Goal: Information Seeking & Learning: Learn about a topic

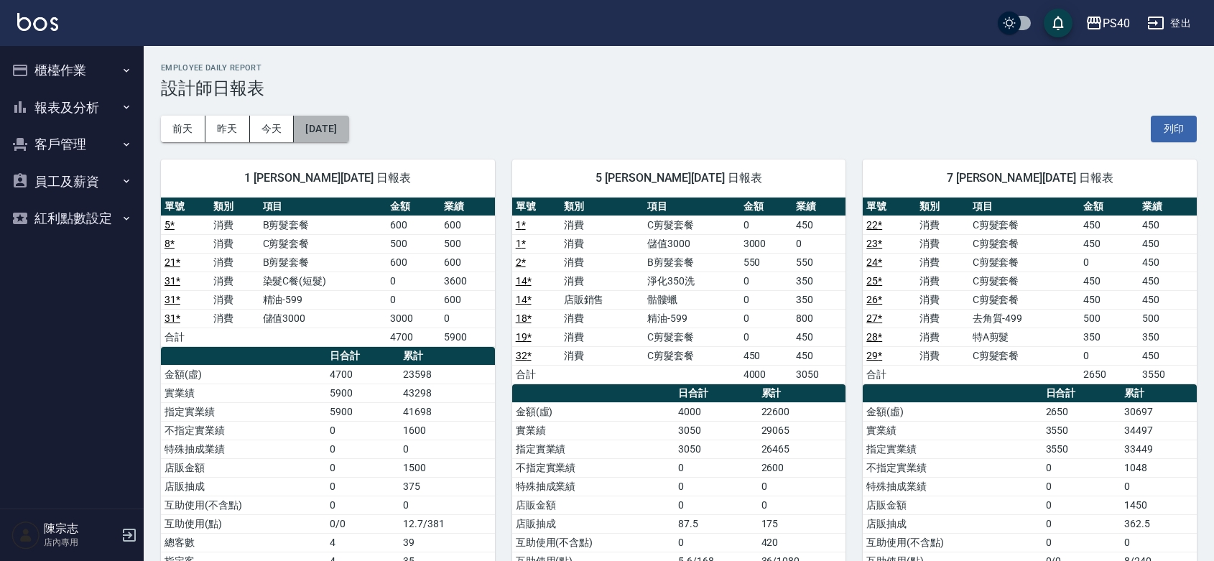
click at [343, 128] on button "[DATE]" at bounding box center [321, 129] width 55 height 27
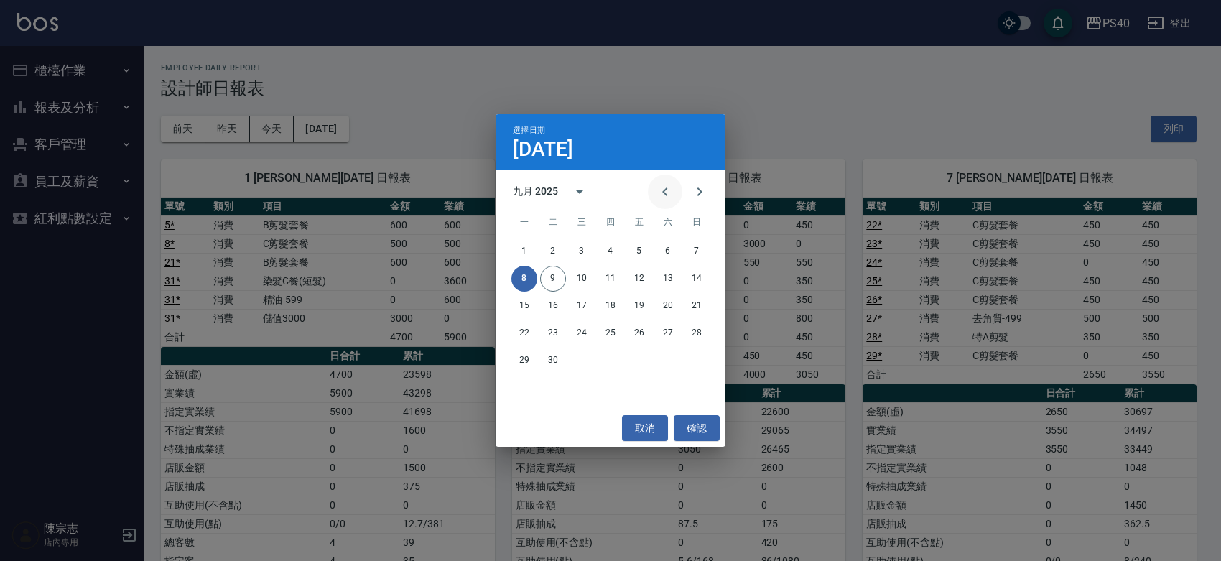
click at [664, 193] on icon "Previous month" at bounding box center [665, 191] width 17 height 17
click at [634, 245] on button "1" at bounding box center [639, 251] width 26 height 26
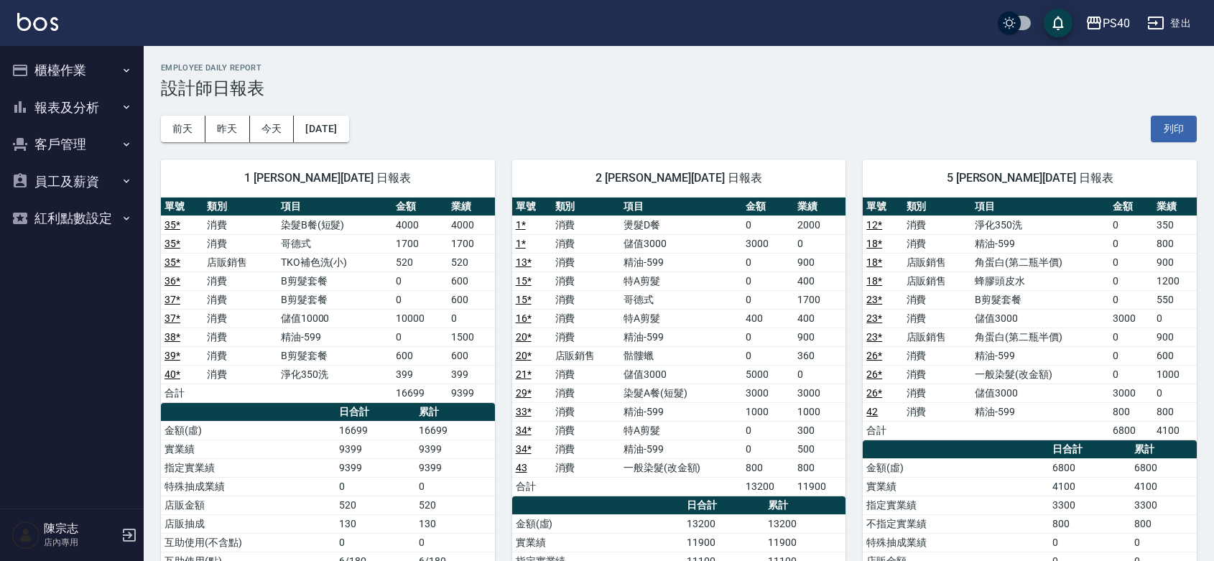
click at [47, 106] on button "報表及分析" at bounding box center [72, 107] width 132 height 37
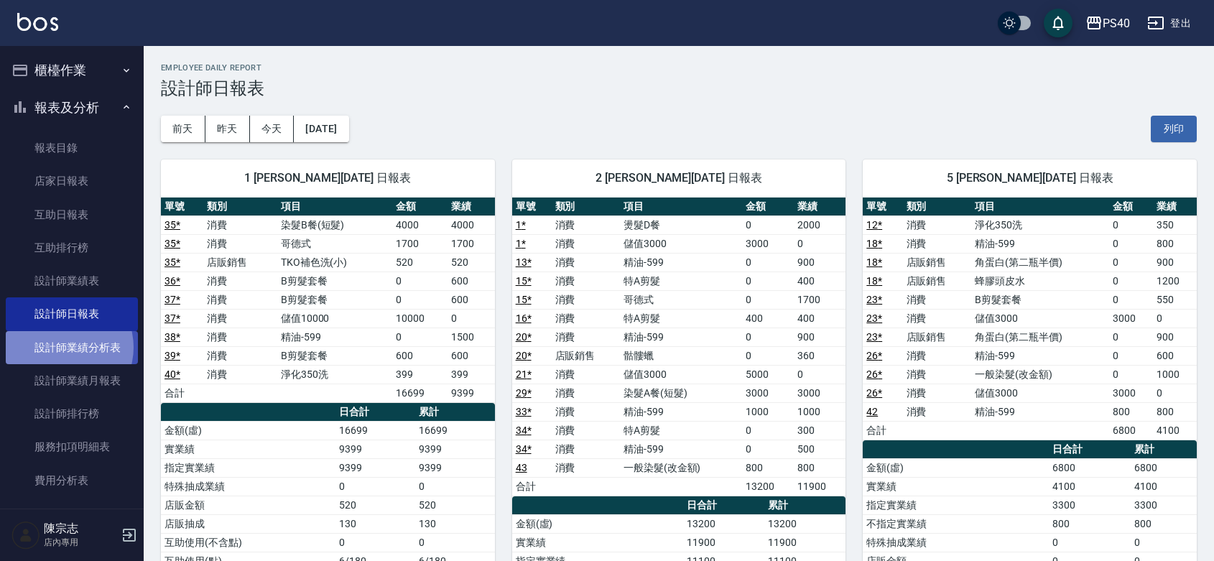
click at [61, 347] on link "設計師業績分析表" at bounding box center [72, 347] width 132 height 33
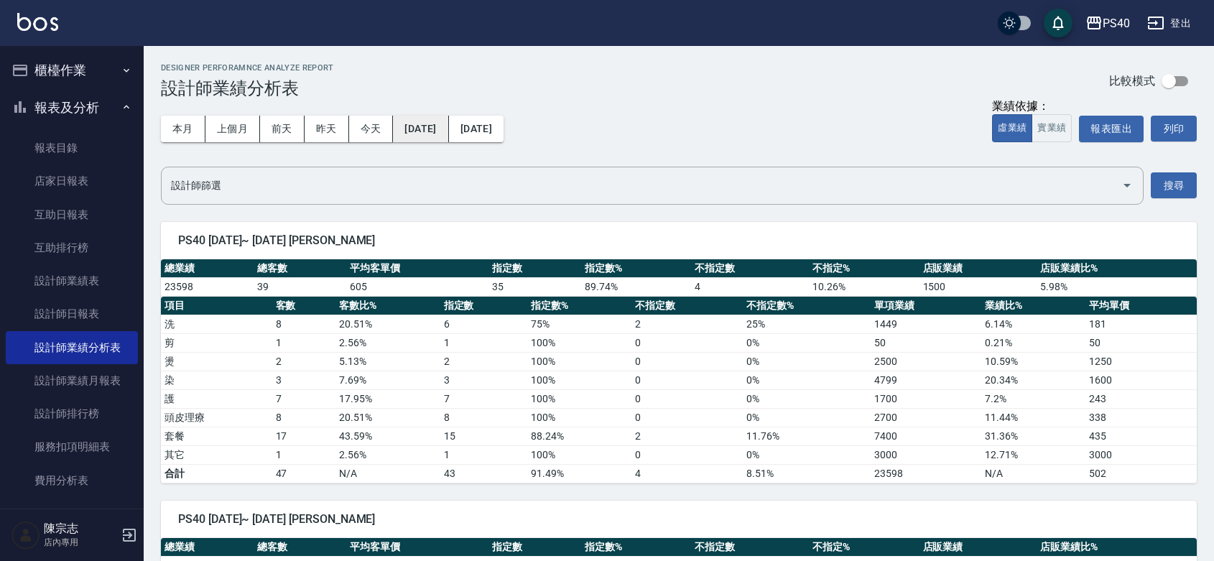
click at [426, 127] on button "[DATE]" at bounding box center [420, 129] width 55 height 27
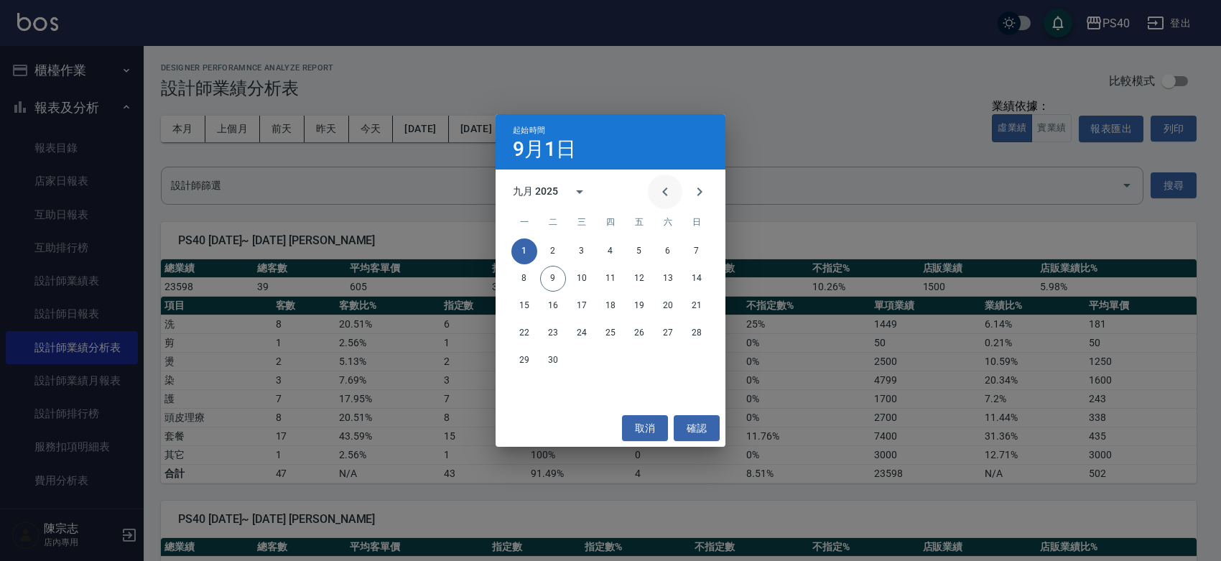
click at [657, 185] on icon "Previous month" at bounding box center [665, 191] width 17 height 17
click at [647, 249] on button "1" at bounding box center [639, 251] width 26 height 26
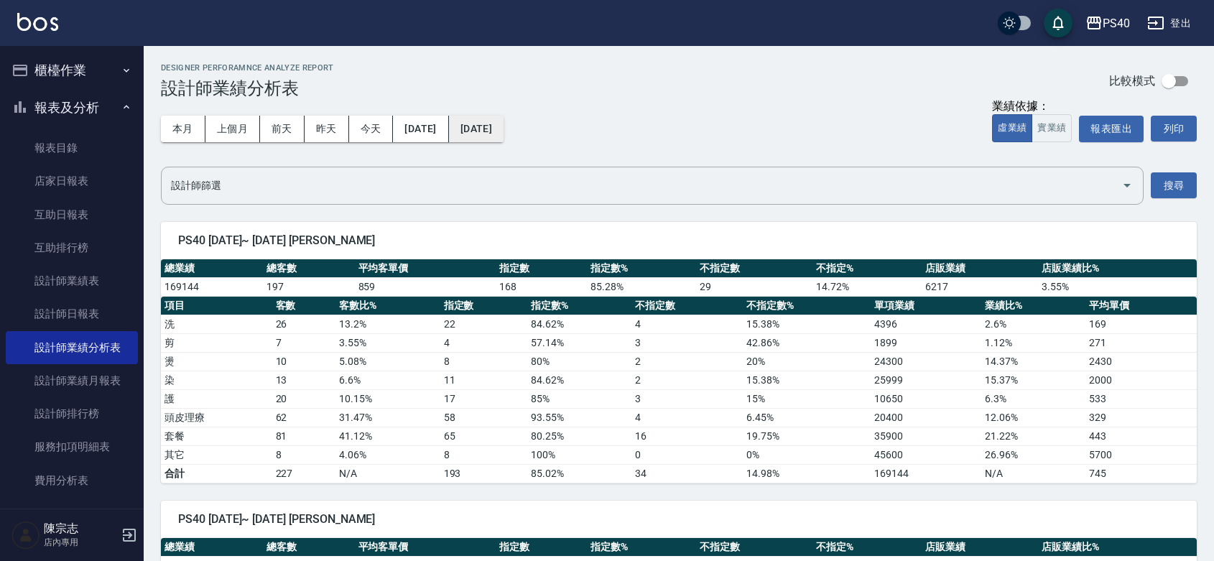
click at [504, 131] on button "[DATE]" at bounding box center [476, 129] width 55 height 27
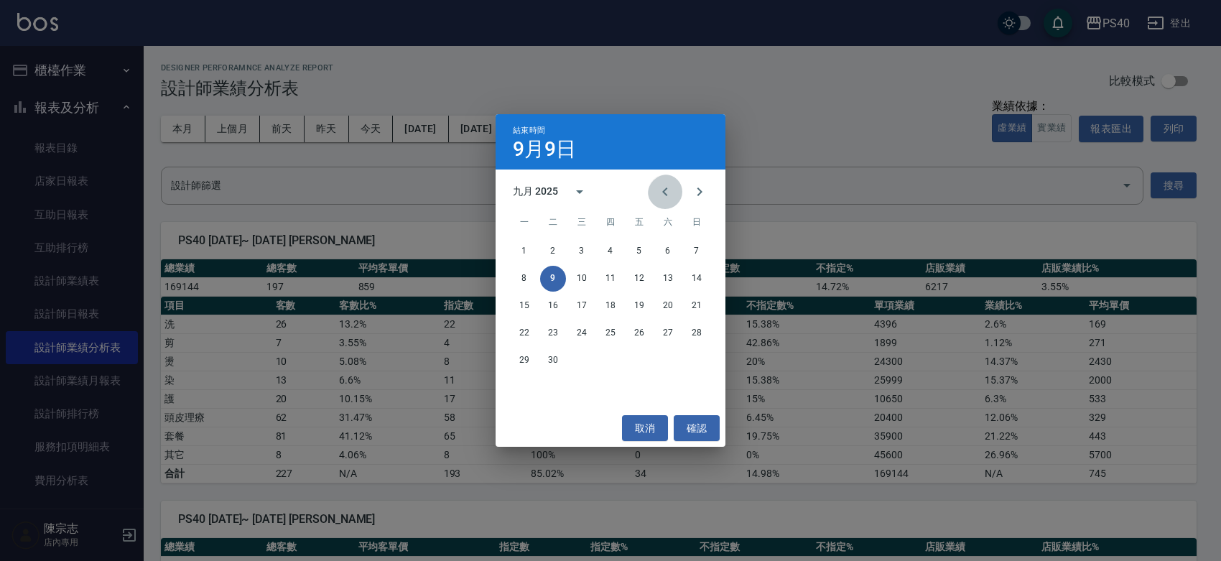
click at [657, 191] on icon "Previous month" at bounding box center [665, 191] width 17 height 17
click at [636, 251] on button "1" at bounding box center [639, 251] width 26 height 26
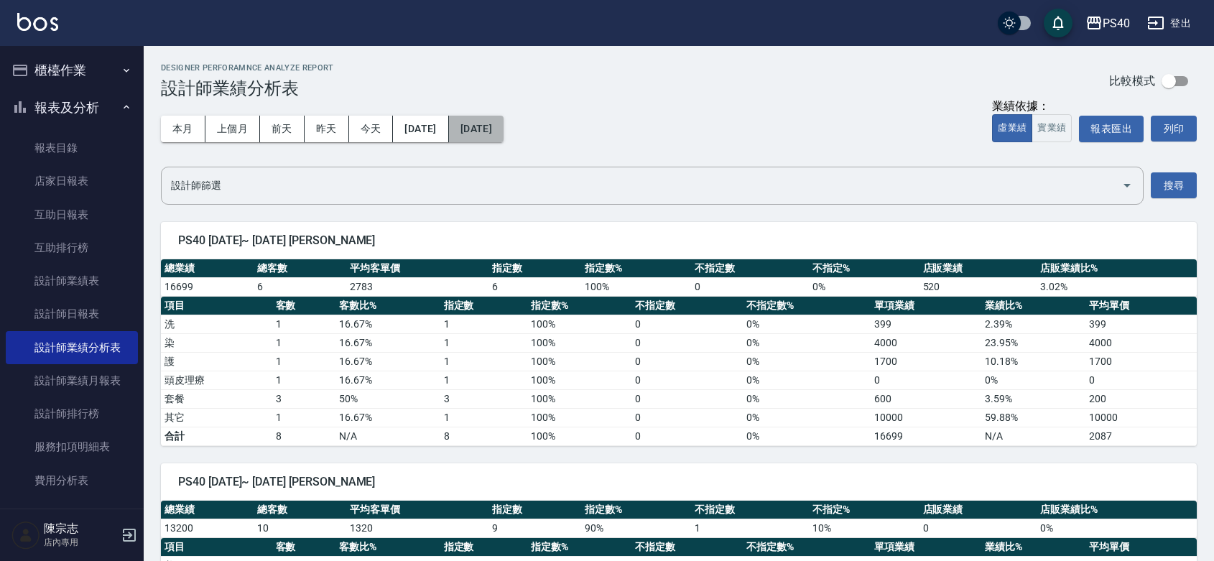
click at [476, 126] on button "[DATE]" at bounding box center [476, 129] width 55 height 27
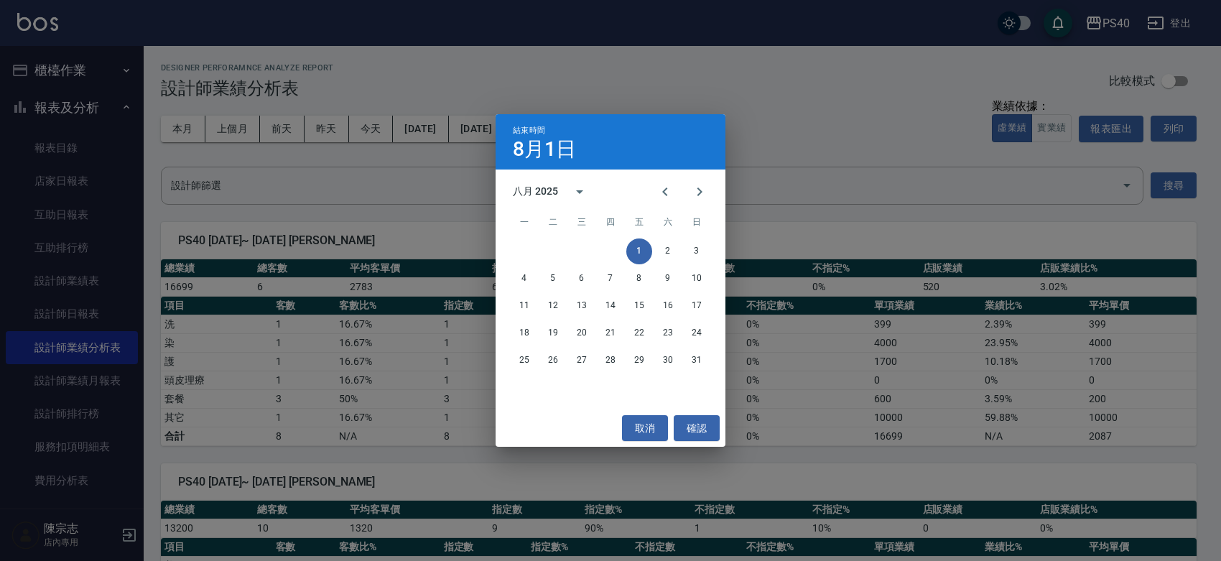
click at [764, 181] on div "結束時間 [DATE] 八月 2025 一 二 三 四 五 六 日 1 2 3 4 5 6 7 8 9 10 11 12 13 14 15 16 17 18 …" at bounding box center [610, 280] width 1221 height 561
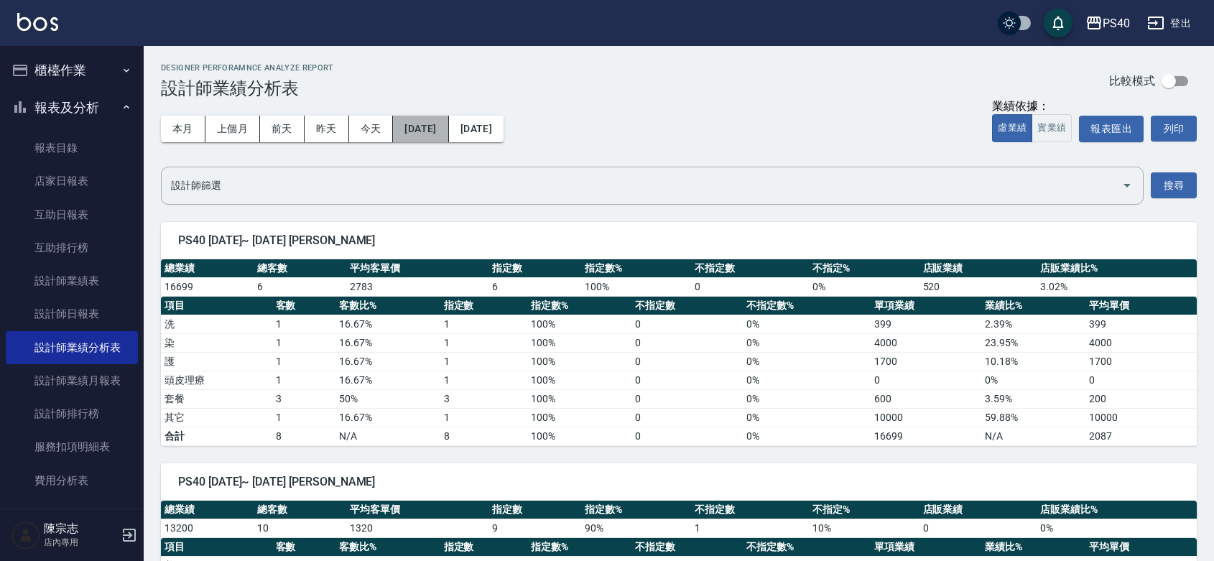
click at [447, 135] on button "[DATE]" at bounding box center [420, 129] width 55 height 27
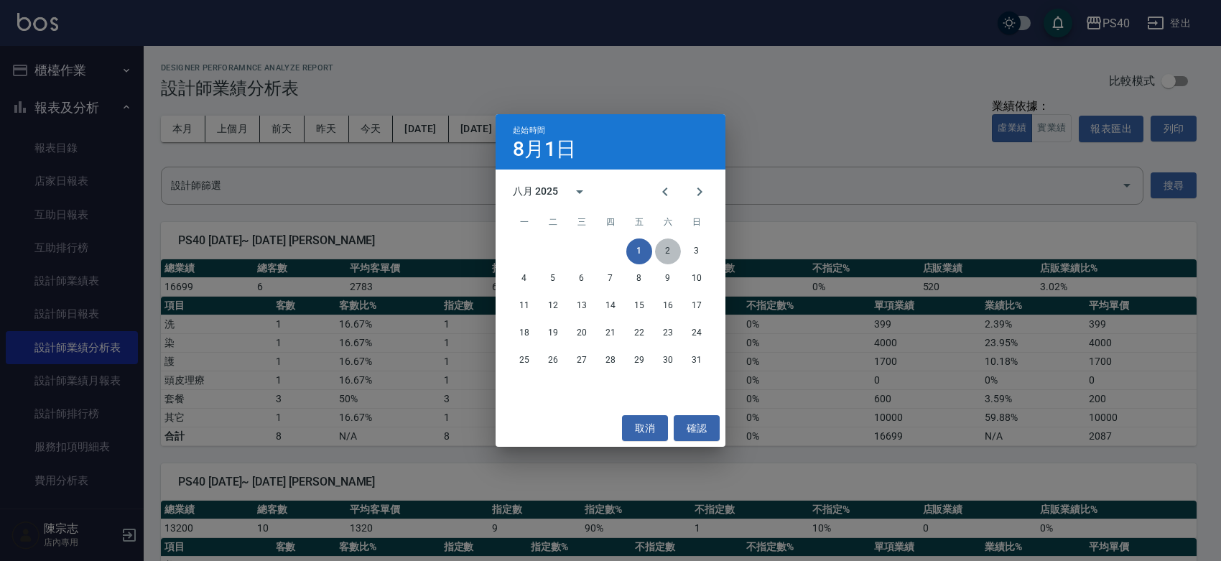
click at [669, 250] on button "2" at bounding box center [668, 251] width 26 height 26
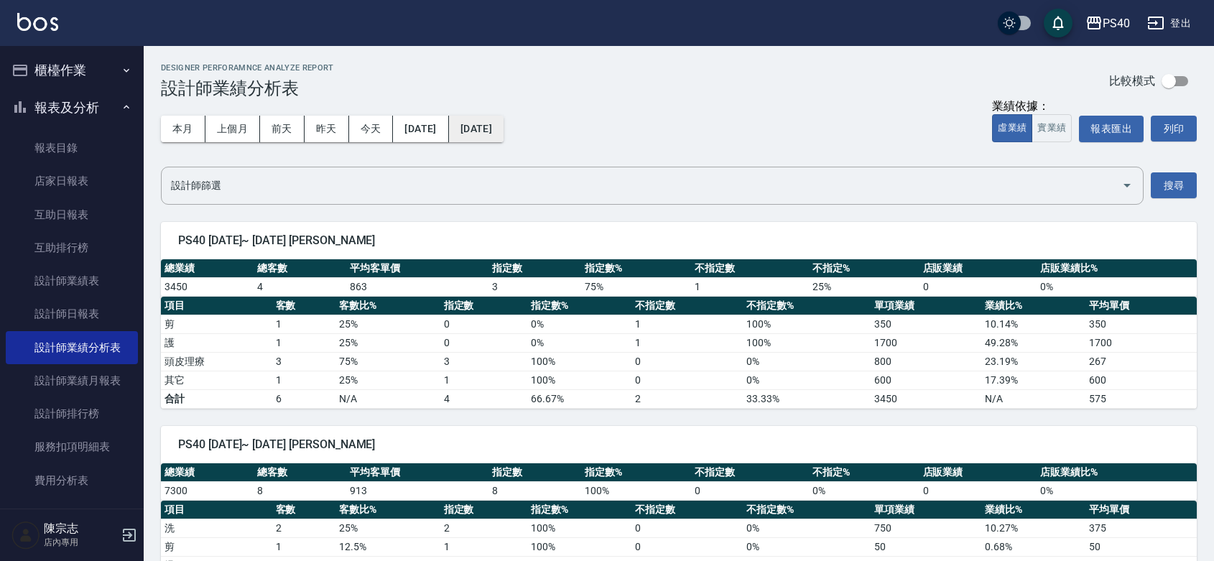
click at [501, 134] on button "[DATE]" at bounding box center [476, 129] width 55 height 27
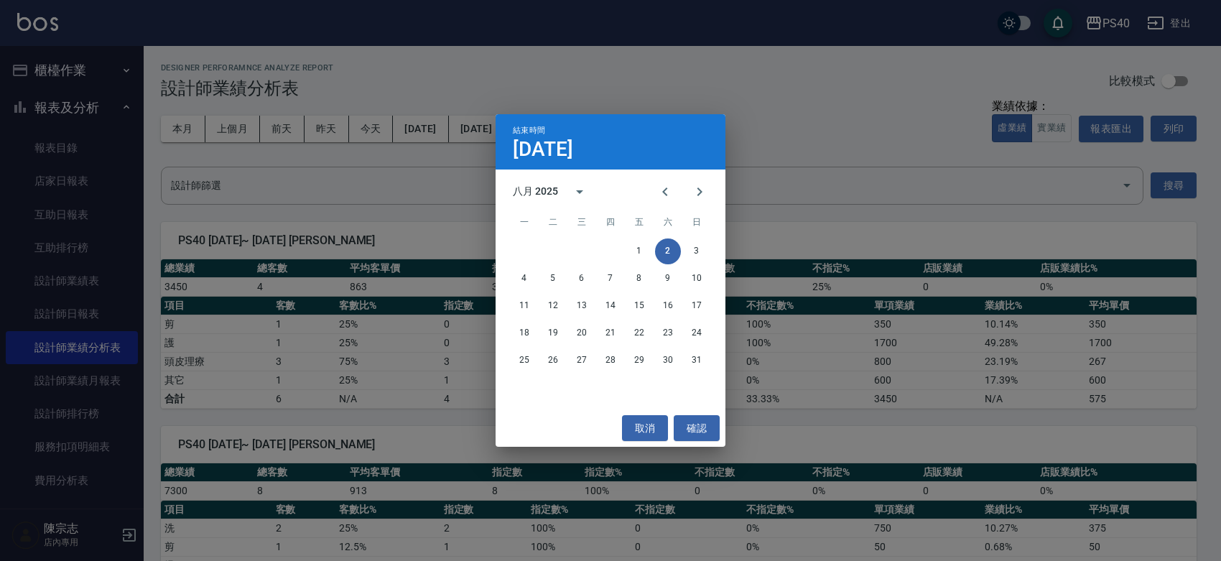
click at [794, 128] on div "結束時間 [DATE] 八月 2025 一 二 三 四 五 六 日 1 2 3 4 5 6 7 8 9 10 11 12 13 14 15 16 17 18 …" at bounding box center [610, 280] width 1221 height 561
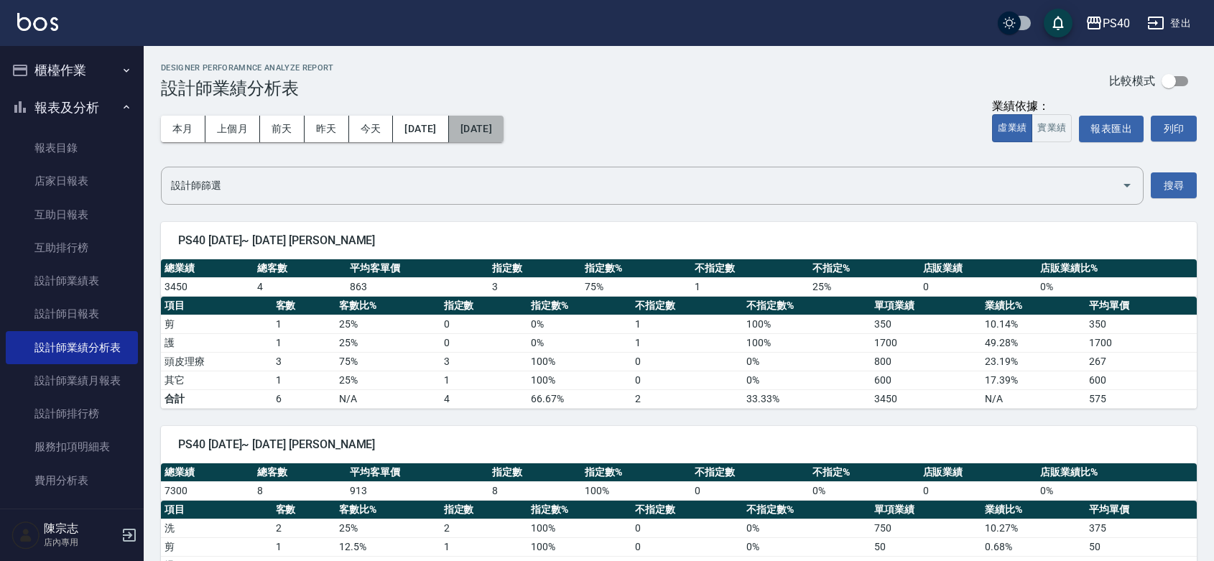
click at [504, 124] on button "[DATE]" at bounding box center [476, 129] width 55 height 27
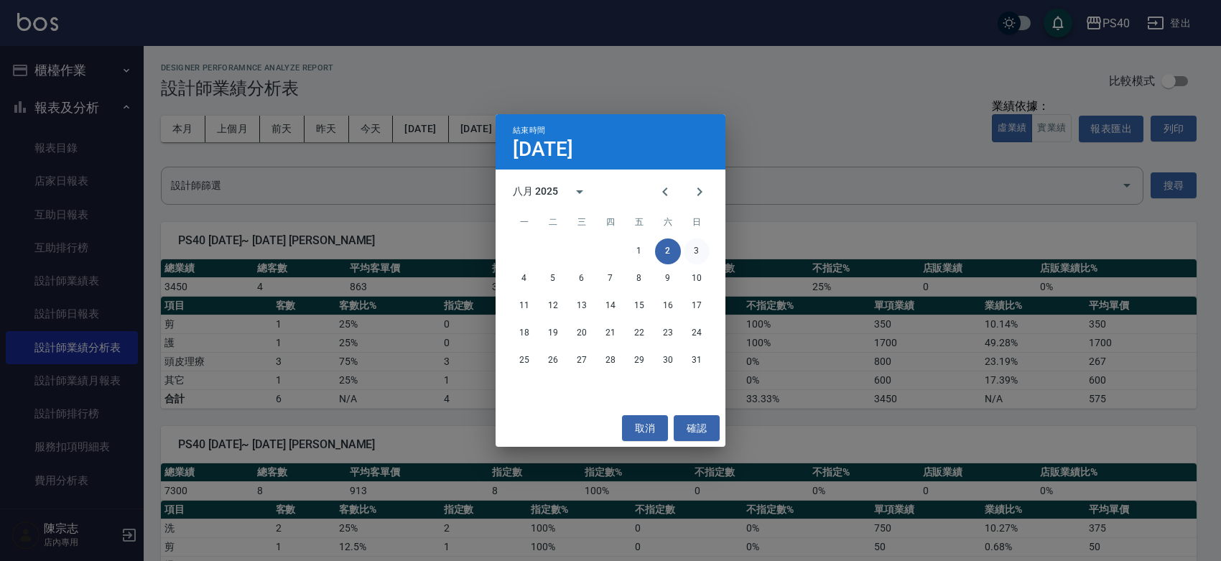
click at [692, 249] on button "3" at bounding box center [697, 251] width 26 height 26
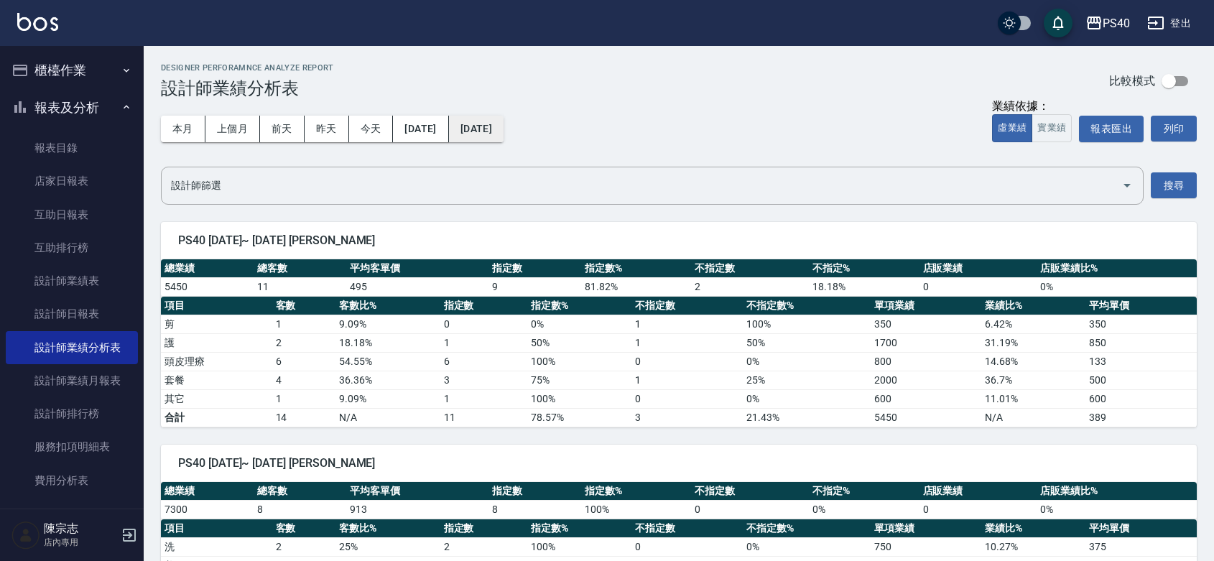
click at [504, 117] on button "[DATE]" at bounding box center [476, 129] width 55 height 27
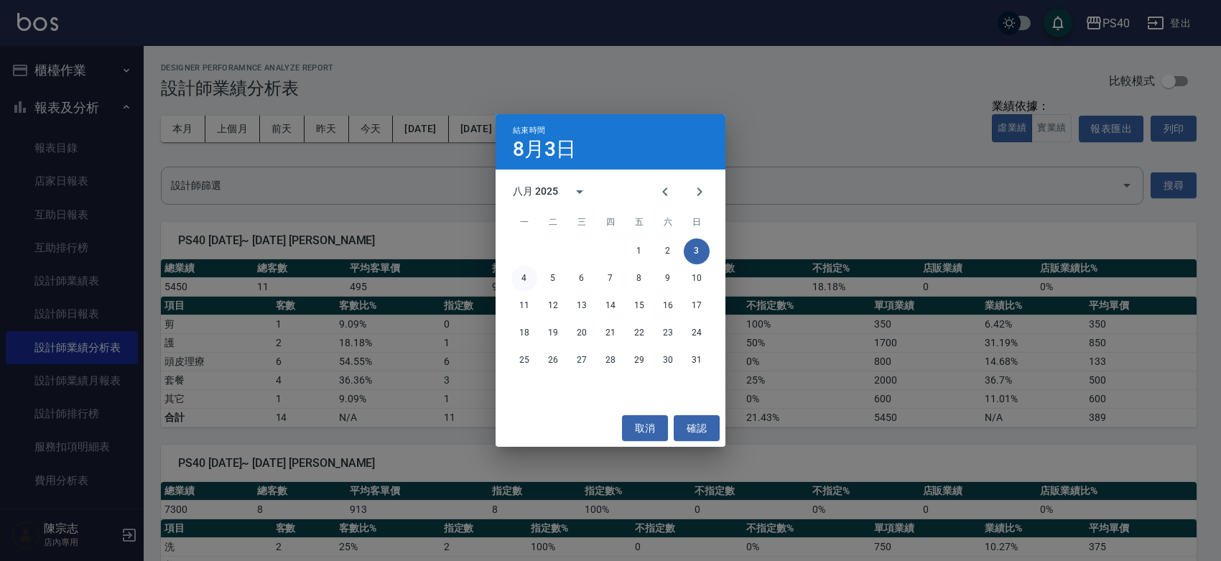
click at [522, 277] on button "4" at bounding box center [524, 279] width 26 height 26
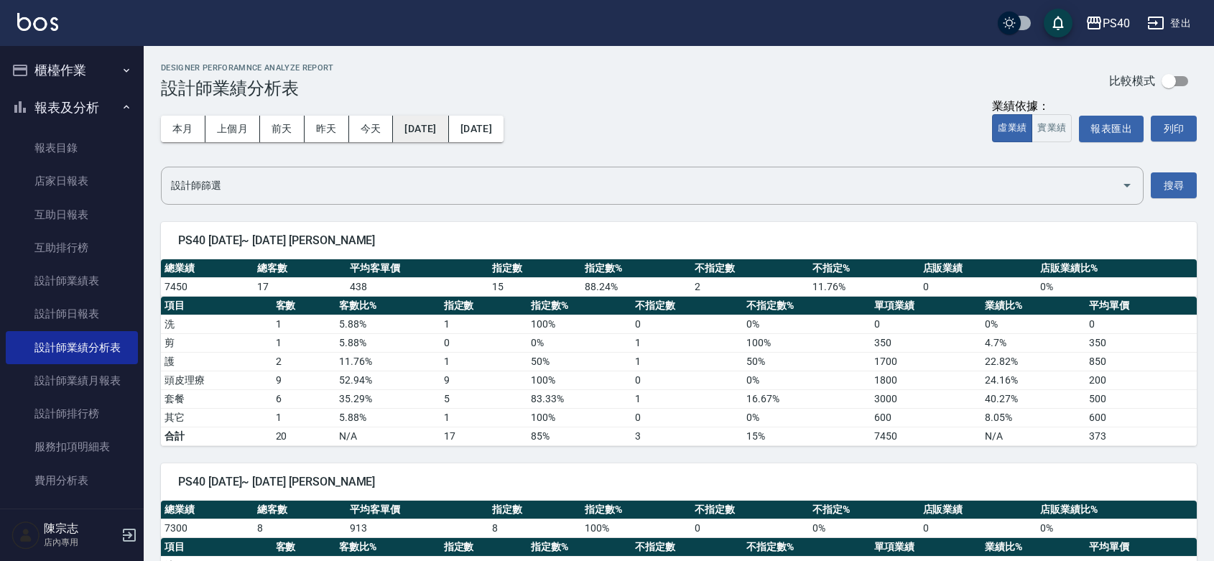
click at [448, 127] on button "[DATE]" at bounding box center [420, 129] width 55 height 27
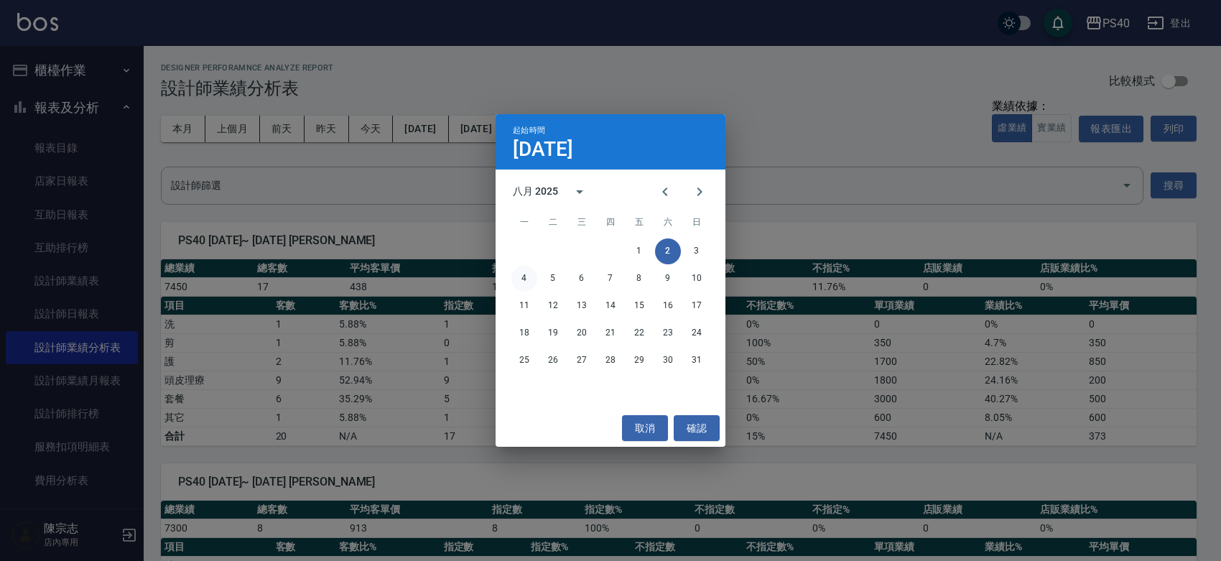
click at [526, 274] on button "4" at bounding box center [524, 279] width 26 height 26
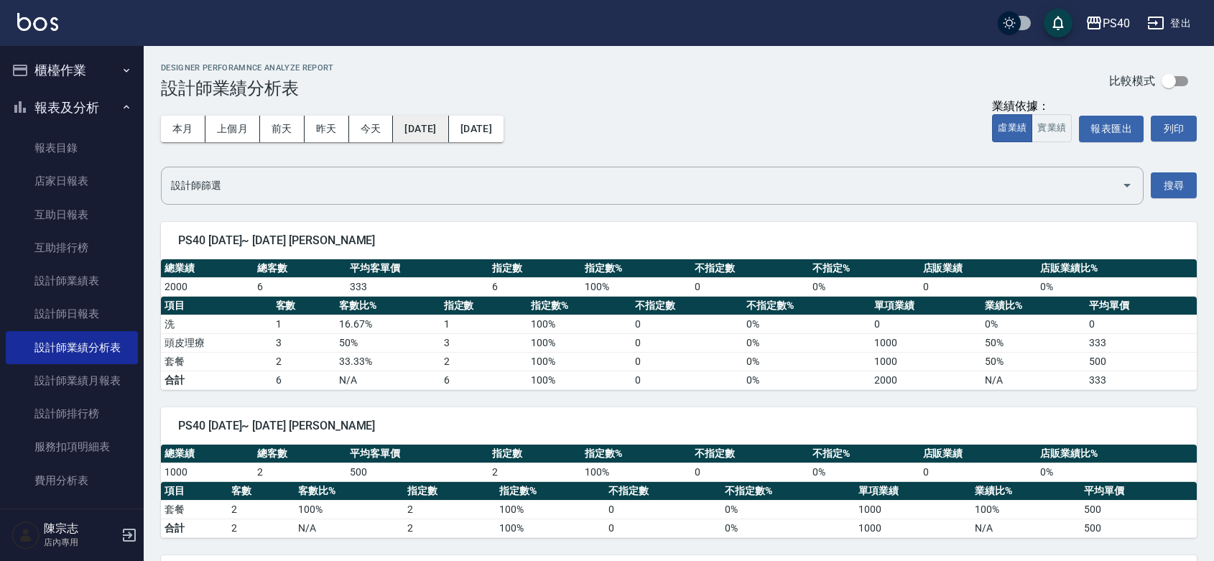
click at [432, 137] on button "[DATE]" at bounding box center [420, 129] width 55 height 27
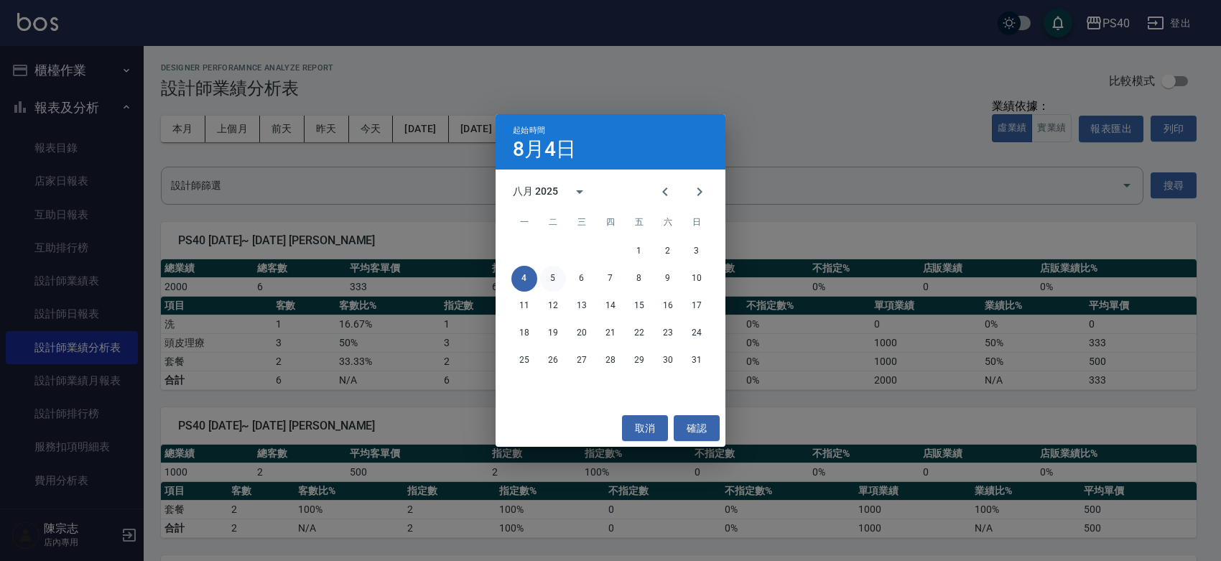
click at [554, 278] on button "5" at bounding box center [553, 279] width 26 height 26
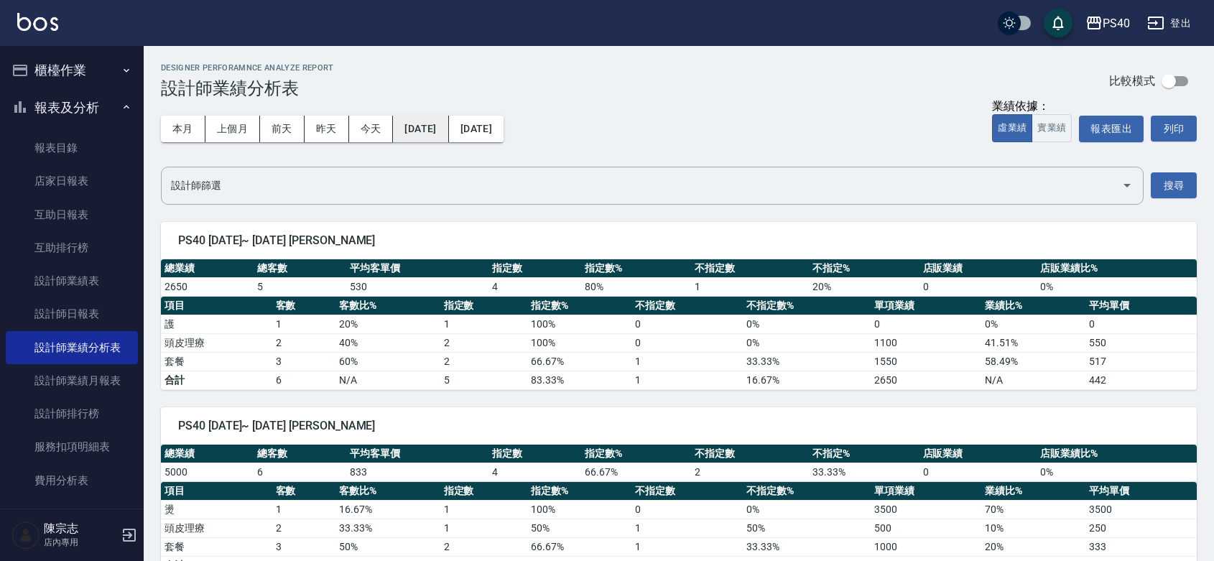
click at [448, 135] on button "[DATE]" at bounding box center [420, 129] width 55 height 27
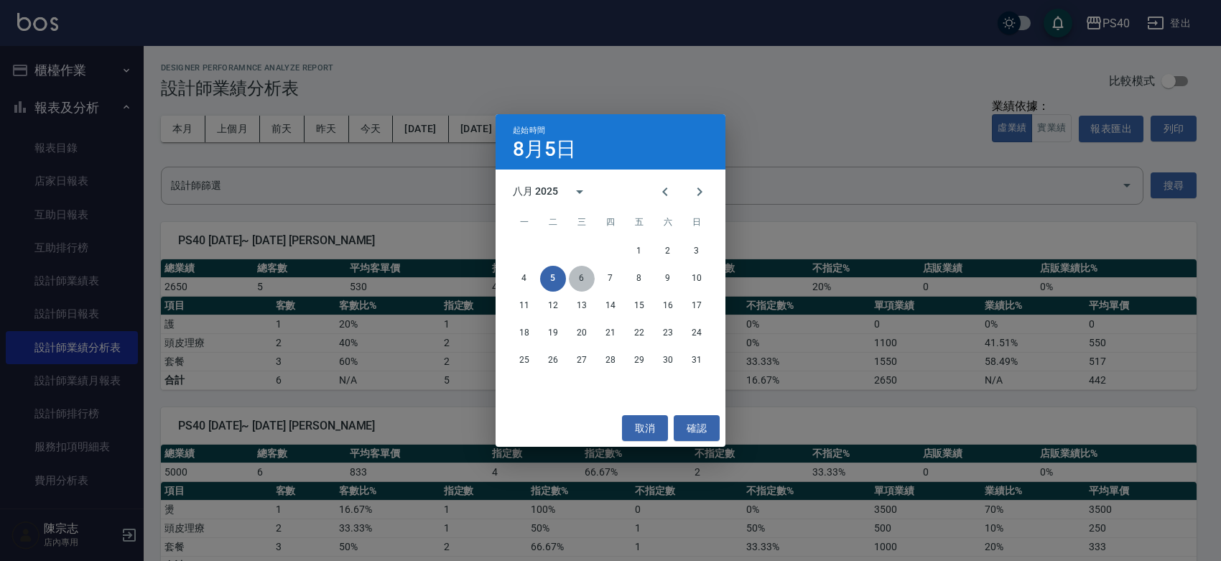
click at [583, 278] on button "6" at bounding box center [582, 279] width 26 height 26
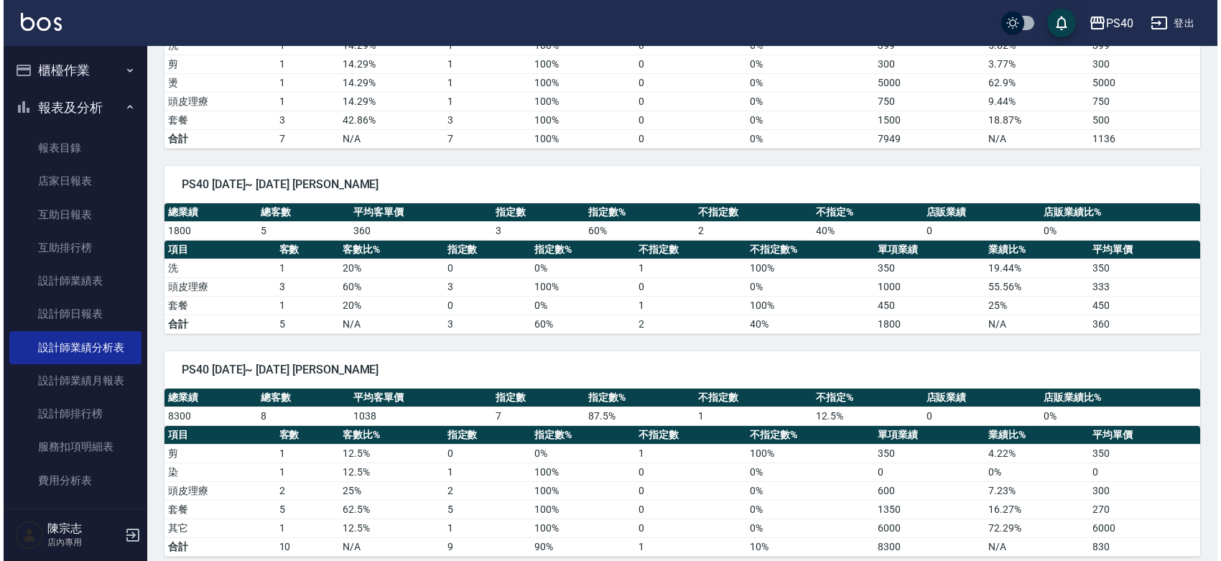
scroll to position [43, 0]
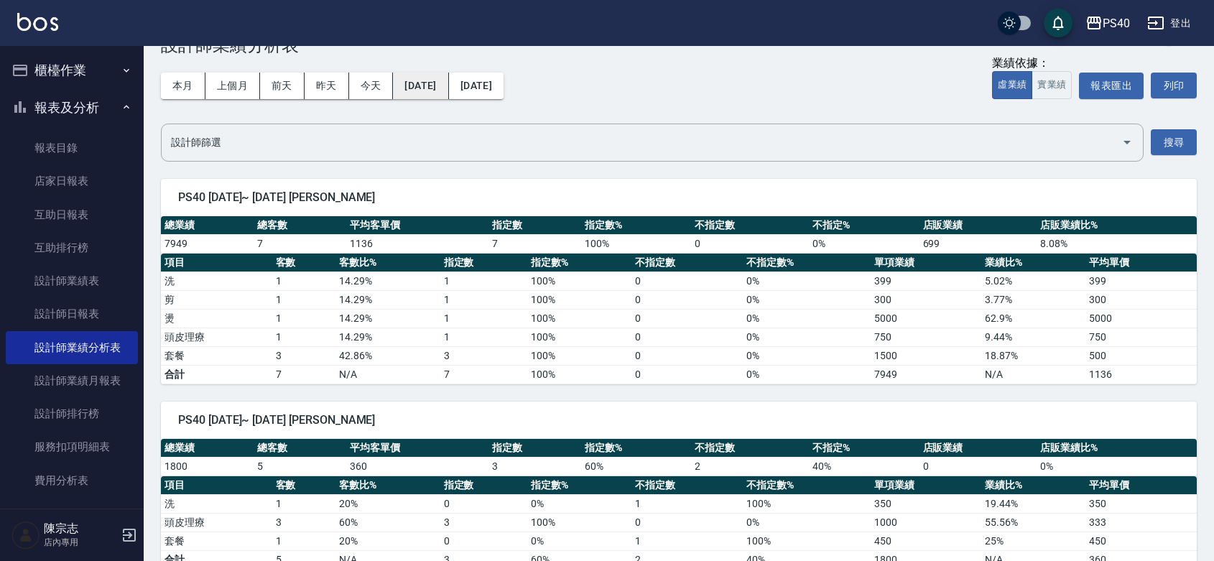
click at [448, 81] on button "[DATE]" at bounding box center [420, 86] width 55 height 27
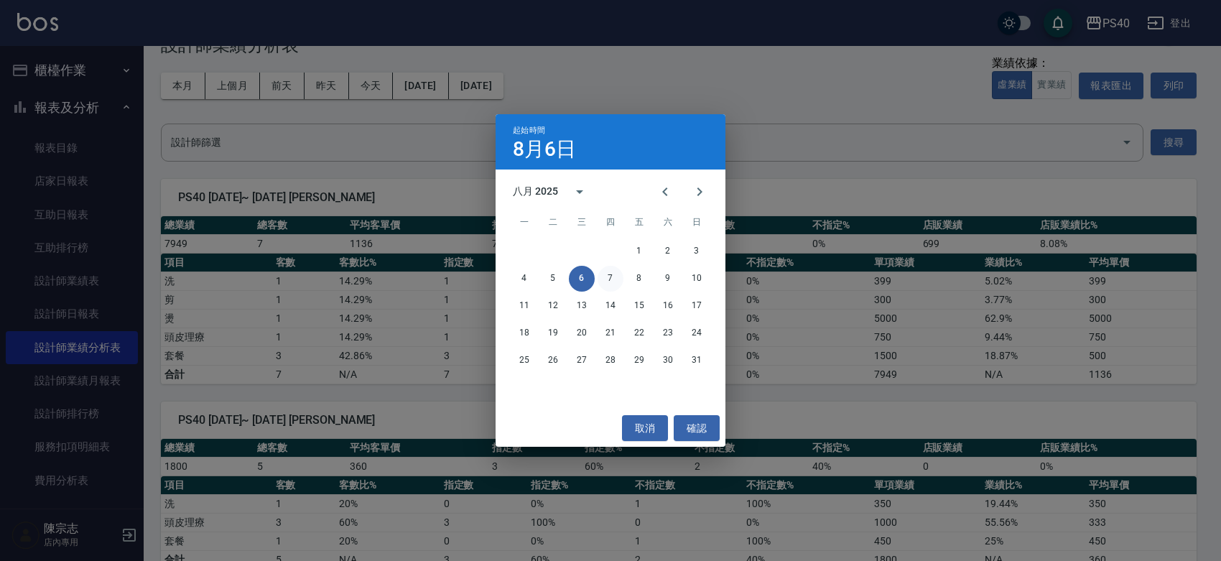
click at [611, 273] on button "7" at bounding box center [611, 279] width 26 height 26
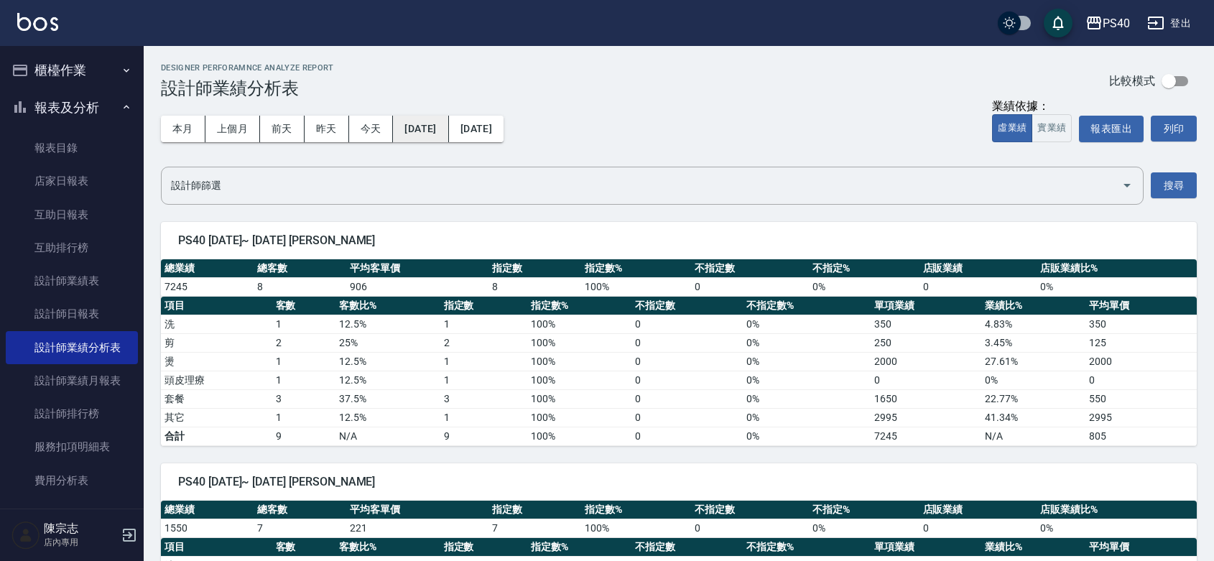
click at [448, 134] on button "[DATE]" at bounding box center [420, 129] width 55 height 27
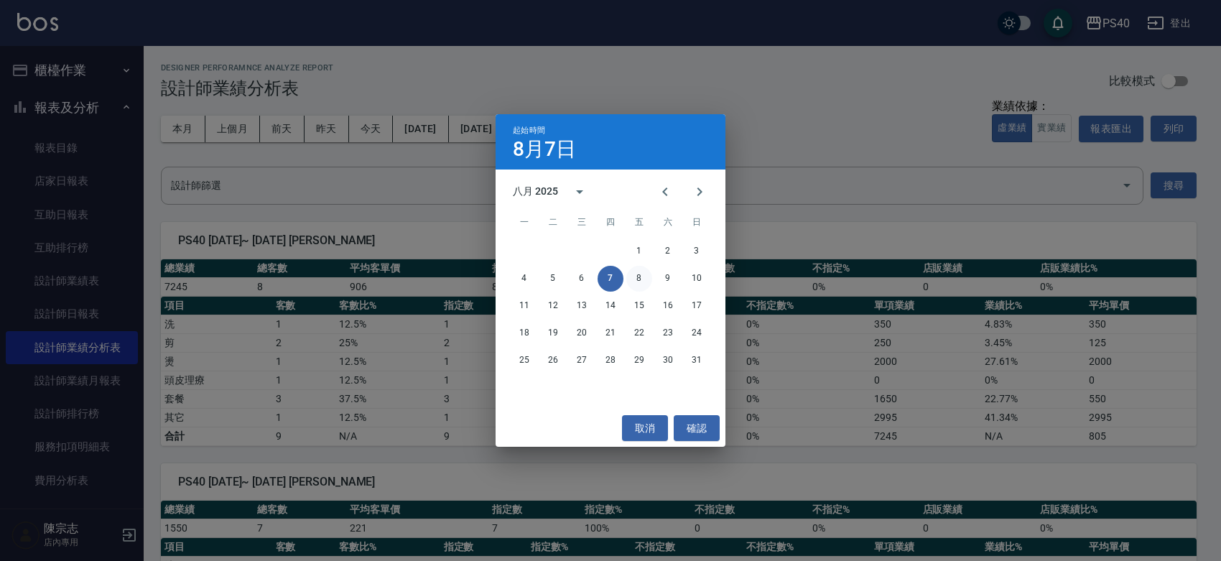
click at [633, 274] on button "8" at bounding box center [639, 279] width 26 height 26
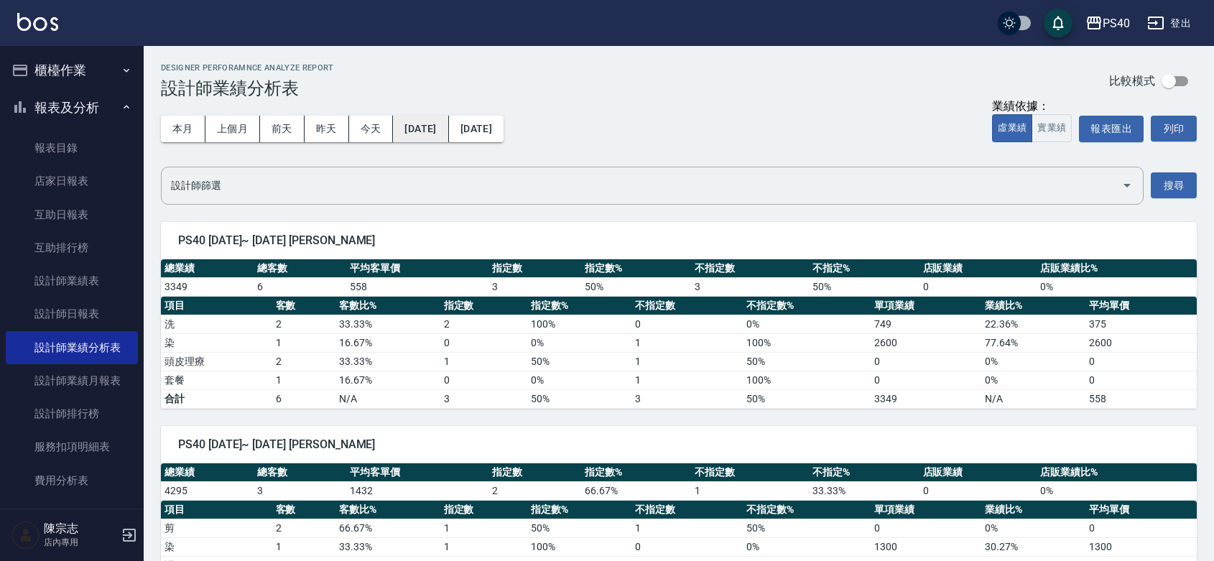
click at [440, 129] on button "[DATE]" at bounding box center [420, 129] width 55 height 27
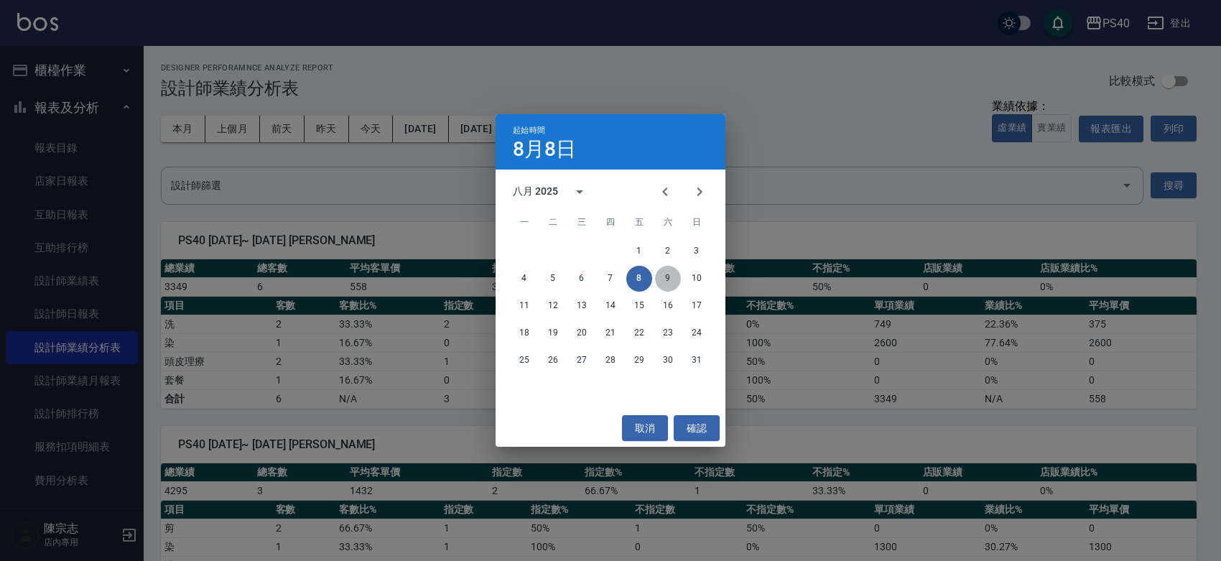
click at [665, 271] on button "9" at bounding box center [668, 279] width 26 height 26
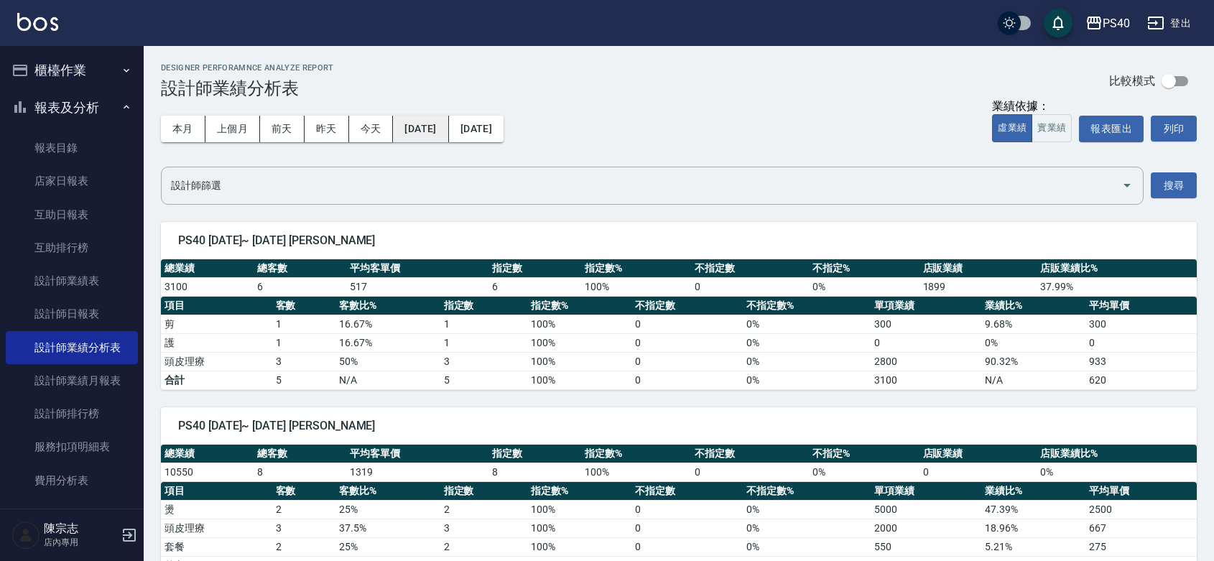
click at [431, 126] on button "[DATE]" at bounding box center [420, 129] width 55 height 27
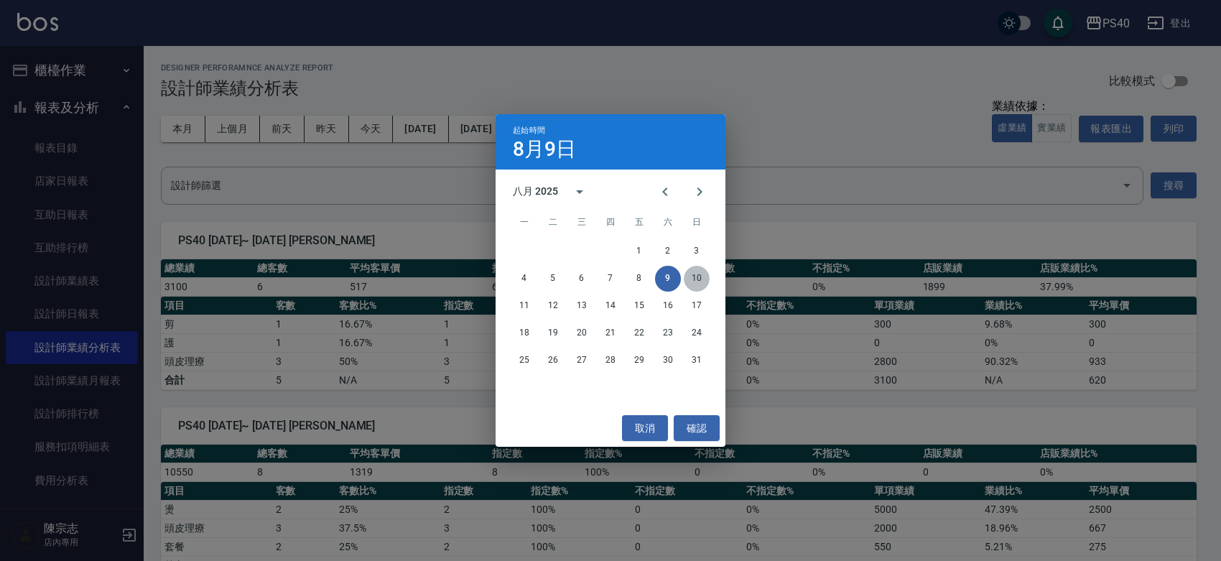
click at [693, 282] on button "10" at bounding box center [697, 279] width 26 height 26
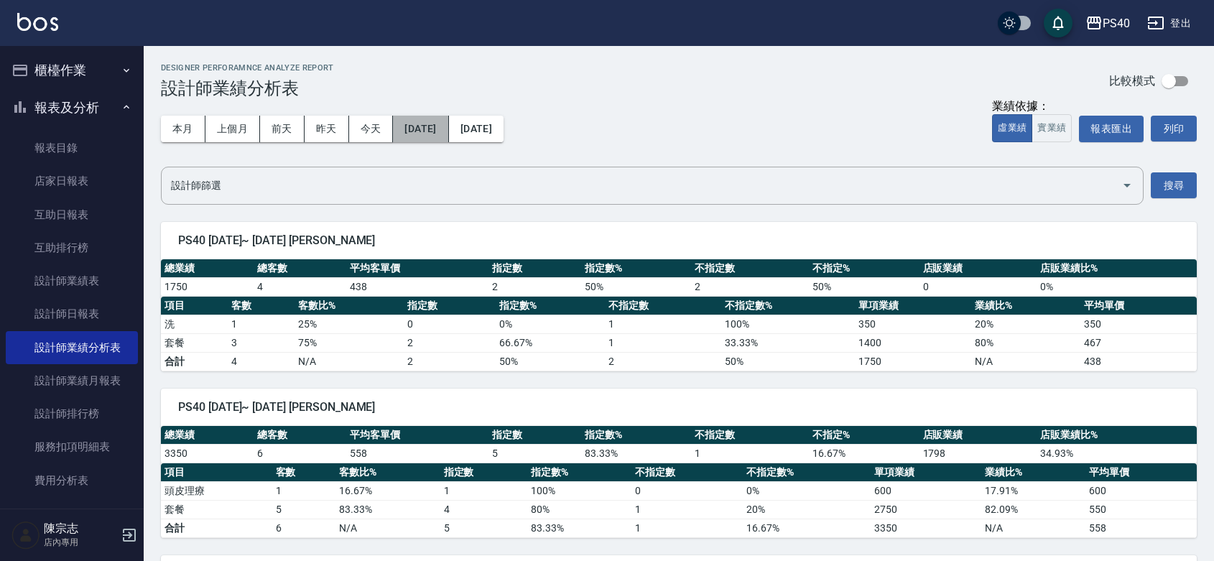
click at [445, 131] on button "[DATE]" at bounding box center [420, 129] width 55 height 27
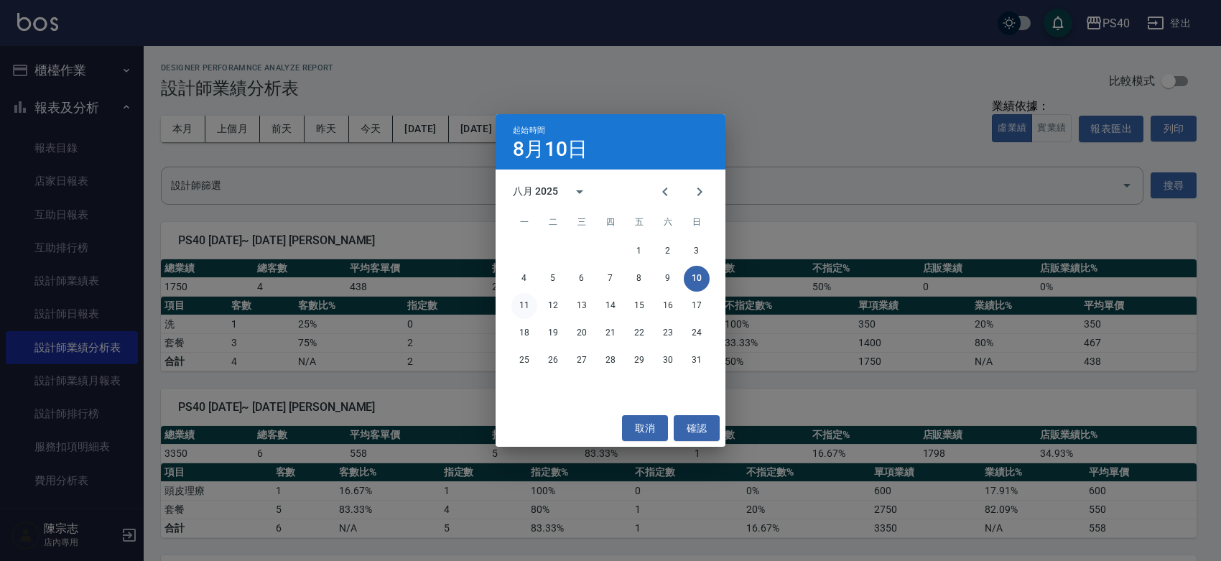
click at [522, 304] on button "11" at bounding box center [524, 306] width 26 height 26
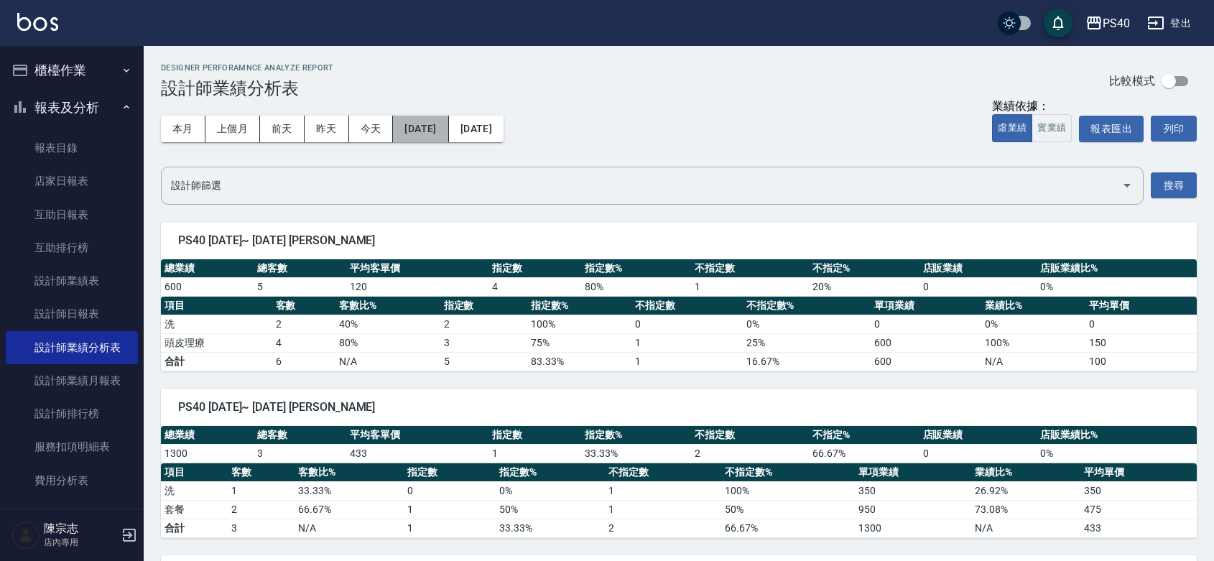
click at [448, 136] on button "[DATE]" at bounding box center [420, 129] width 55 height 27
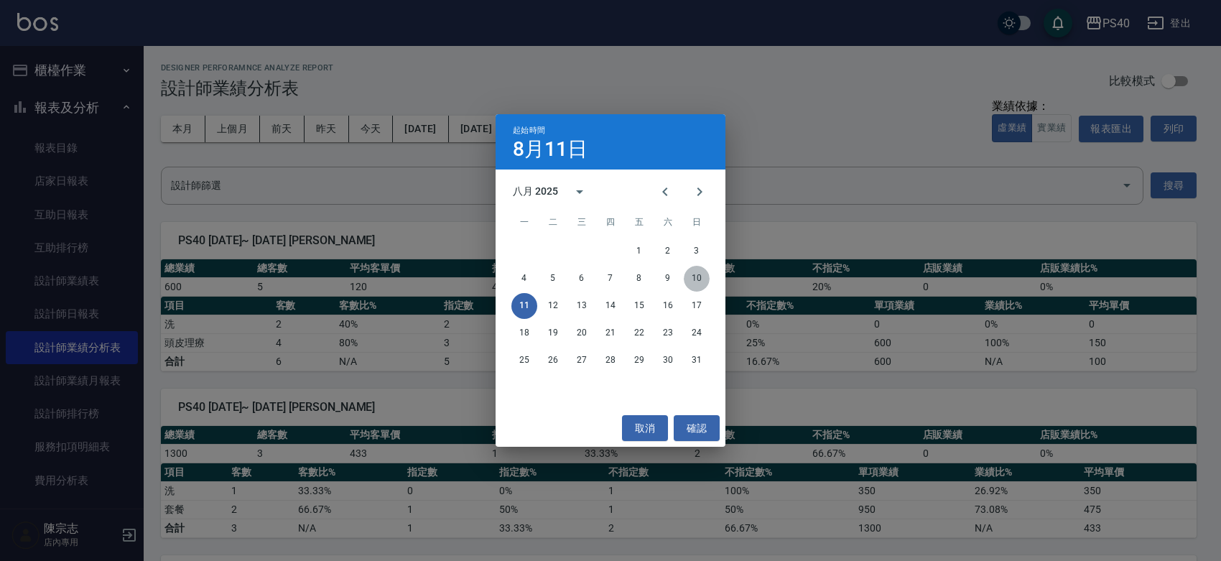
click at [691, 275] on button "10" at bounding box center [697, 279] width 26 height 26
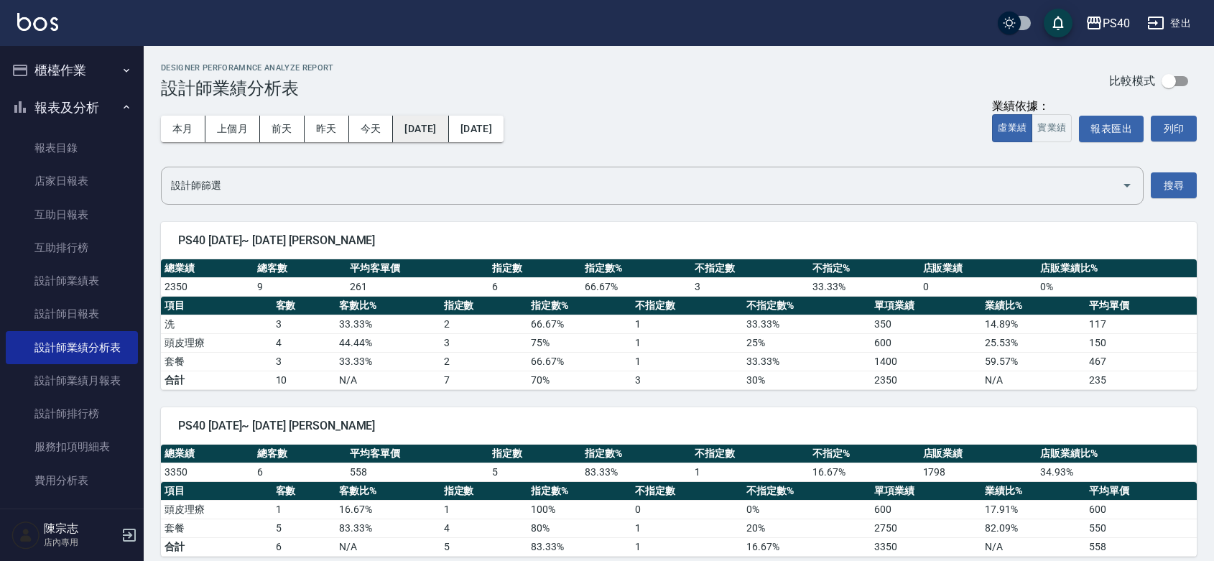
click at [448, 128] on button "[DATE]" at bounding box center [420, 129] width 55 height 27
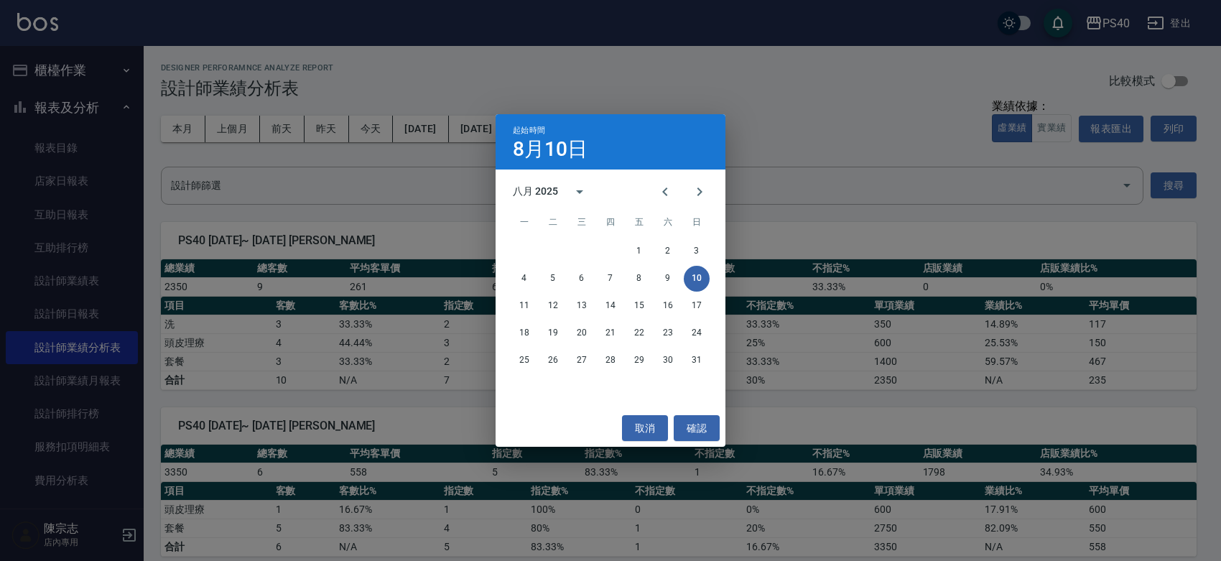
click at [457, 209] on div "起始時間 [DATE] 八月 2025 一 二 三 四 五 六 日 1 2 3 4 5 6 7 8 9 10 11 12 13 14 15 16 17 18 …" at bounding box center [610, 280] width 1221 height 561
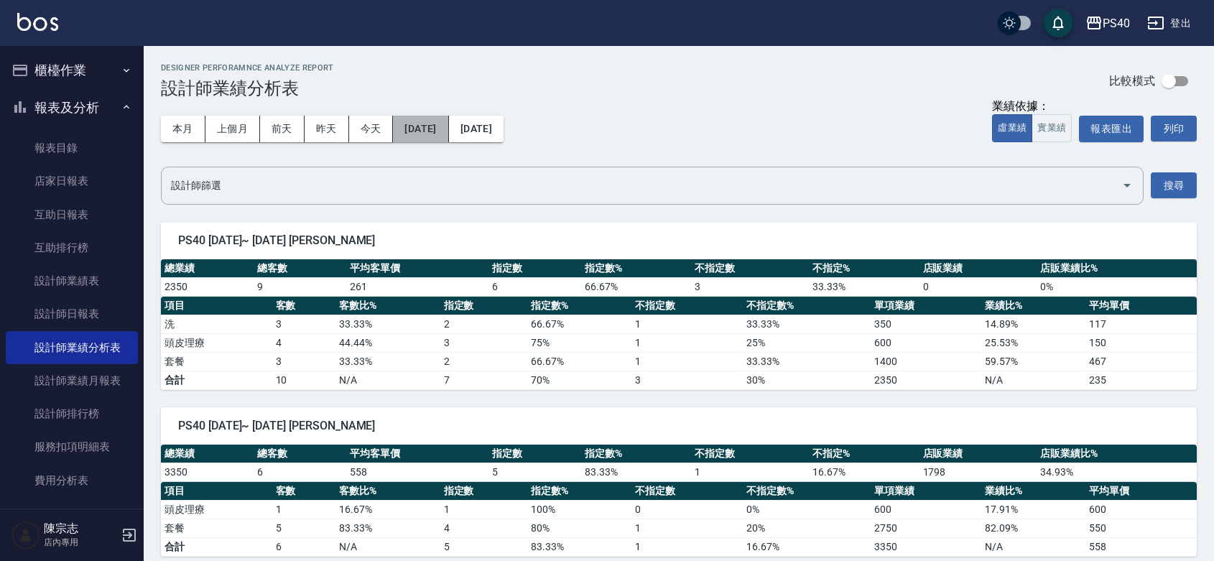
click at [422, 129] on button "[DATE]" at bounding box center [420, 129] width 55 height 27
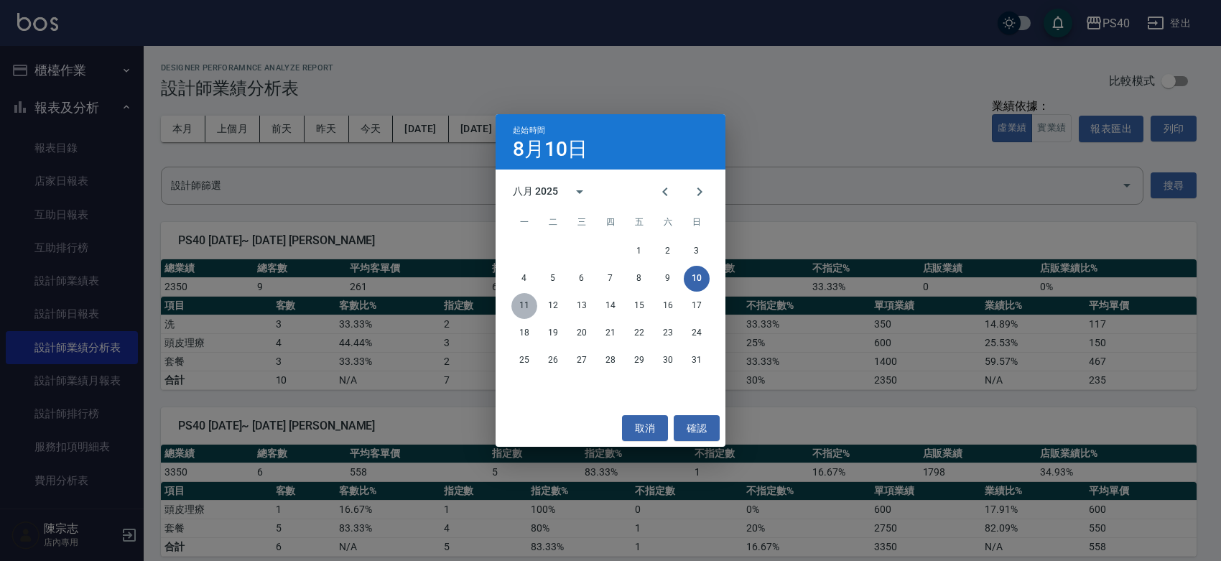
click at [526, 305] on button "11" at bounding box center [524, 306] width 26 height 26
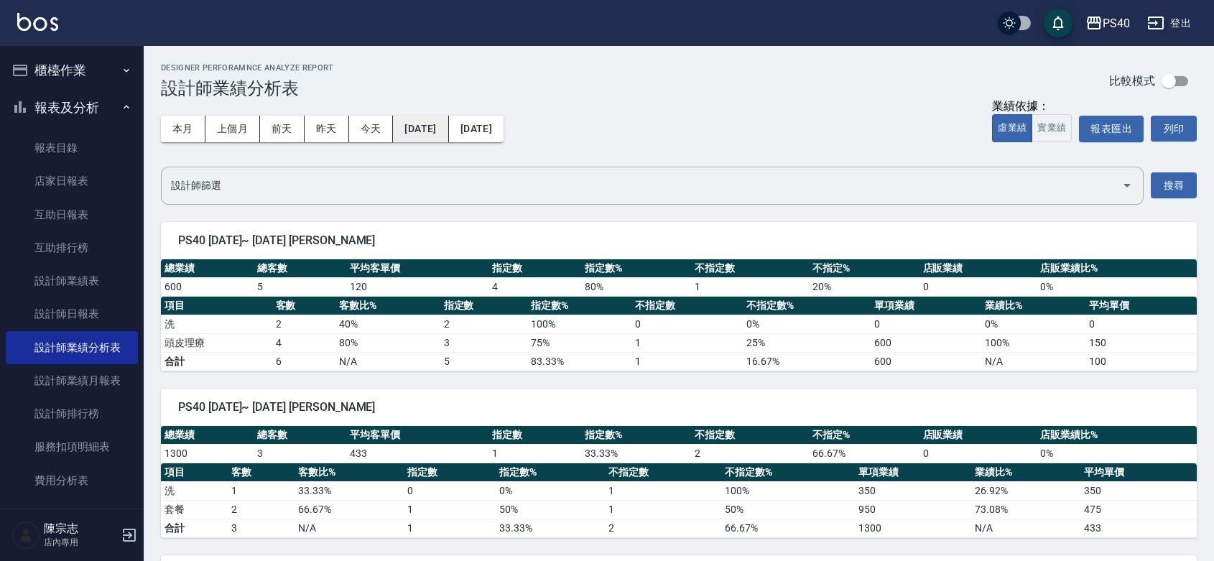
click at [437, 130] on button "[DATE]" at bounding box center [420, 129] width 55 height 27
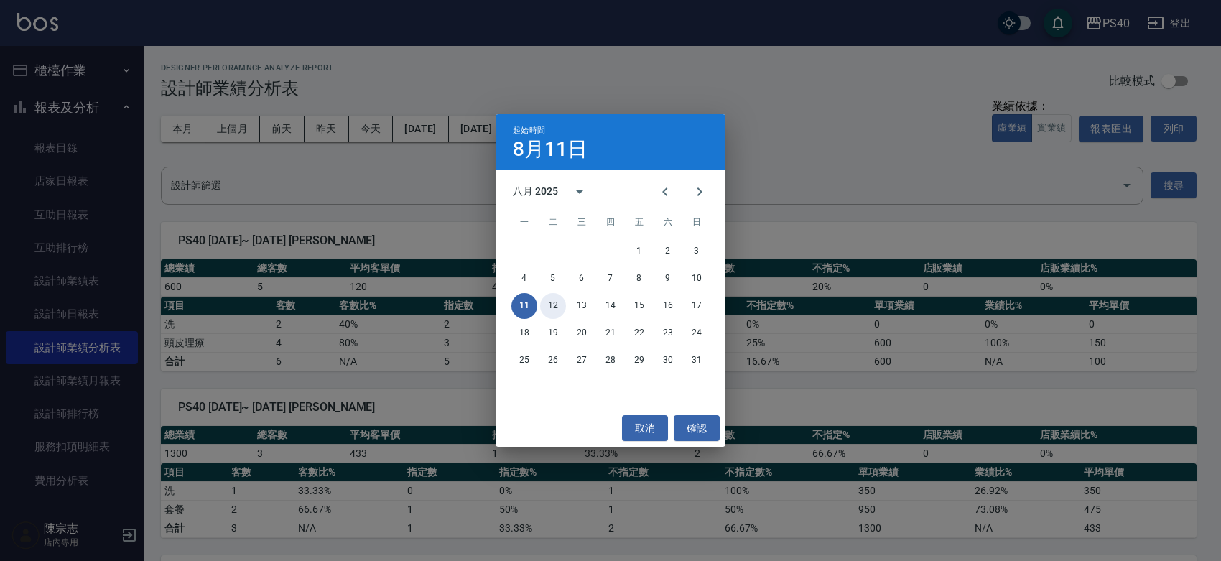
click at [559, 304] on button "12" at bounding box center [553, 306] width 26 height 26
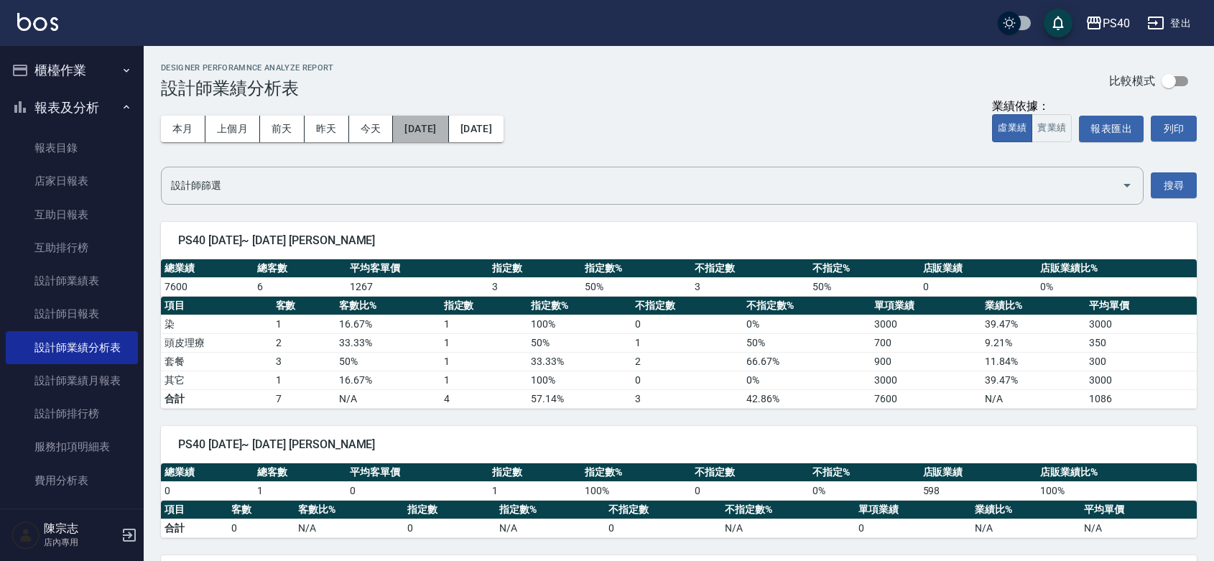
click at [440, 134] on button "[DATE]" at bounding box center [420, 129] width 55 height 27
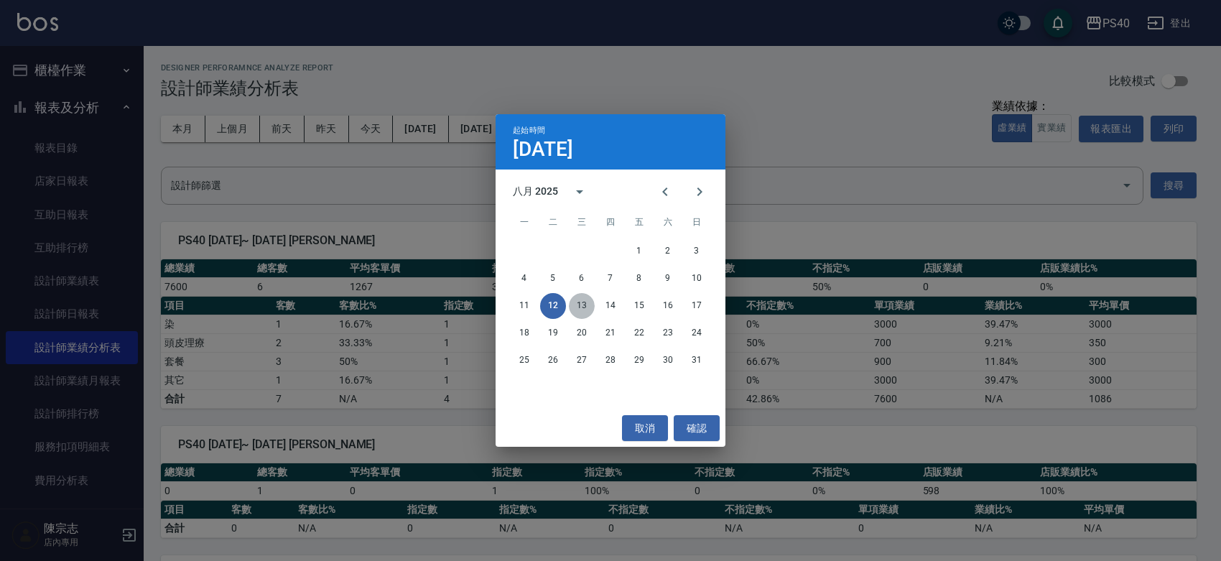
click at [584, 307] on button "13" at bounding box center [582, 306] width 26 height 26
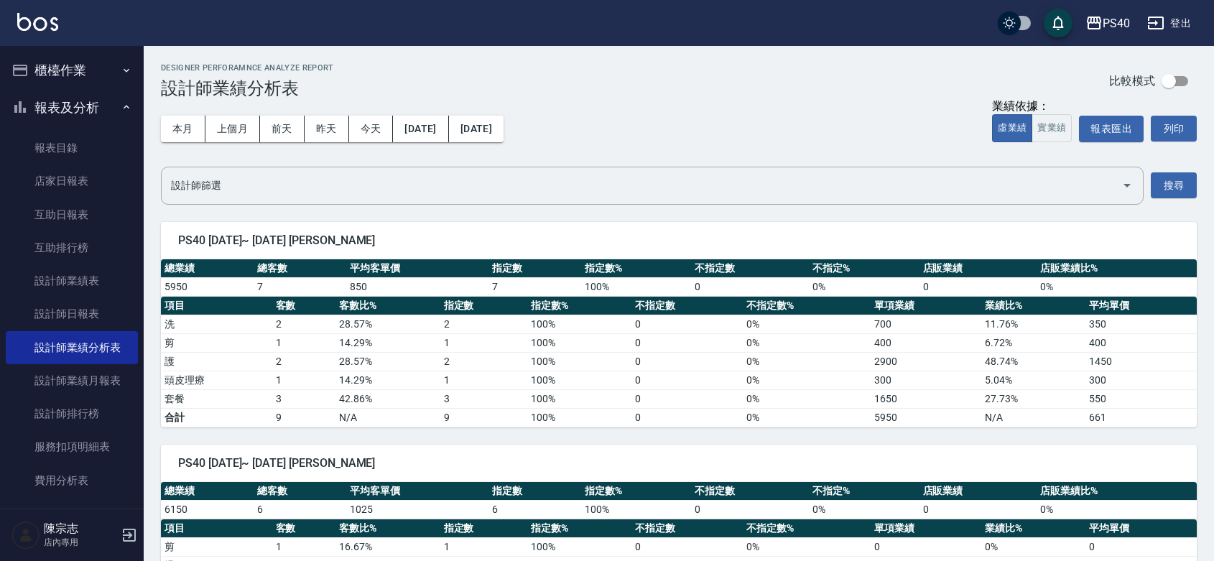
click at [454, 142] on div "本月 上個月 [DATE] [DATE] [DATE] [DATE] [DATE]" at bounding box center [332, 128] width 343 height 61
click at [448, 129] on button "[DATE]" at bounding box center [420, 129] width 55 height 27
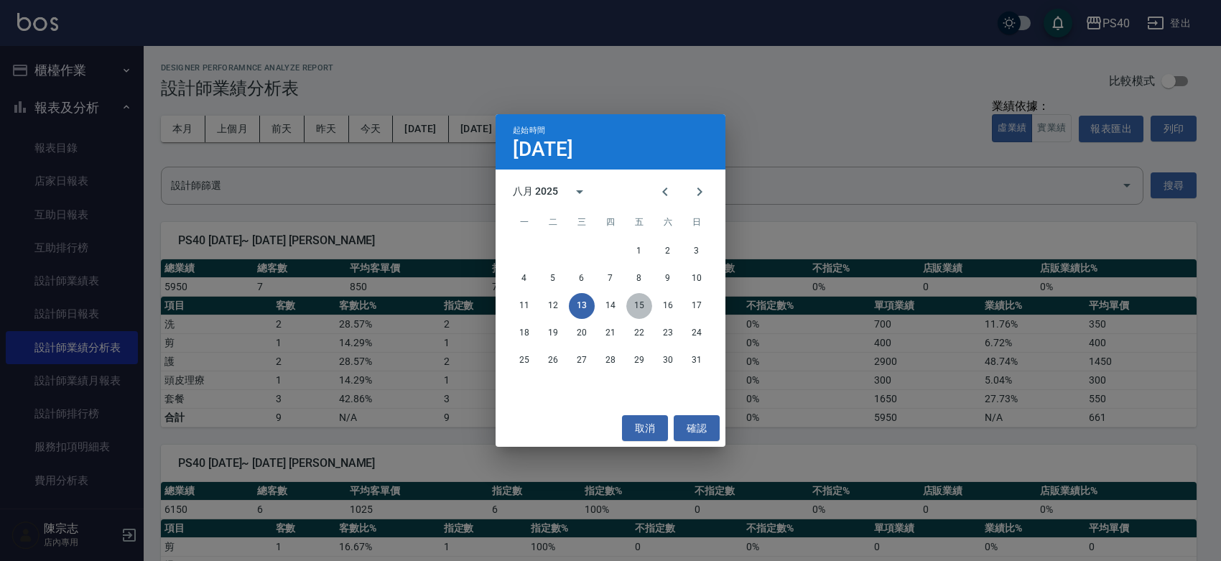
click at [640, 307] on button "15" at bounding box center [639, 306] width 26 height 26
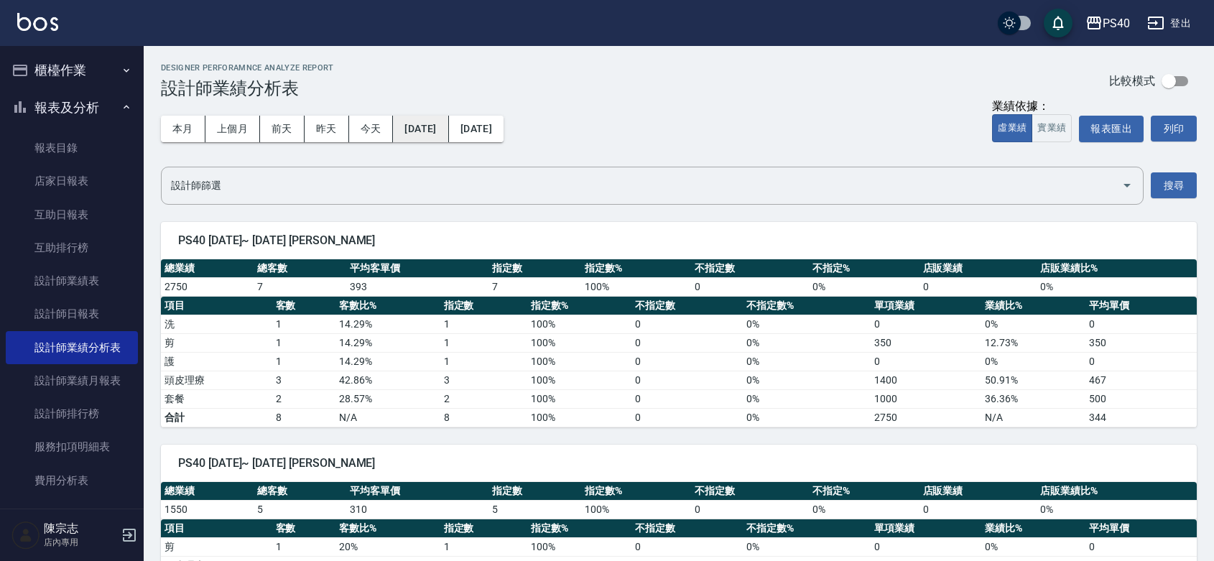
click at [448, 135] on button "[DATE]" at bounding box center [420, 129] width 55 height 27
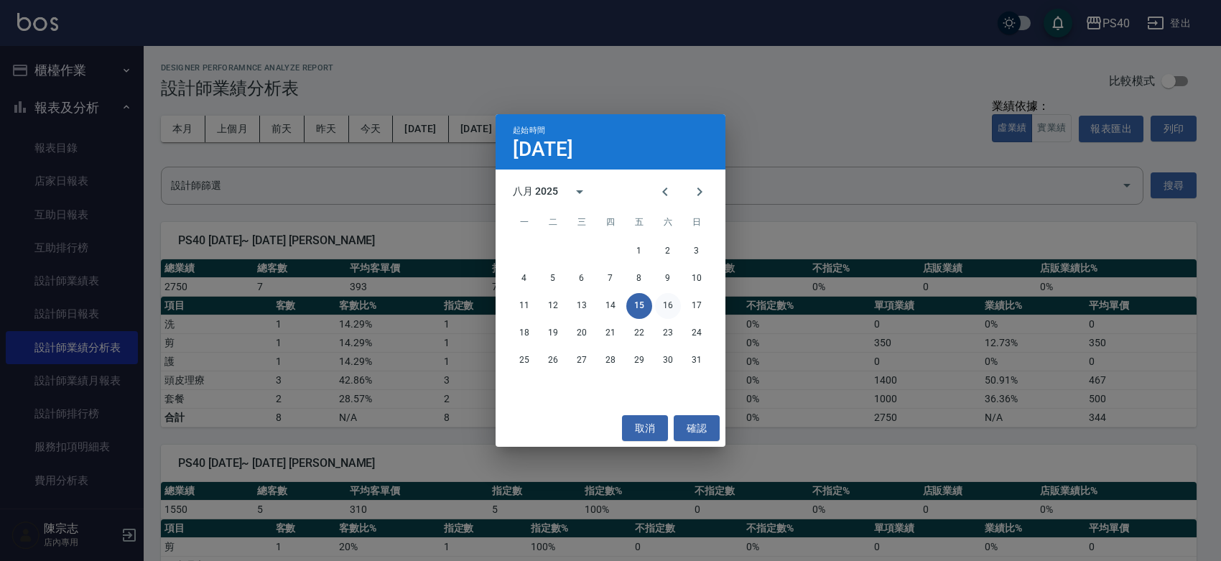
click at [670, 303] on button "16" at bounding box center [668, 306] width 26 height 26
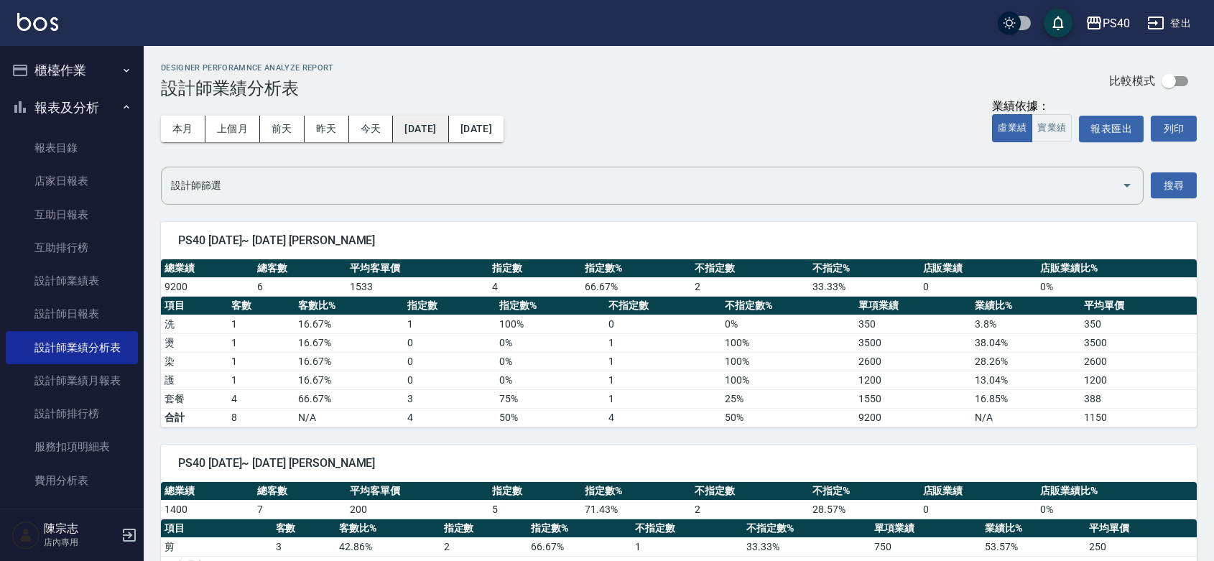
click at [428, 119] on button "[DATE]" at bounding box center [420, 129] width 55 height 27
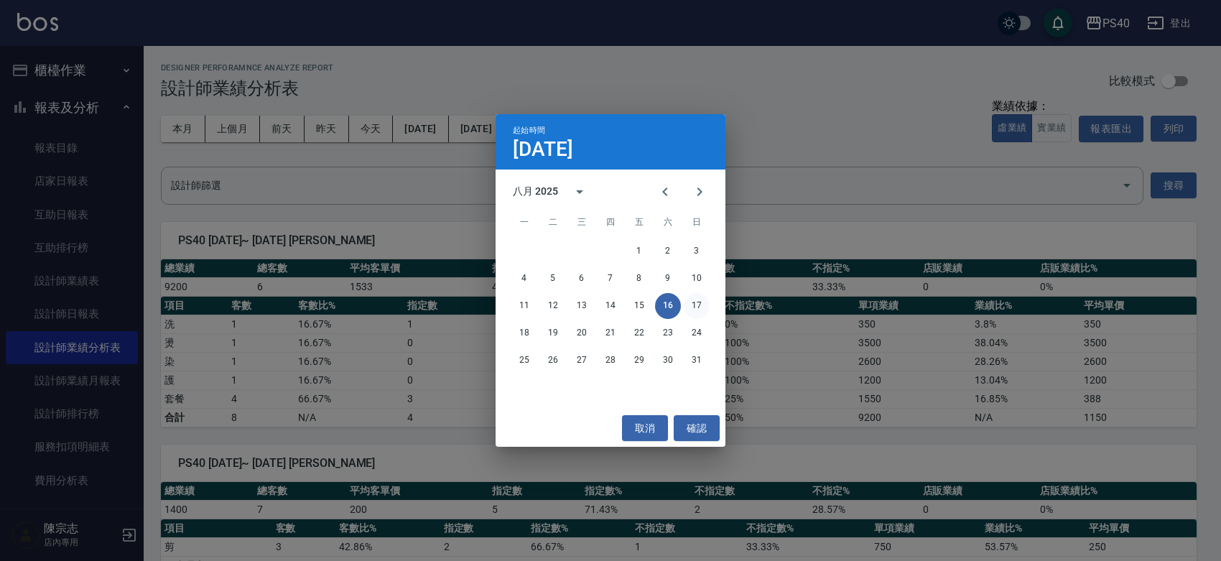
click at [702, 311] on button "17" at bounding box center [697, 306] width 26 height 26
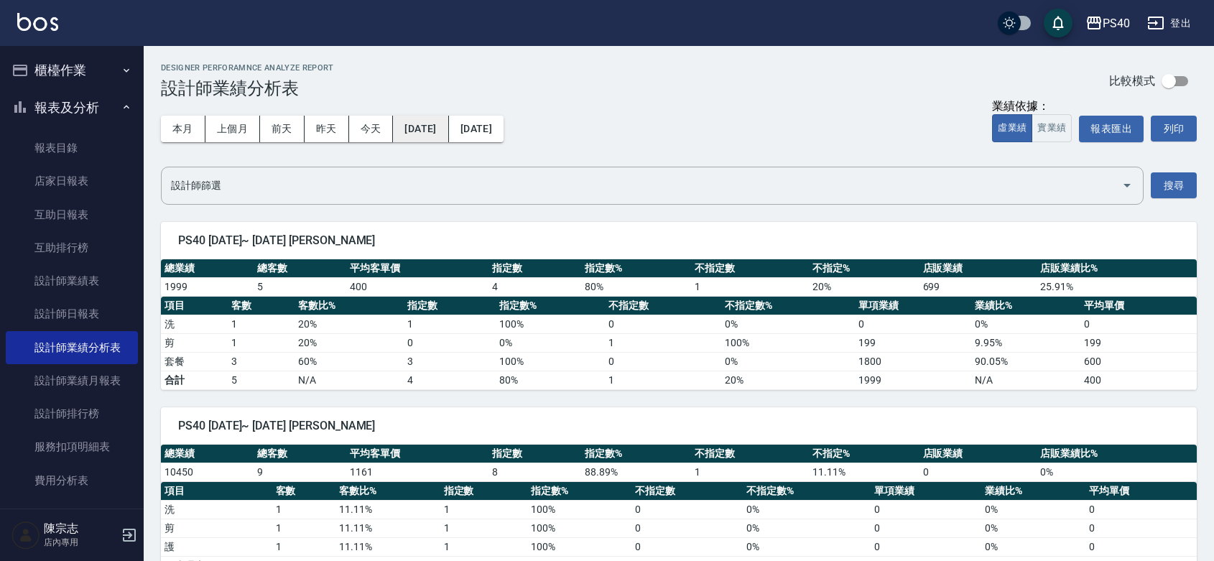
click at [448, 133] on button "[DATE]" at bounding box center [420, 129] width 55 height 27
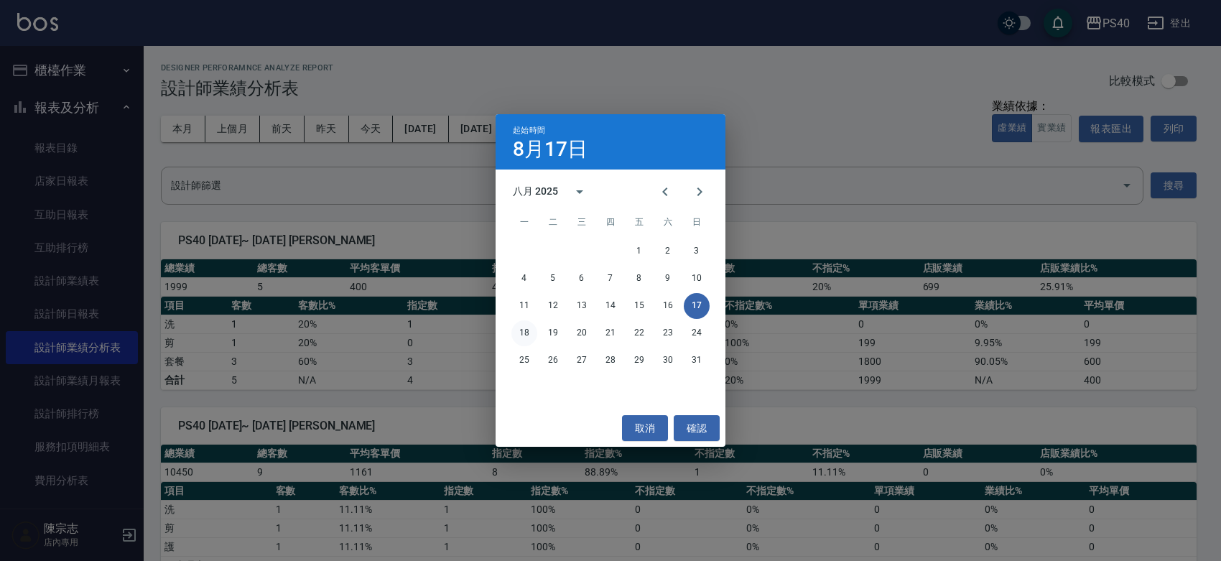
click at [530, 338] on button "18" at bounding box center [524, 333] width 26 height 26
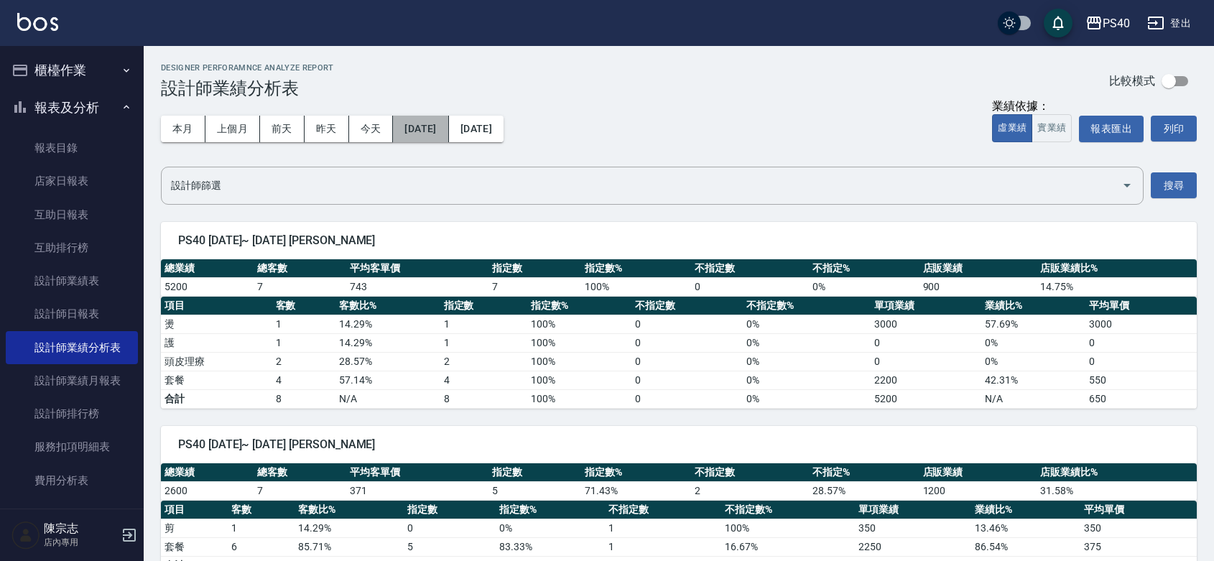
click at [412, 129] on button "[DATE]" at bounding box center [420, 129] width 55 height 27
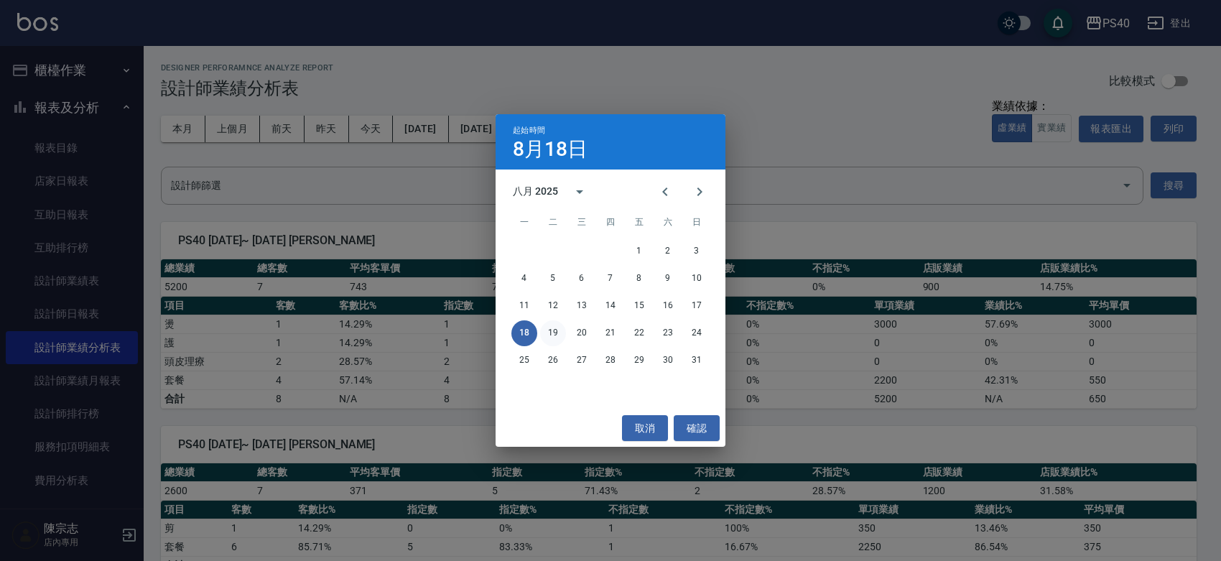
click at [559, 338] on button "19" at bounding box center [553, 333] width 26 height 26
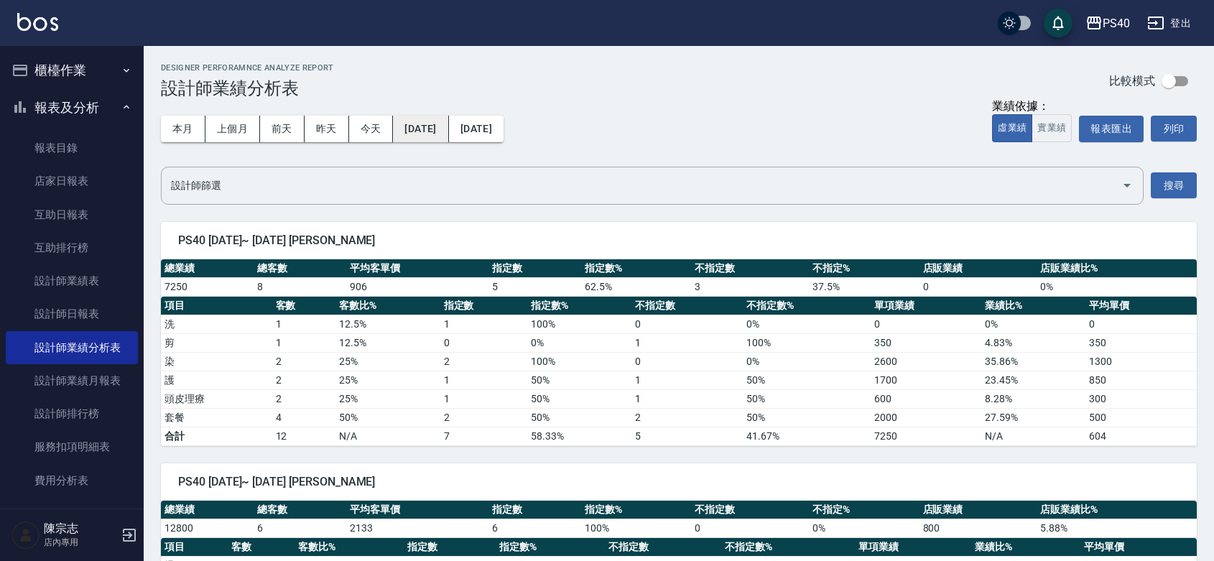
click at [436, 124] on button "[DATE]" at bounding box center [420, 129] width 55 height 27
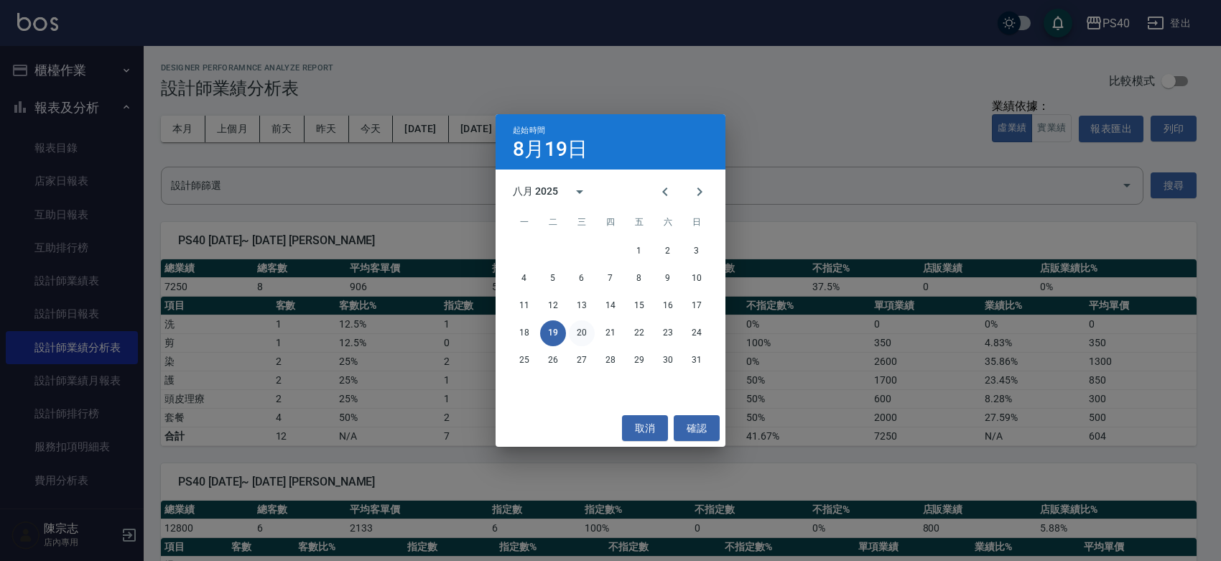
click at [580, 333] on button "20" at bounding box center [582, 333] width 26 height 26
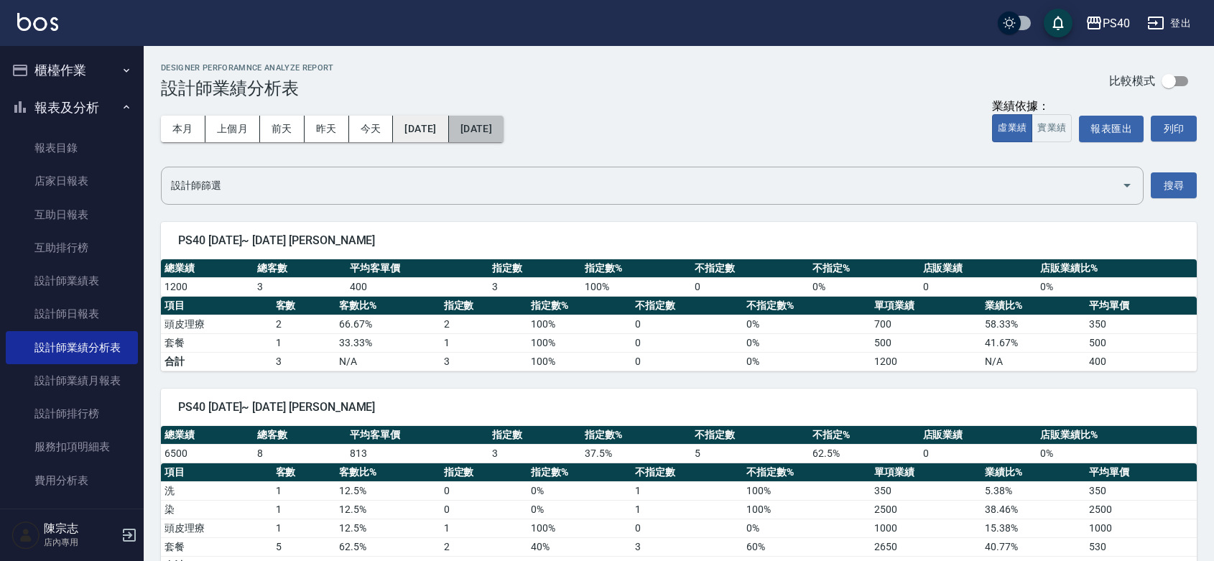
drag, startPoint x: 474, startPoint y: 124, endPoint x: 462, endPoint y: 126, distance: 12.5
click at [465, 126] on div "本月 上個月 [DATE] [DATE] [DATE] [DATE] [DATE]" at bounding box center [332, 129] width 343 height 27
click at [448, 131] on button "[DATE]" at bounding box center [420, 129] width 55 height 27
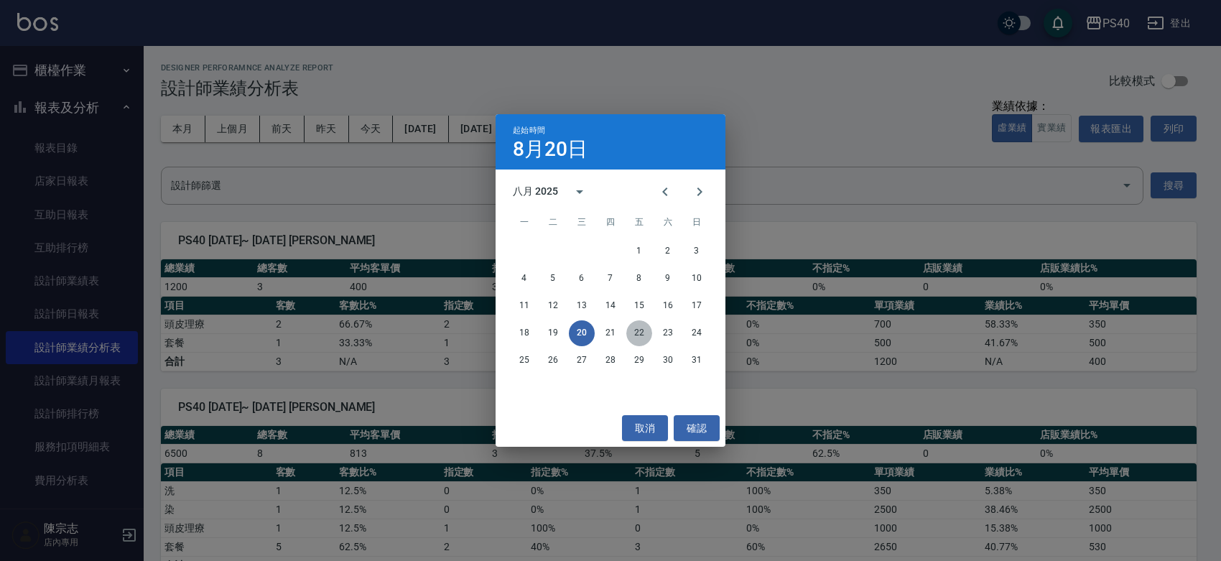
click at [639, 335] on button "22" at bounding box center [639, 333] width 26 height 26
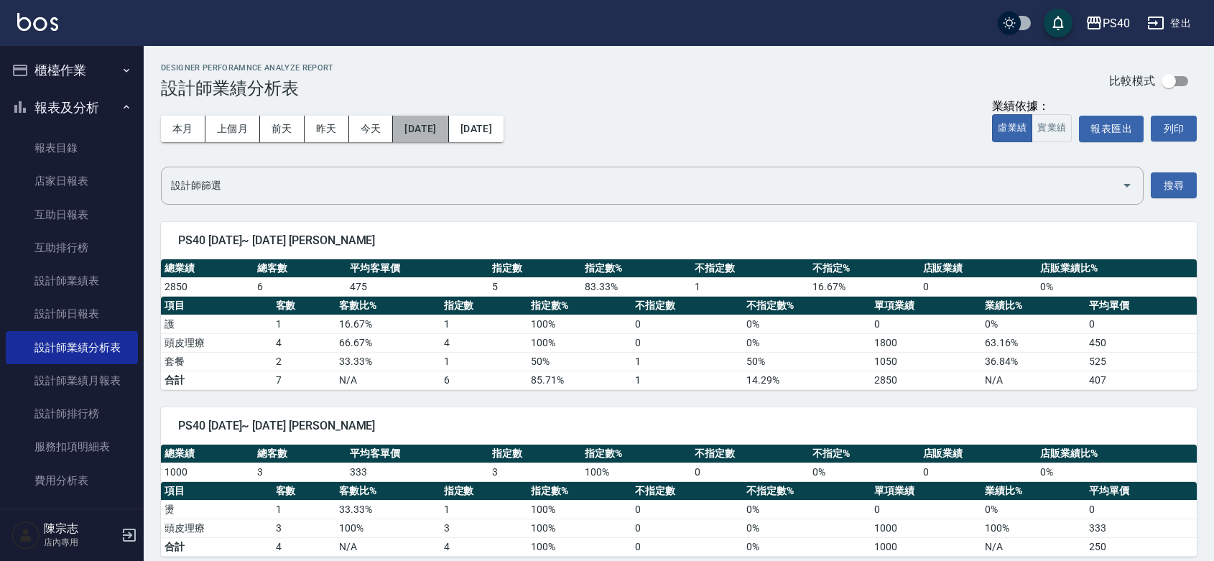
click at [438, 116] on button "[DATE]" at bounding box center [420, 129] width 55 height 27
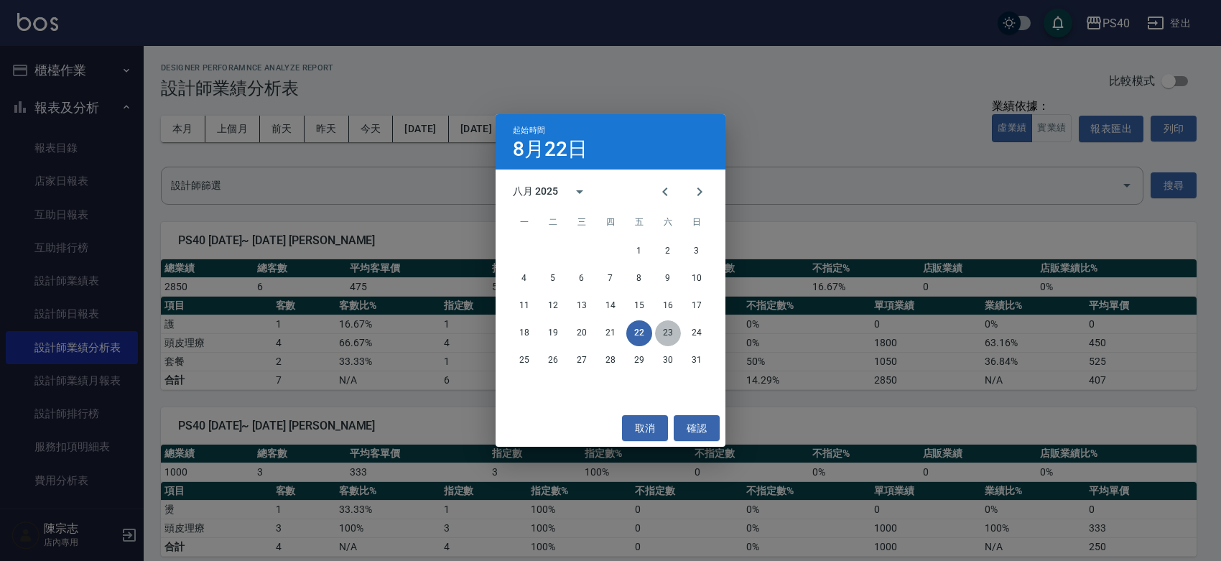
click at [672, 339] on button "23" at bounding box center [668, 333] width 26 height 26
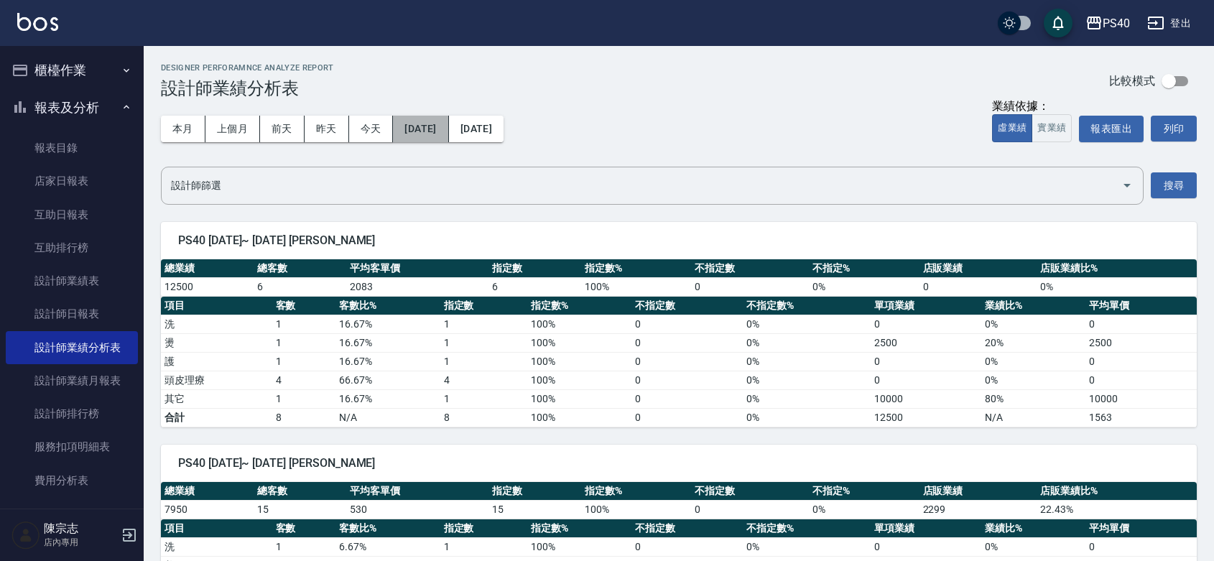
click at [440, 123] on button "[DATE]" at bounding box center [420, 129] width 55 height 27
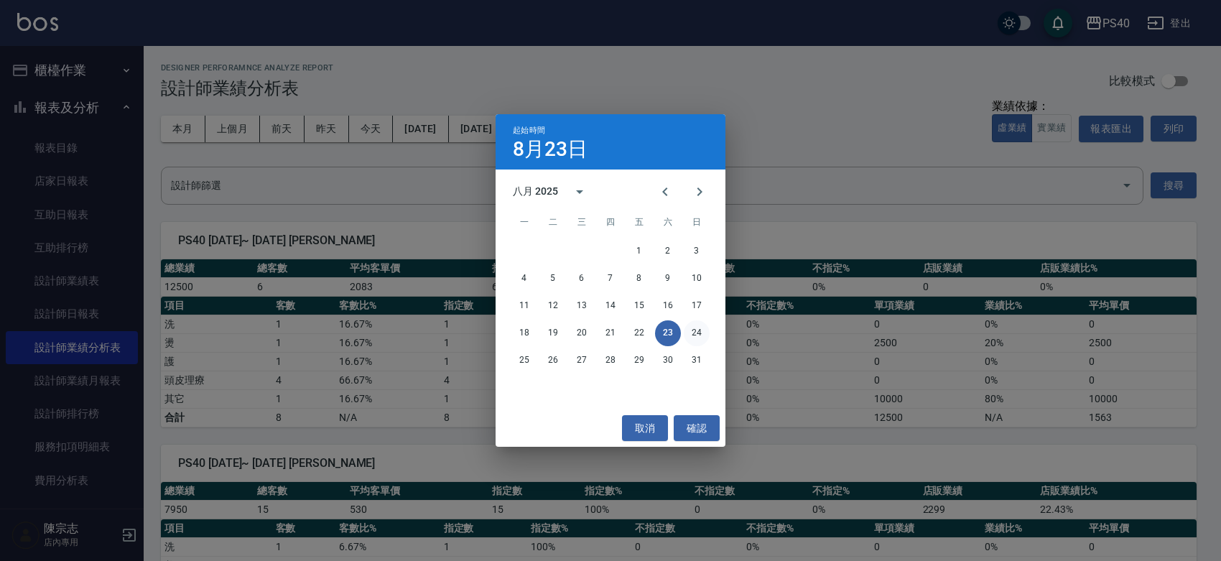
click at [694, 333] on button "24" at bounding box center [697, 333] width 26 height 26
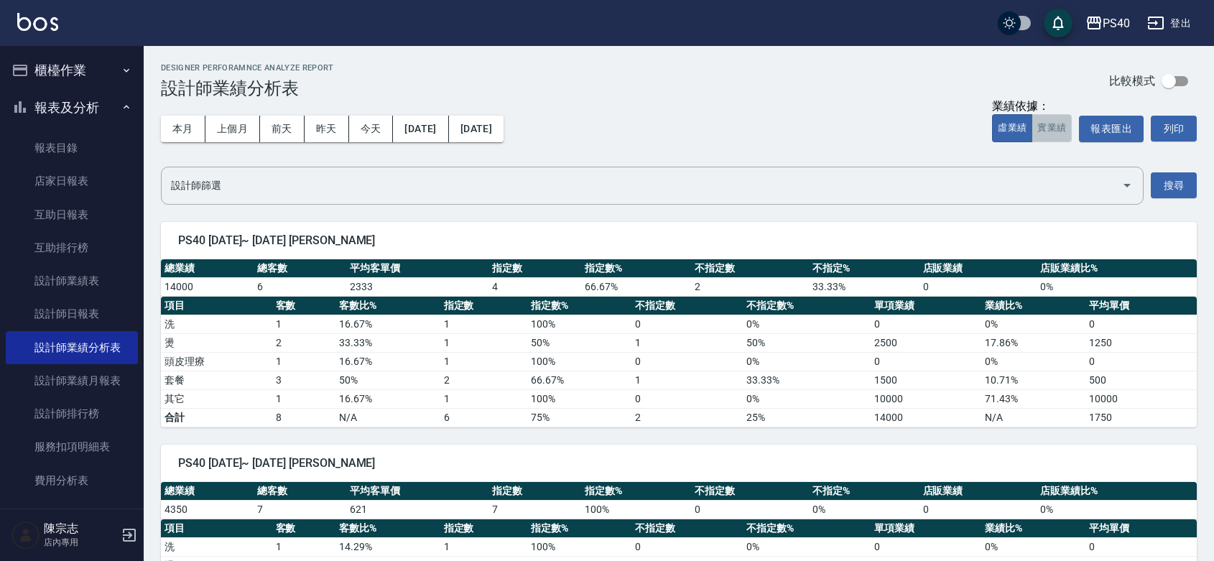
click at [1058, 133] on button "實業績" at bounding box center [1052, 128] width 40 height 28
click at [431, 112] on div "本月 上個月 [DATE] [DATE] [DATE] [DATE] [DATE]" at bounding box center [332, 128] width 343 height 61
click at [438, 133] on button "[DATE]" at bounding box center [420, 129] width 55 height 27
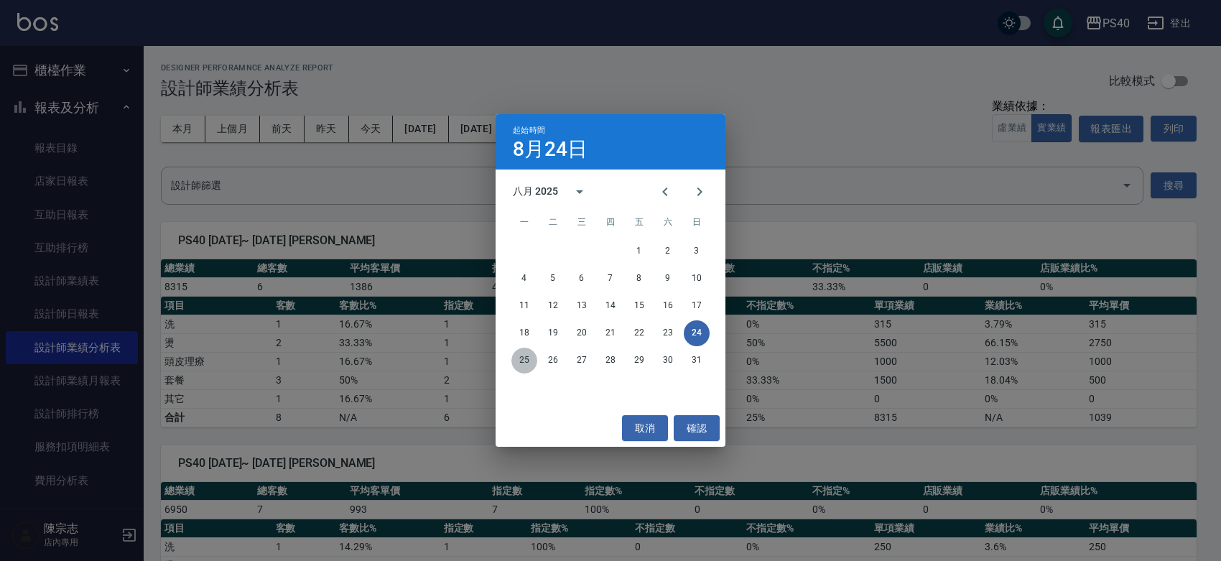
click at [515, 361] on button "25" at bounding box center [524, 361] width 26 height 26
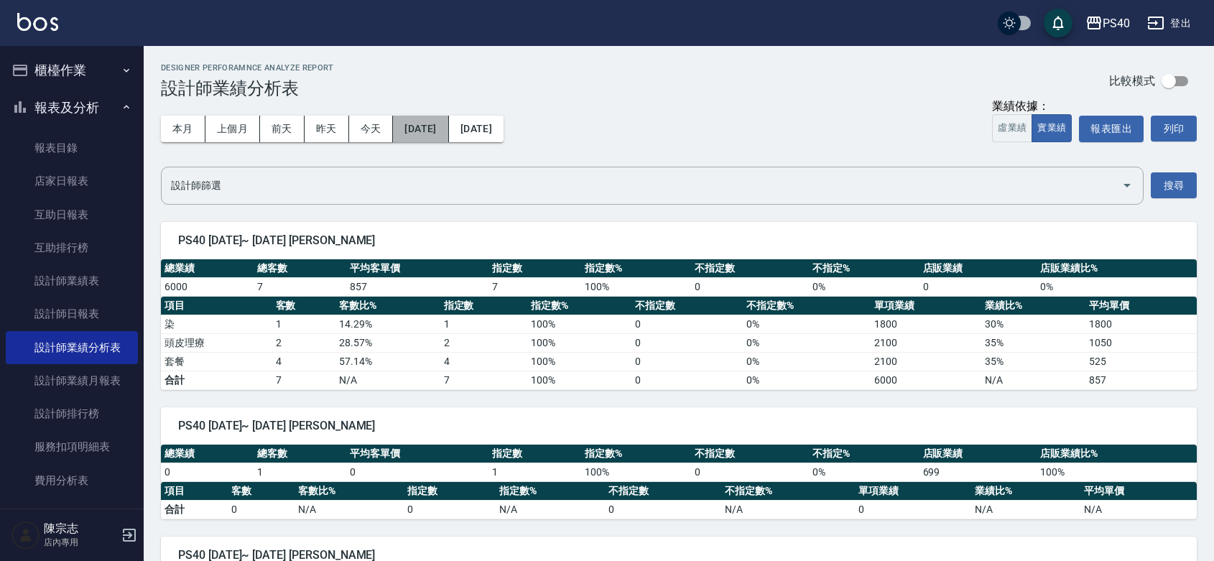
click at [446, 124] on button "[DATE]" at bounding box center [420, 129] width 55 height 27
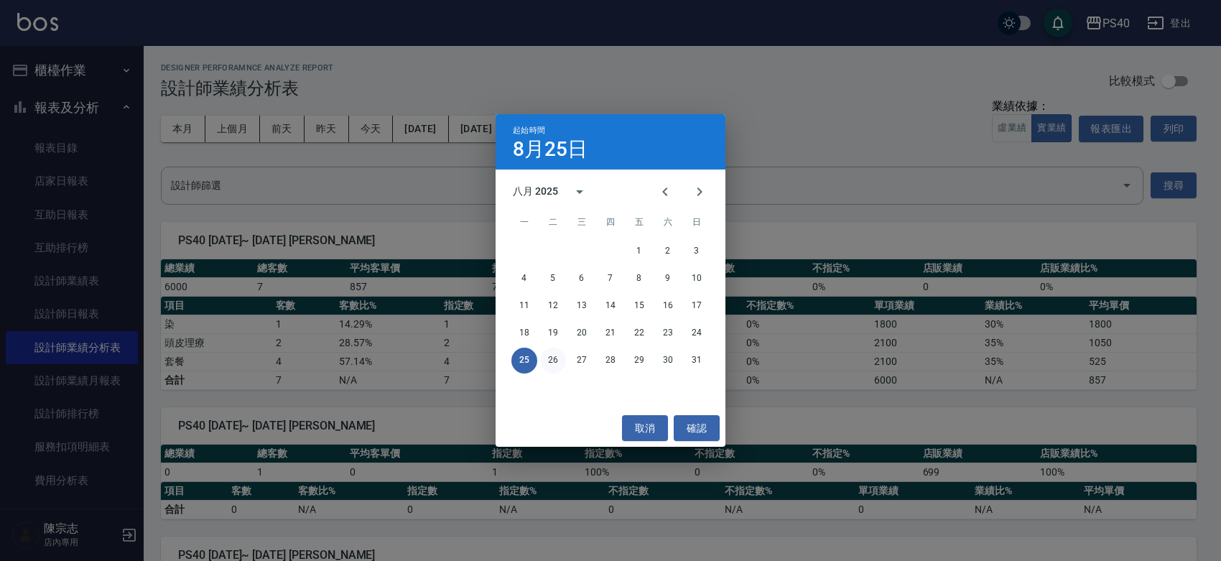
click at [547, 364] on button "26" at bounding box center [553, 361] width 26 height 26
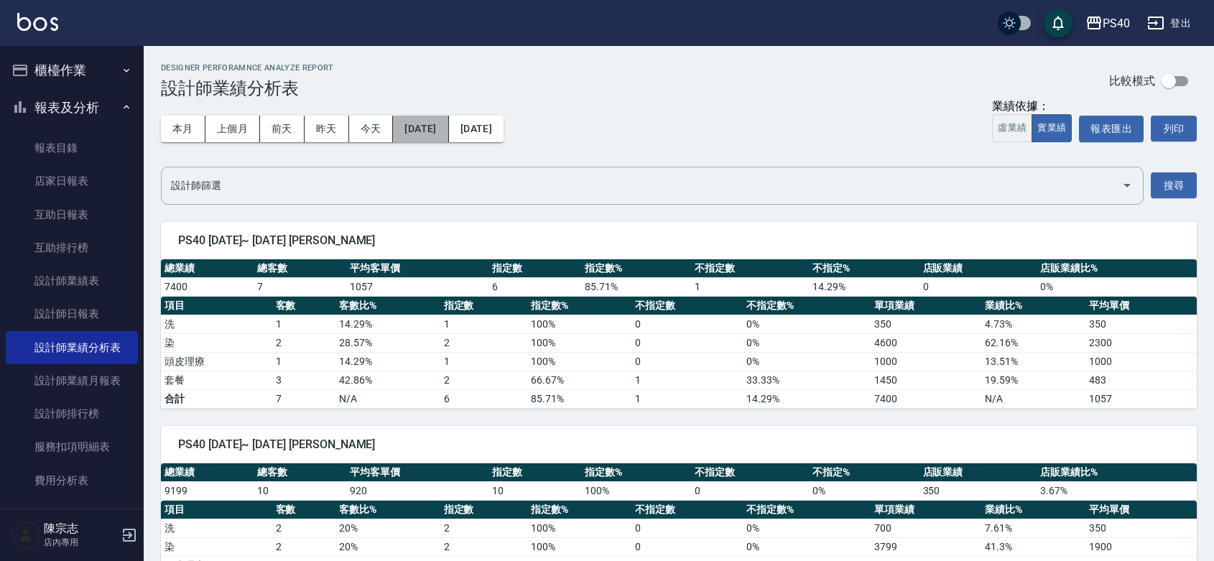
click at [447, 134] on button "[DATE]" at bounding box center [420, 129] width 55 height 27
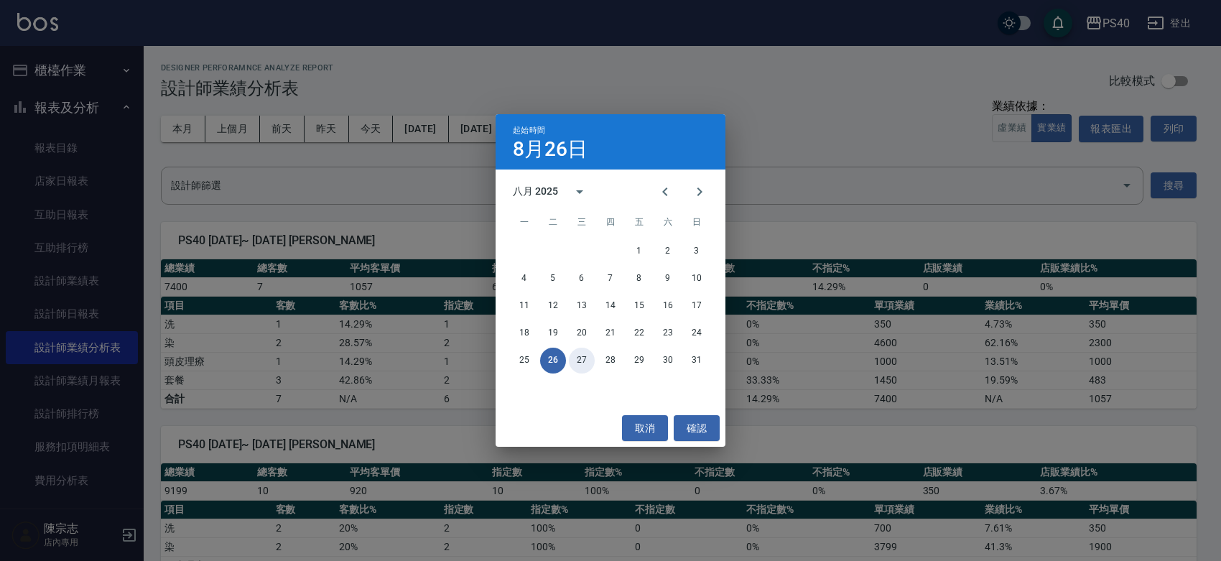
click at [573, 361] on button "27" at bounding box center [582, 361] width 26 height 26
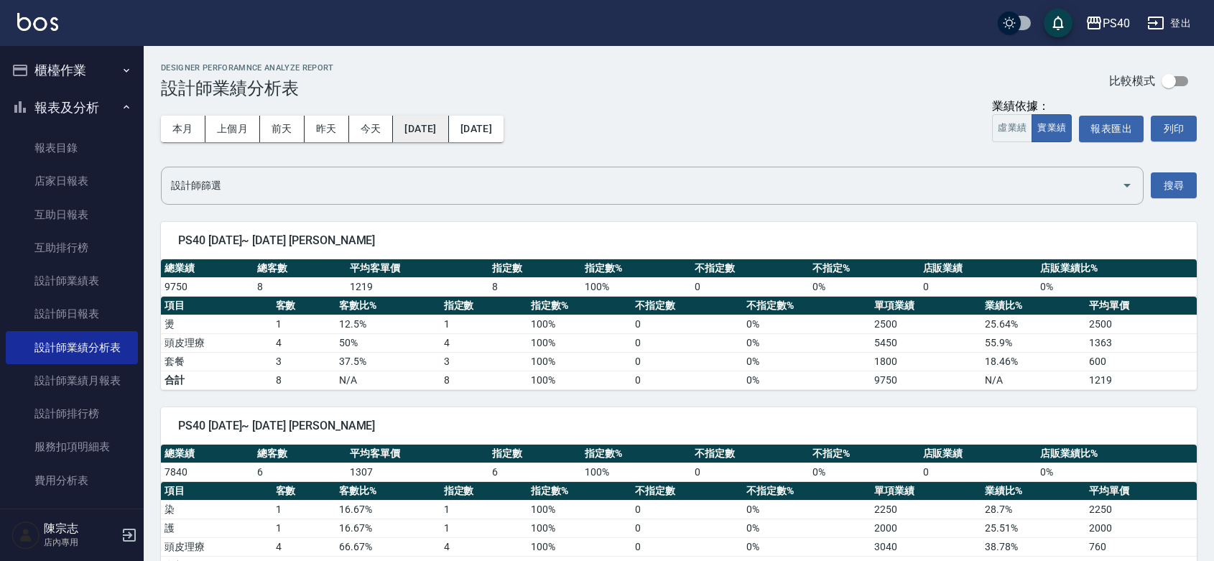
click at [448, 130] on button "[DATE]" at bounding box center [420, 129] width 55 height 27
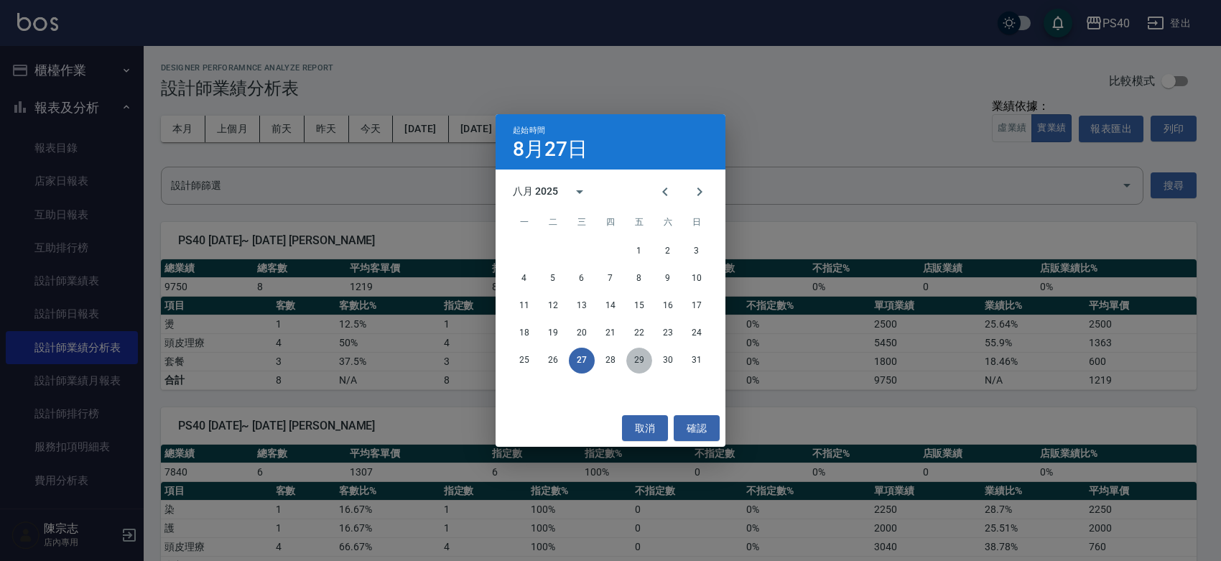
click at [640, 361] on button "29" at bounding box center [639, 361] width 26 height 26
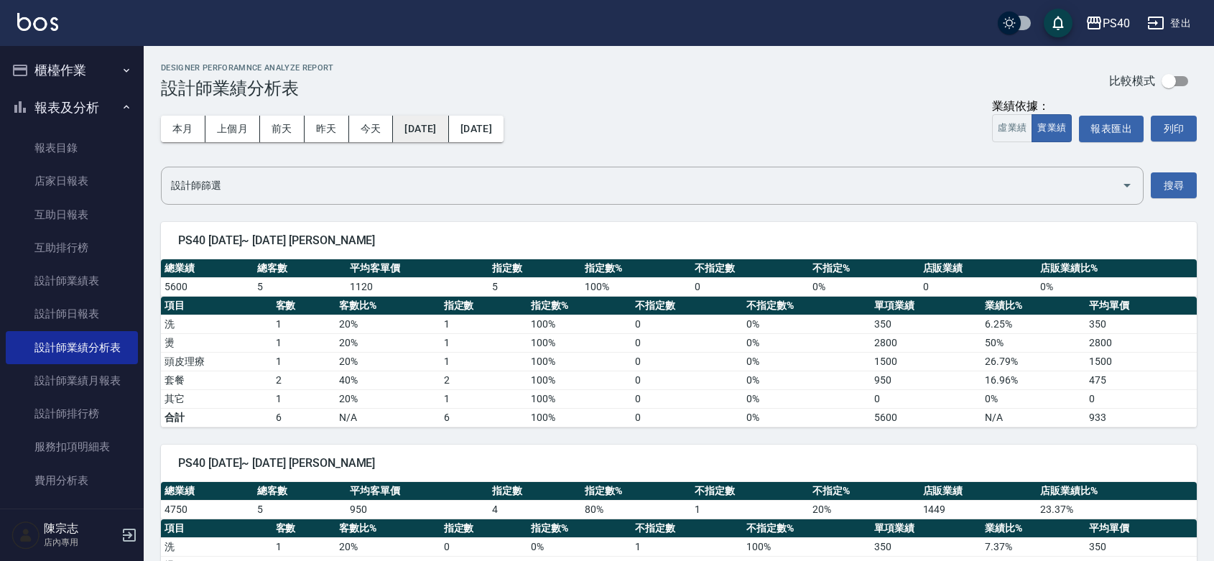
click at [435, 121] on button "[DATE]" at bounding box center [420, 129] width 55 height 27
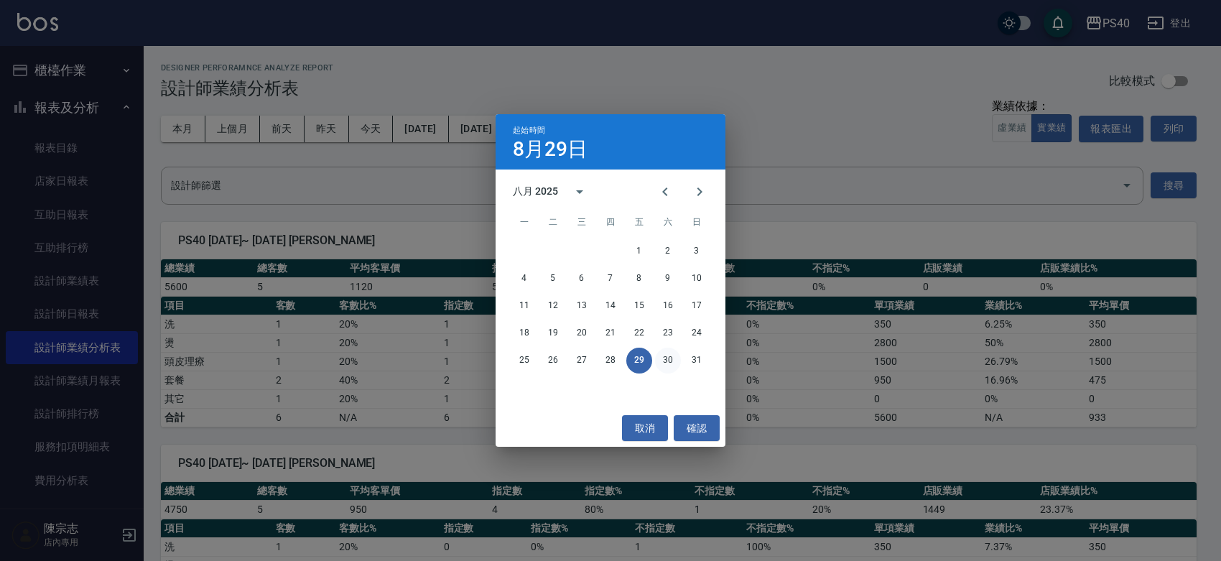
click at [676, 367] on button "30" at bounding box center [668, 361] width 26 height 26
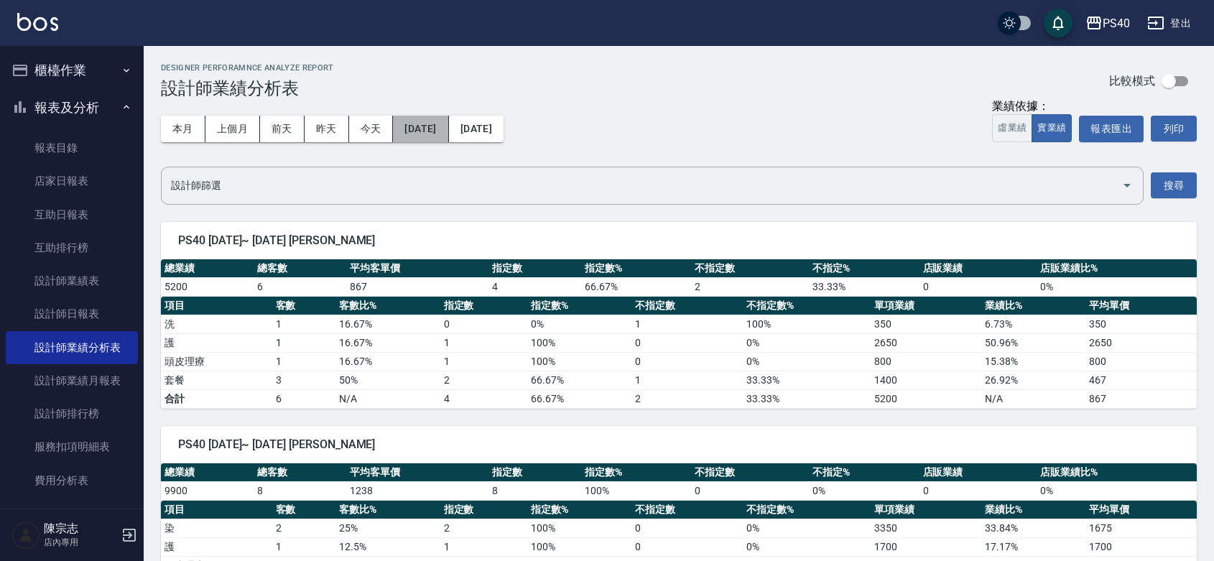
click at [448, 136] on button "[DATE]" at bounding box center [420, 129] width 55 height 27
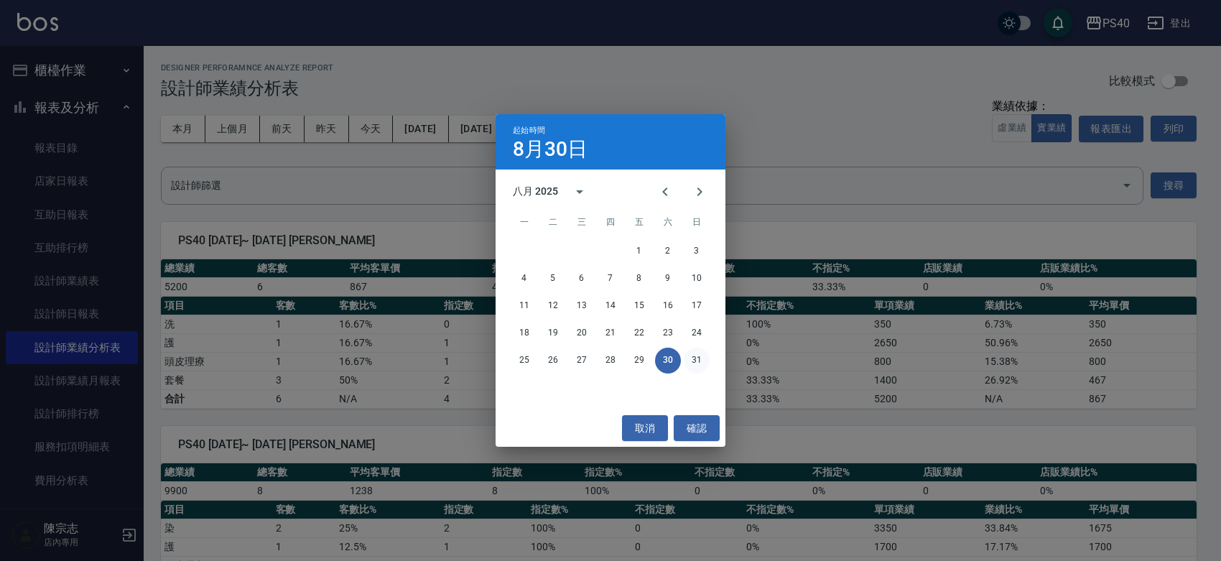
click at [698, 361] on button "31" at bounding box center [697, 361] width 26 height 26
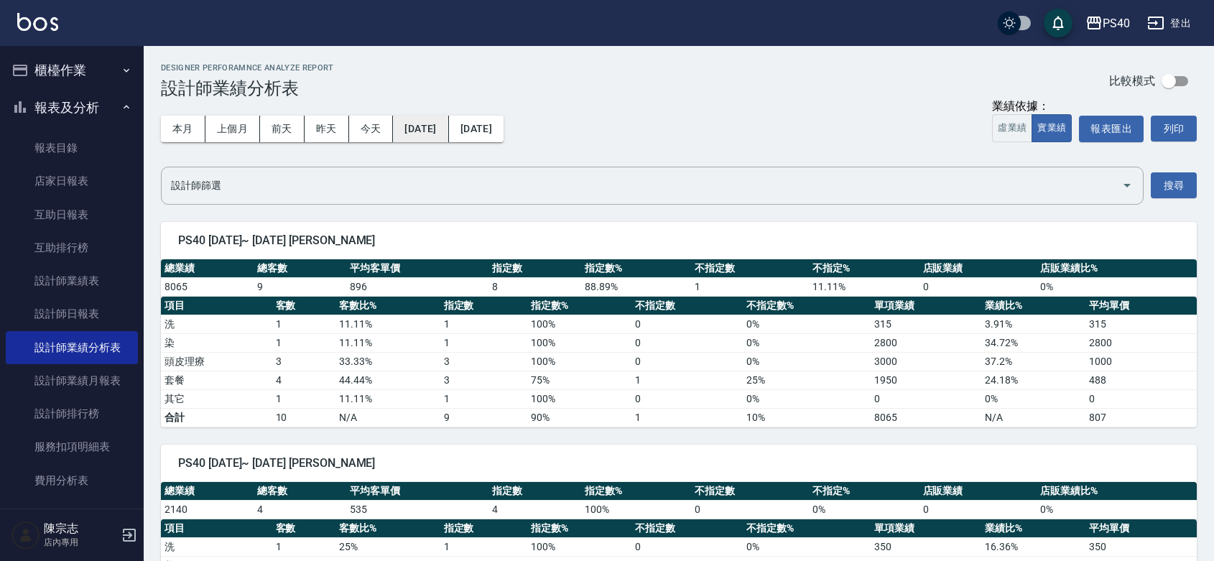
click at [438, 133] on button "[DATE]" at bounding box center [420, 129] width 55 height 27
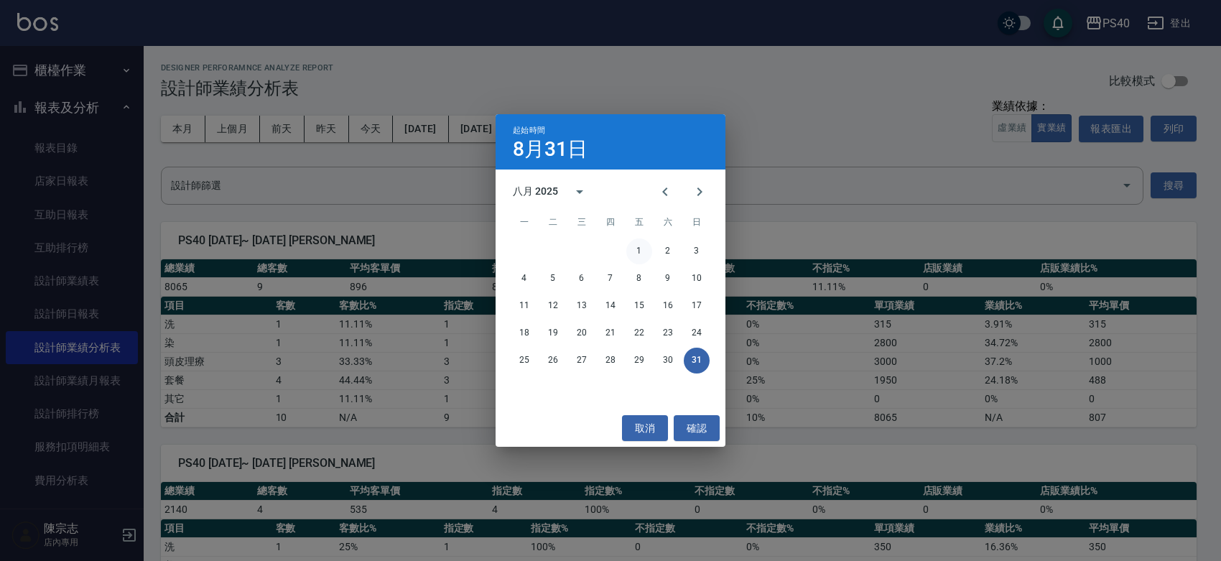
click at [647, 248] on button "1" at bounding box center [639, 251] width 26 height 26
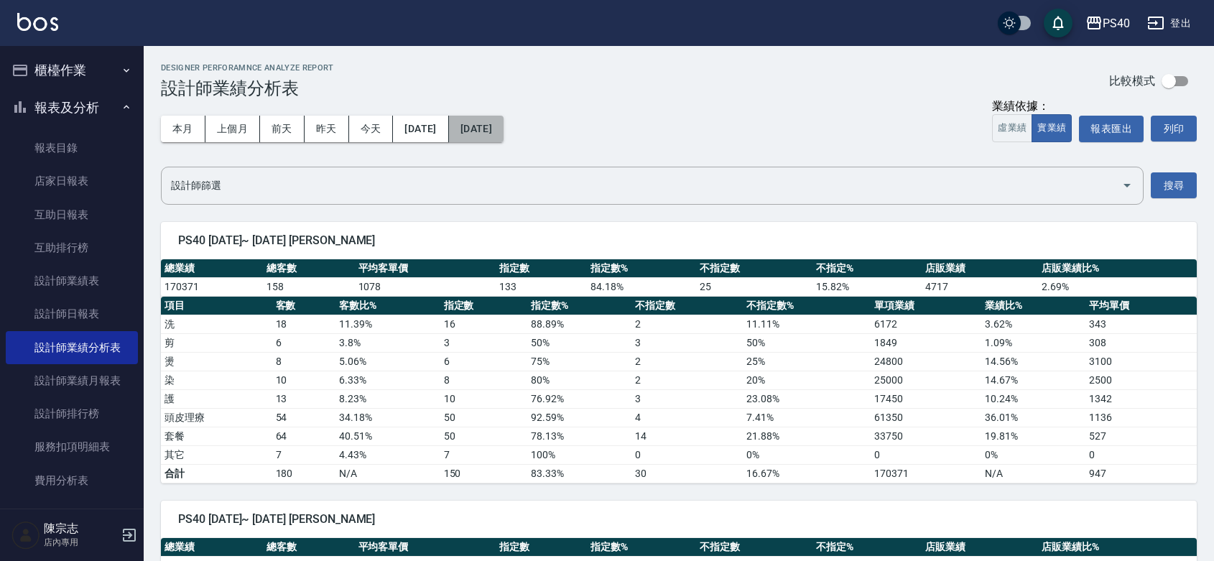
click at [504, 119] on button "[DATE]" at bounding box center [476, 129] width 55 height 27
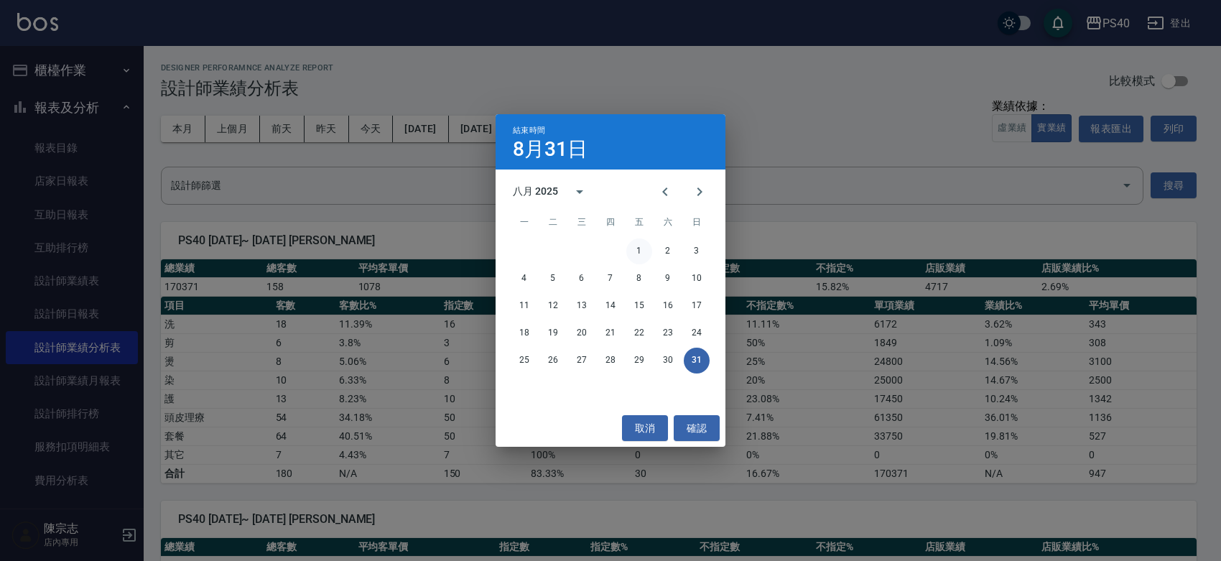
click at [637, 248] on button "1" at bounding box center [639, 251] width 26 height 26
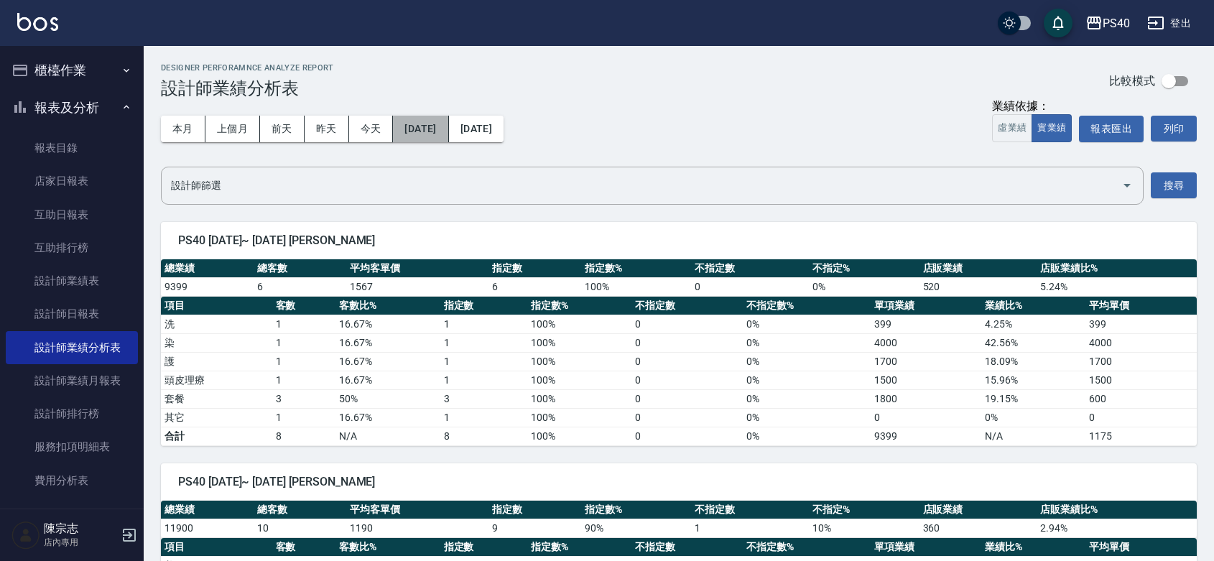
click at [448, 133] on button "[DATE]" at bounding box center [420, 129] width 55 height 27
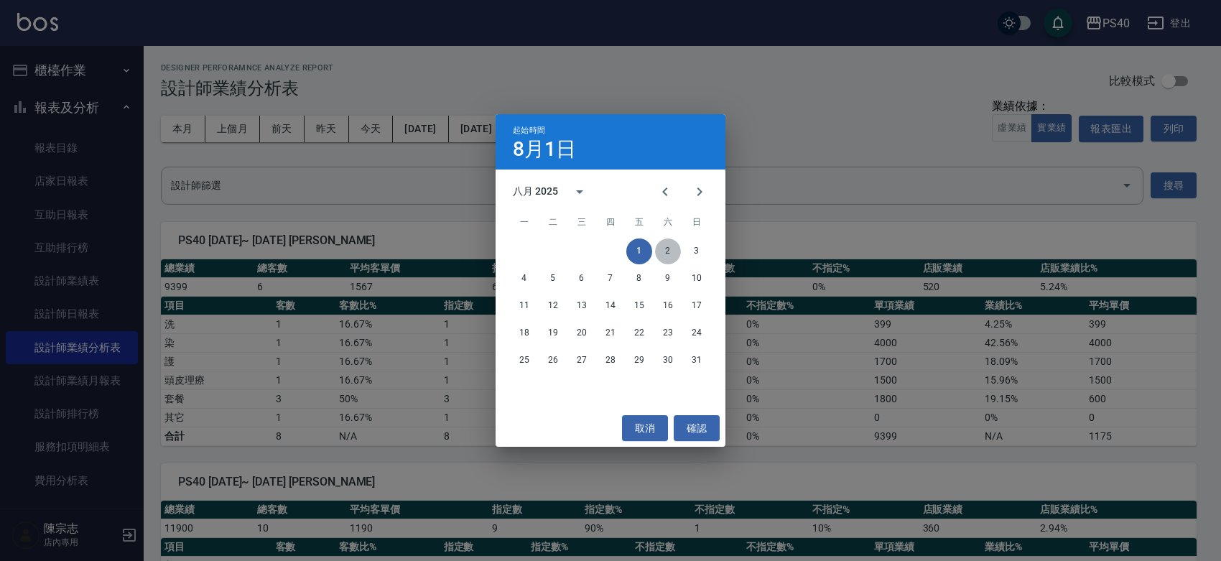
click at [665, 249] on button "2" at bounding box center [668, 251] width 26 height 26
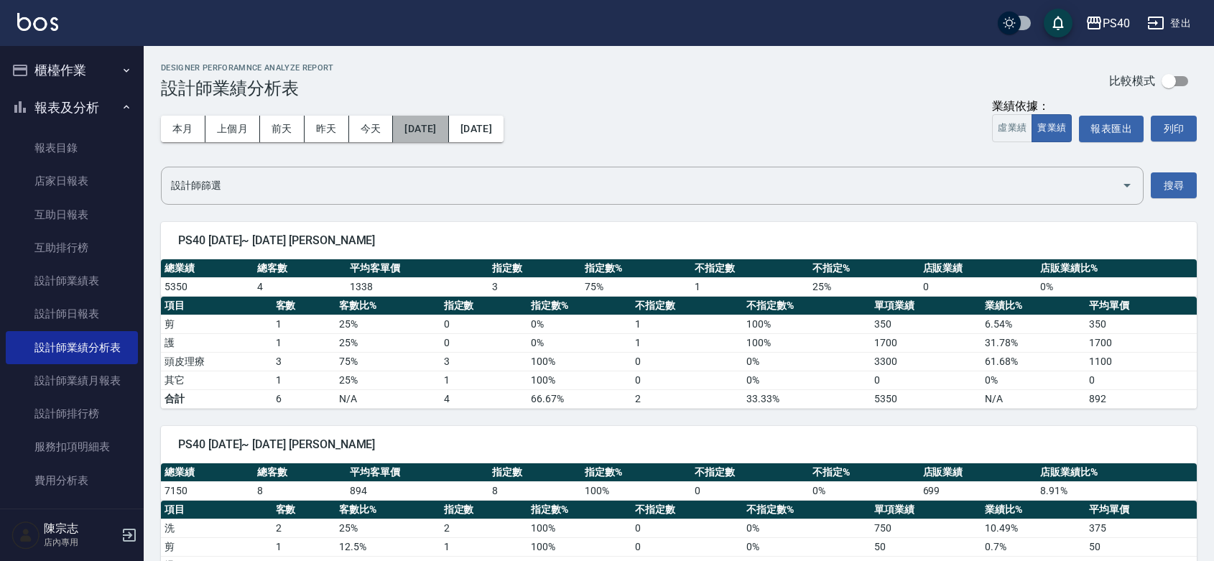
click at [446, 123] on button "[DATE]" at bounding box center [420, 129] width 55 height 27
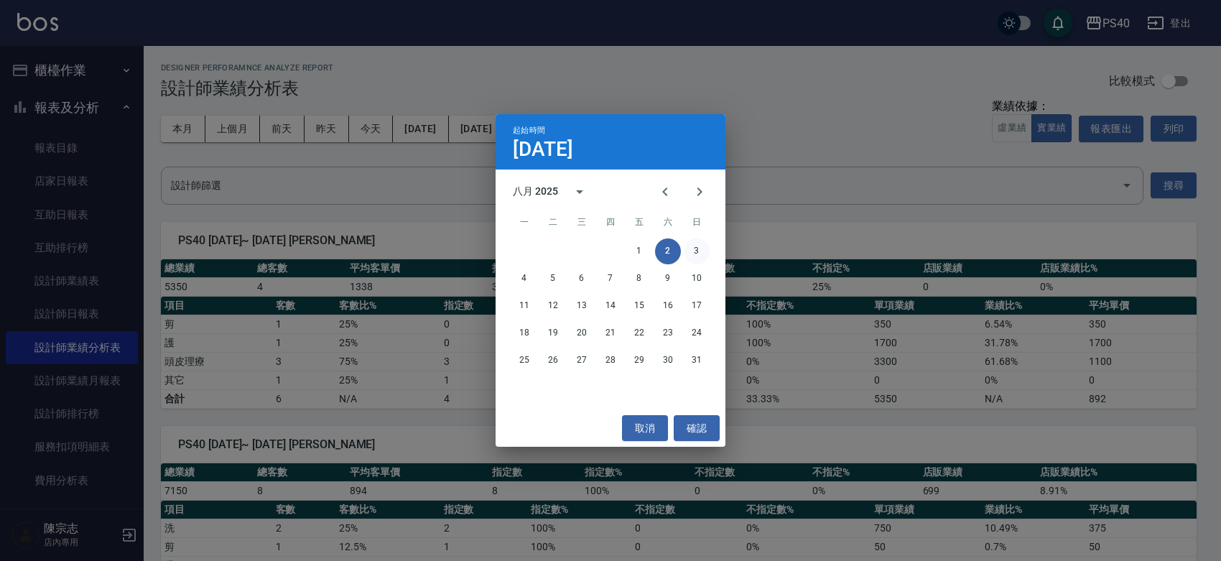
click at [698, 246] on button "3" at bounding box center [697, 251] width 26 height 26
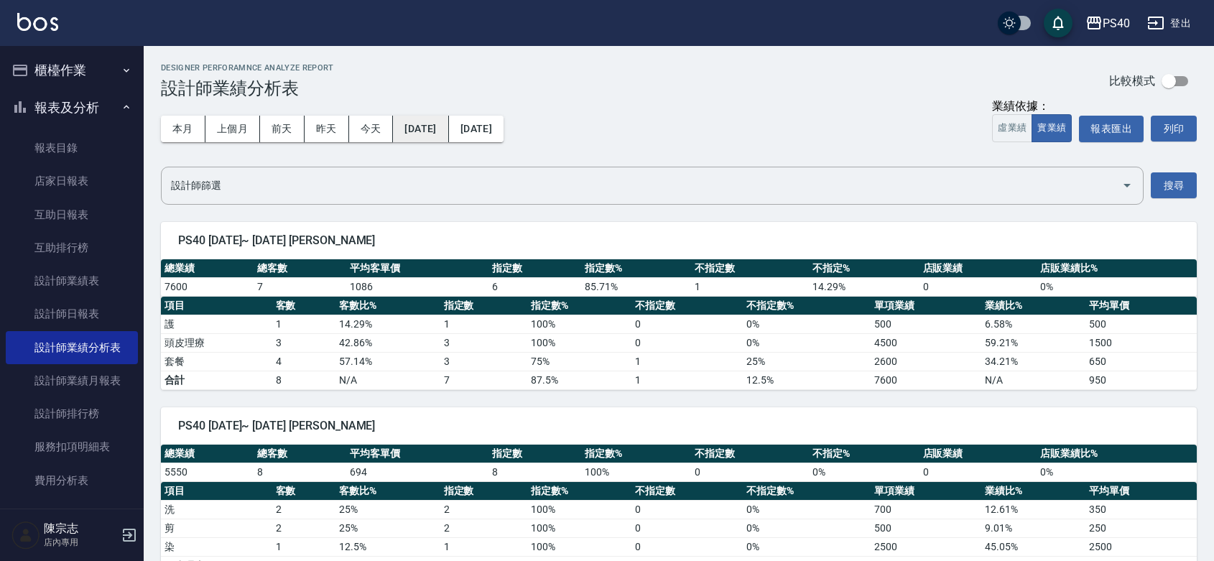
click at [447, 126] on button "[DATE]" at bounding box center [420, 129] width 55 height 27
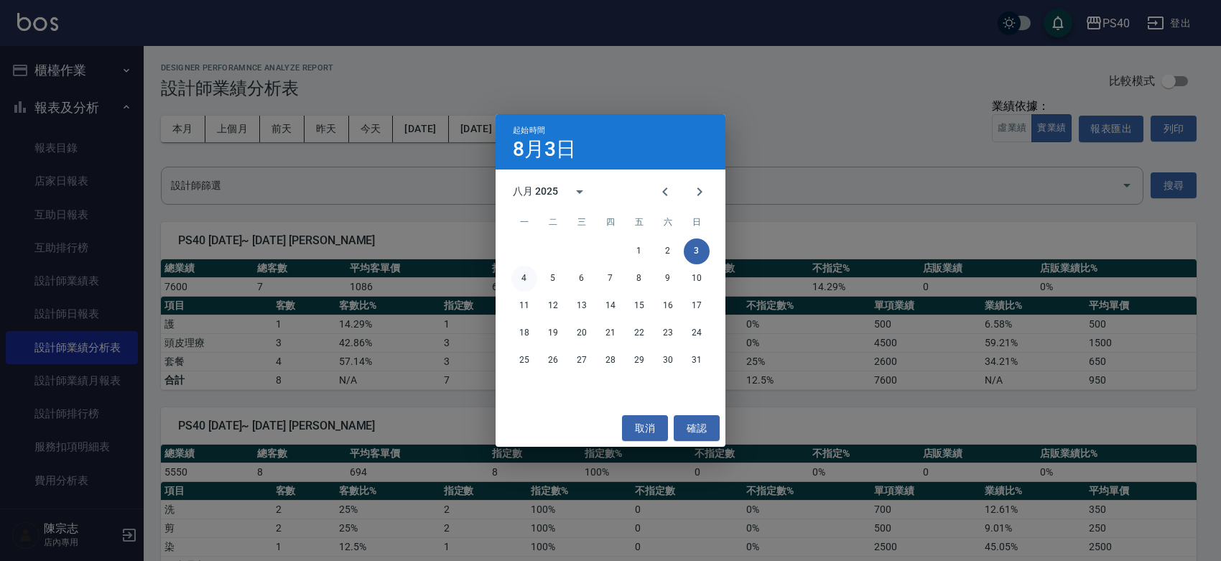
click at [517, 267] on button "4" at bounding box center [524, 279] width 26 height 26
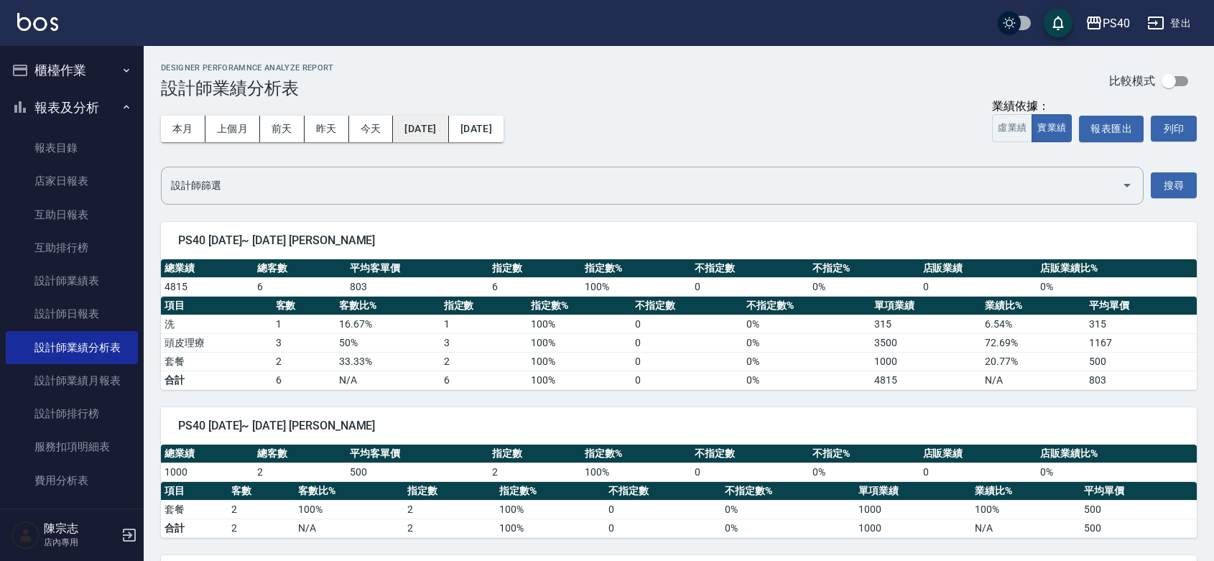
click at [438, 135] on button "[DATE]" at bounding box center [420, 129] width 55 height 27
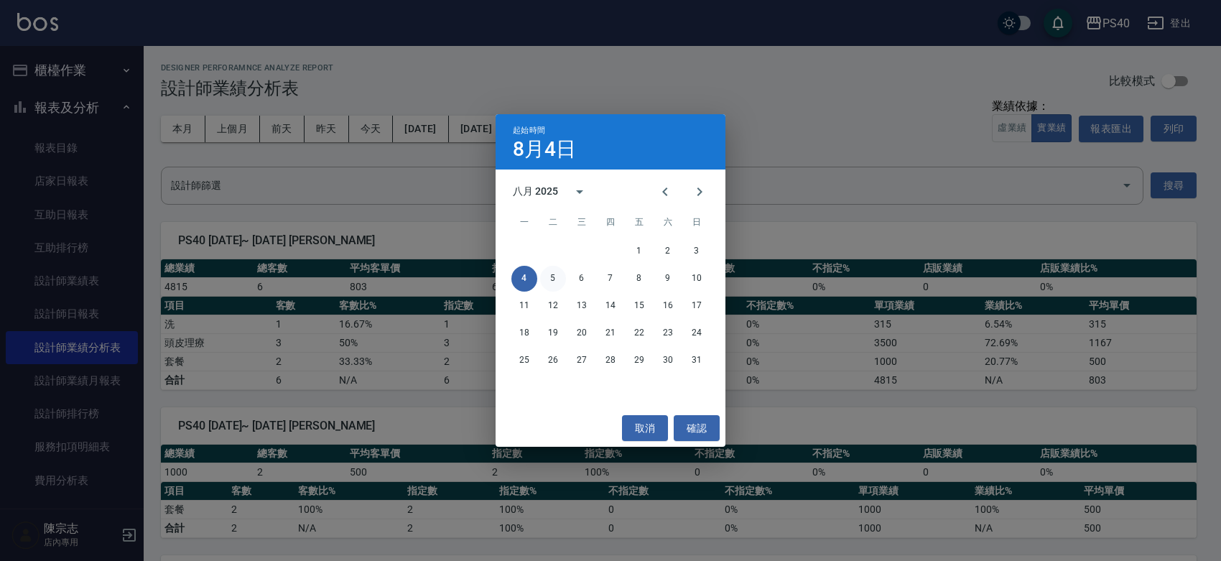
click at [557, 280] on button "5" at bounding box center [553, 279] width 26 height 26
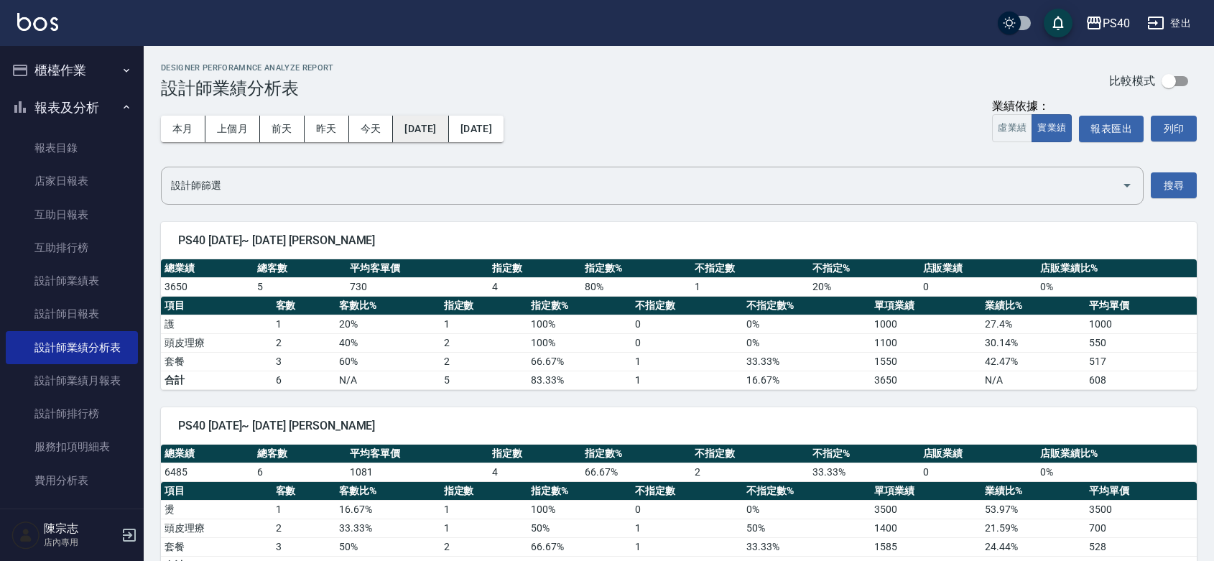
click at [419, 129] on button "[DATE]" at bounding box center [420, 129] width 55 height 27
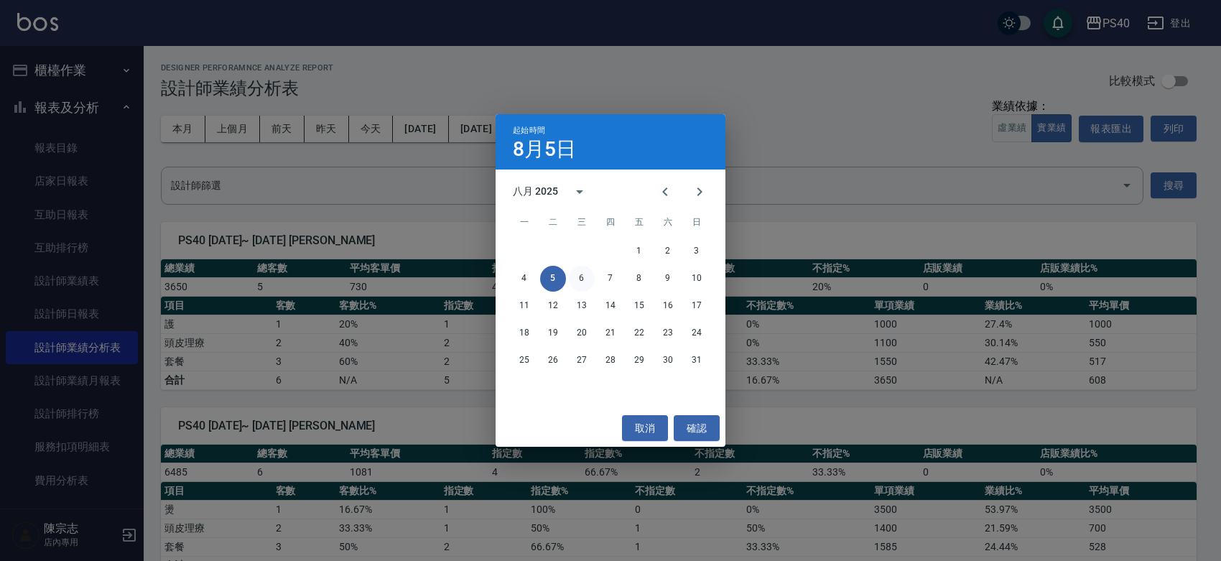
click at [580, 278] on button "6" at bounding box center [582, 279] width 26 height 26
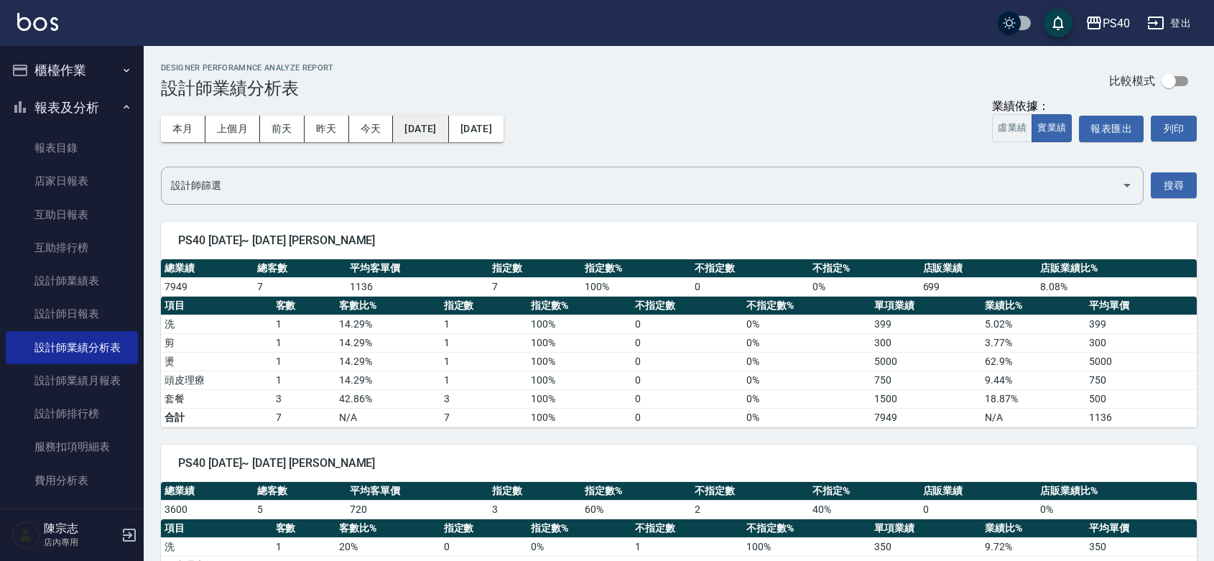
click at [425, 130] on button "[DATE]" at bounding box center [420, 129] width 55 height 27
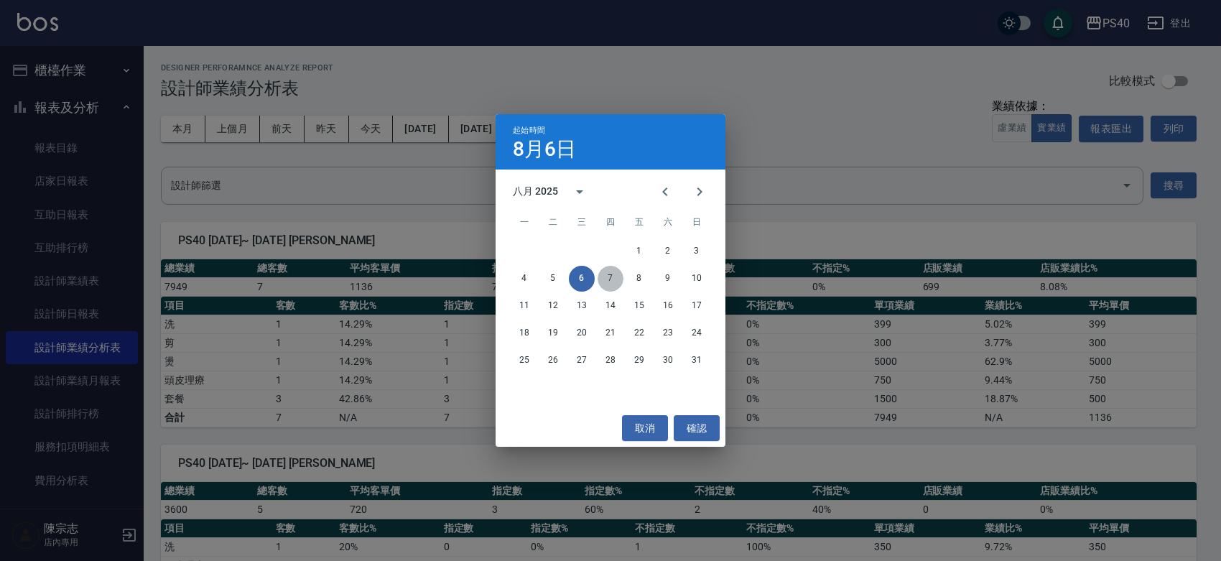
click at [611, 277] on button "7" at bounding box center [611, 279] width 26 height 26
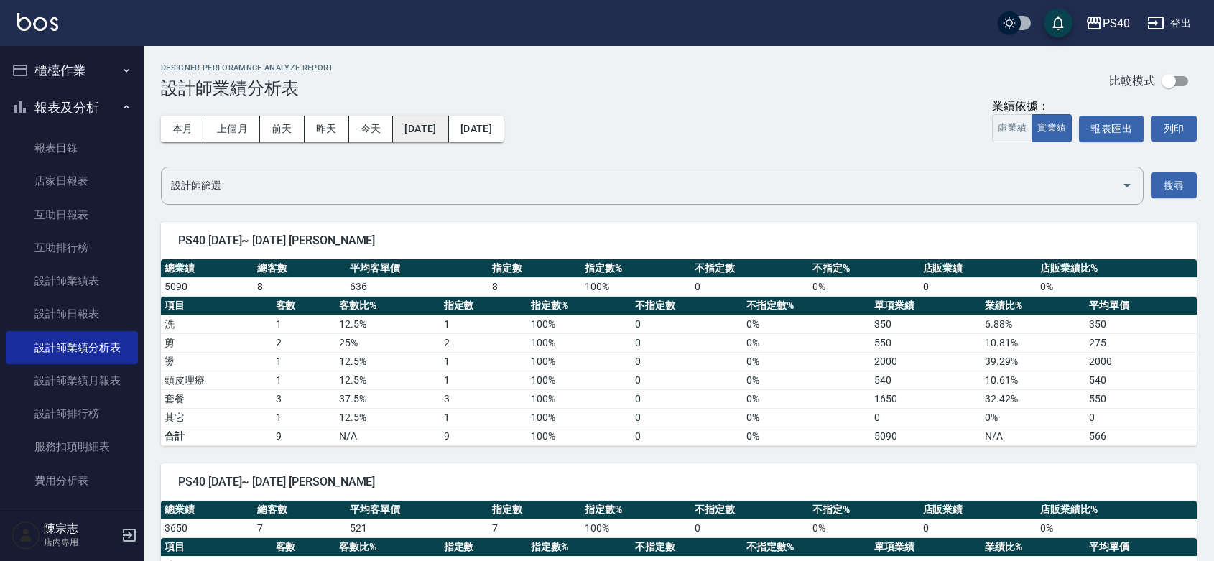
click at [428, 126] on button "[DATE]" at bounding box center [420, 129] width 55 height 27
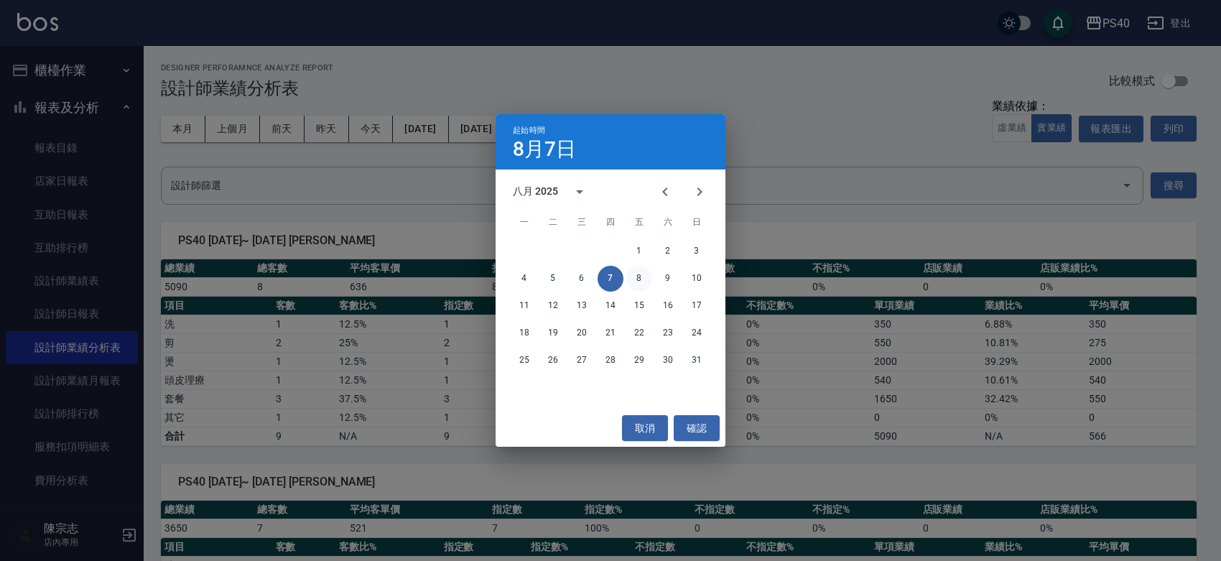
click at [643, 280] on button "8" at bounding box center [639, 279] width 26 height 26
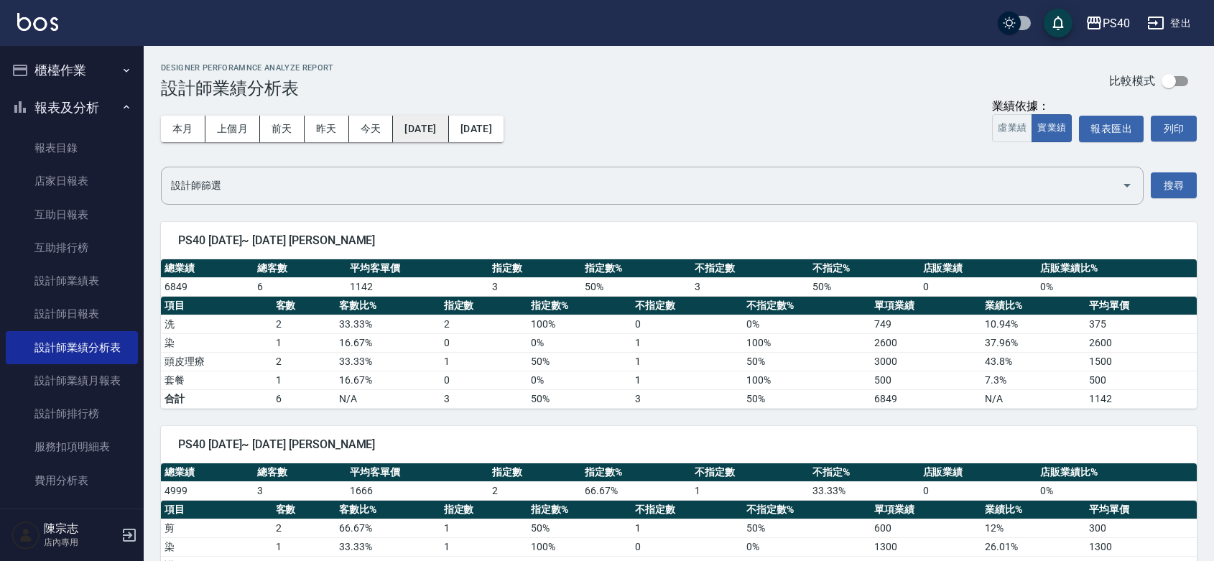
click at [440, 127] on button "[DATE]" at bounding box center [420, 129] width 55 height 27
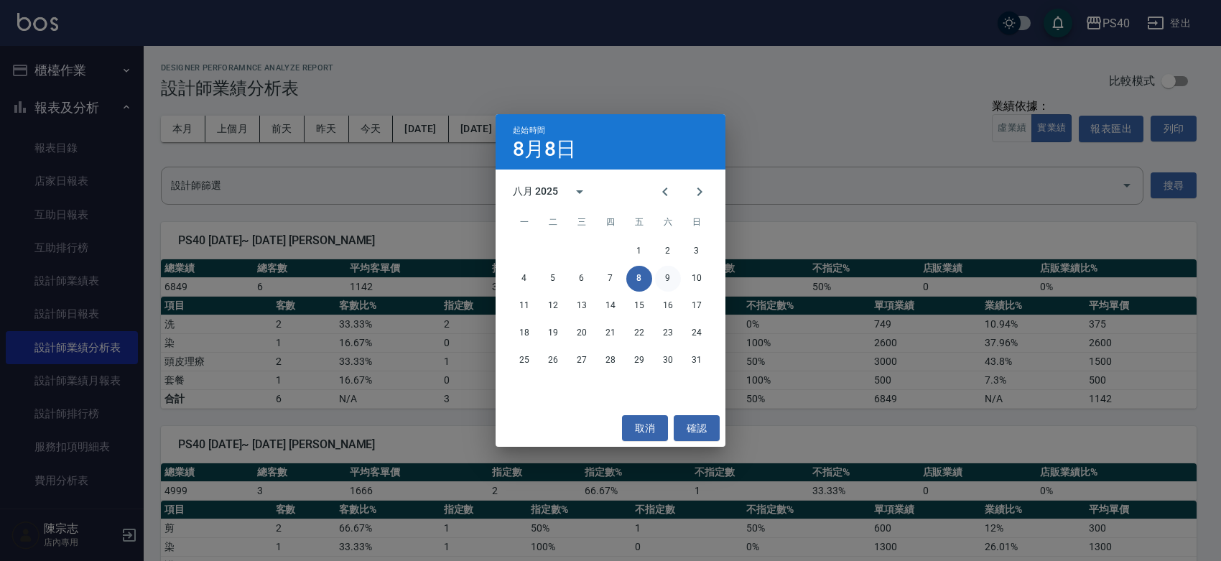
click at [663, 277] on button "9" at bounding box center [668, 279] width 26 height 26
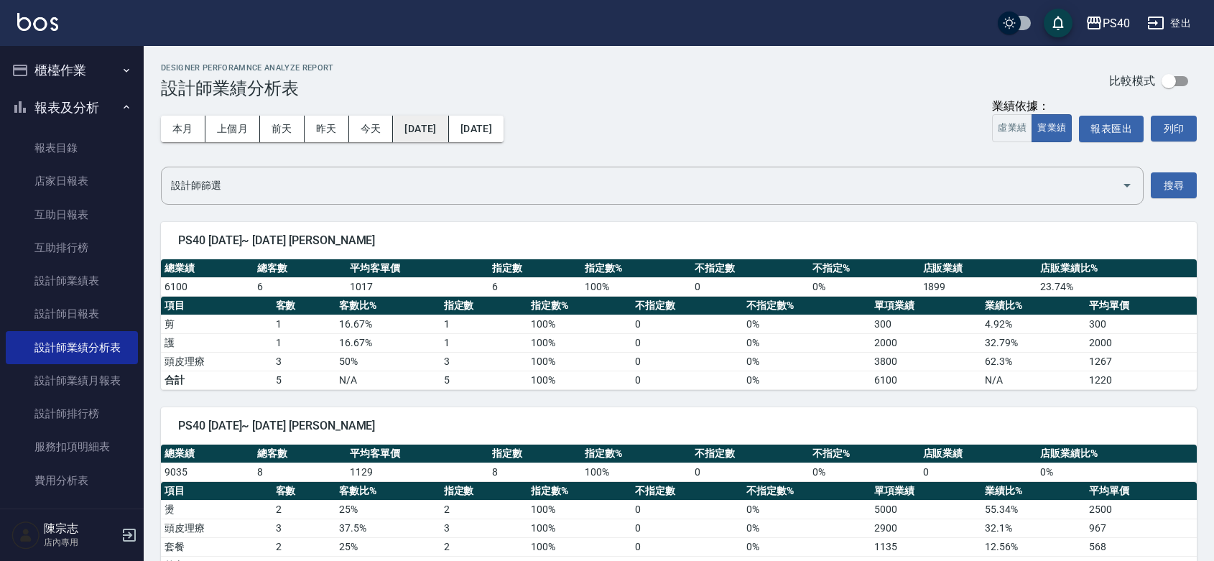
click at [430, 126] on button "[DATE]" at bounding box center [420, 129] width 55 height 27
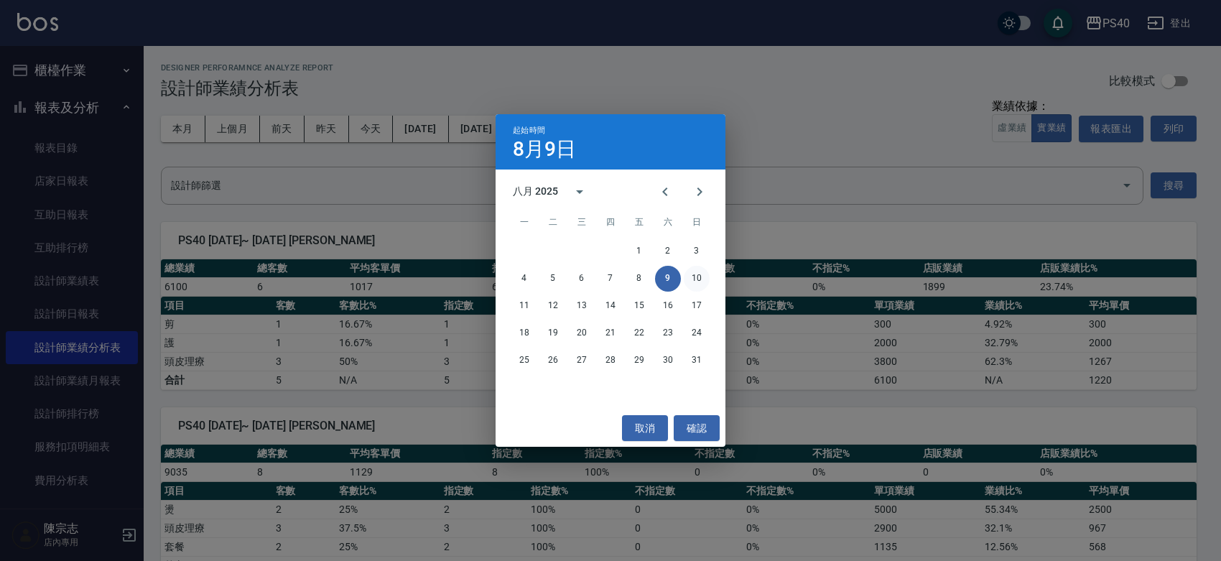
click at [687, 277] on button "10" at bounding box center [697, 279] width 26 height 26
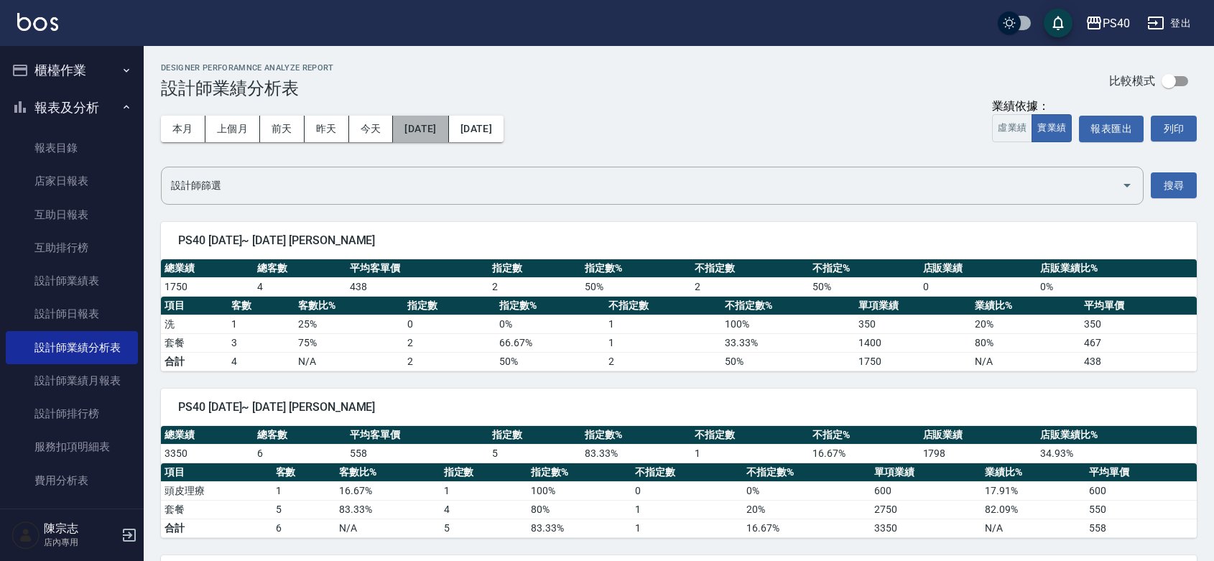
click at [443, 137] on button "[DATE]" at bounding box center [420, 129] width 55 height 27
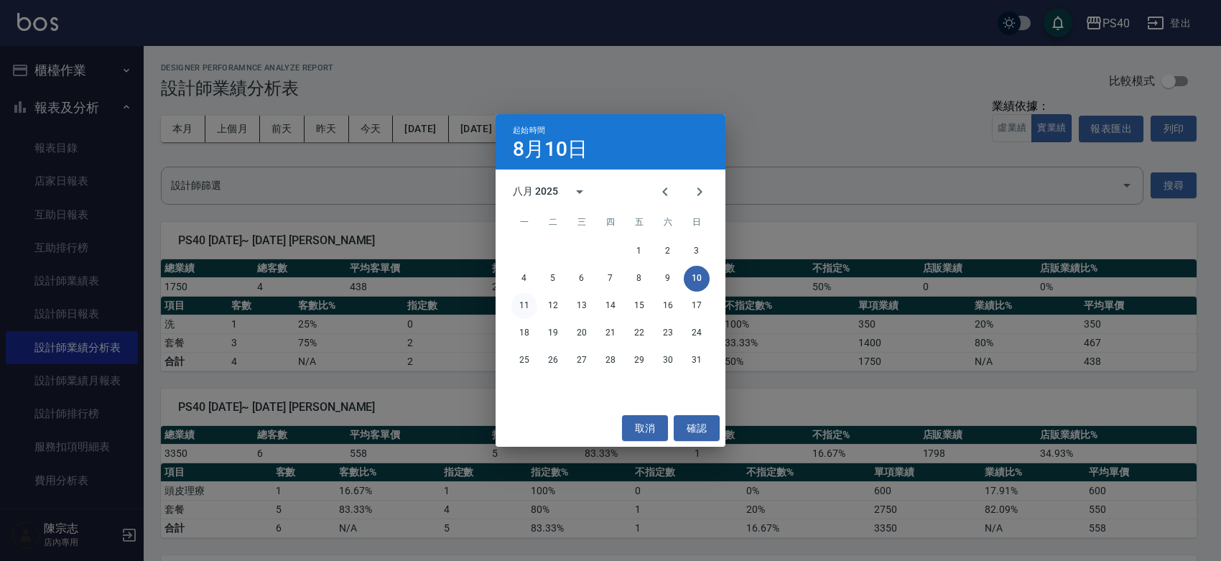
click at [528, 307] on button "11" at bounding box center [524, 306] width 26 height 26
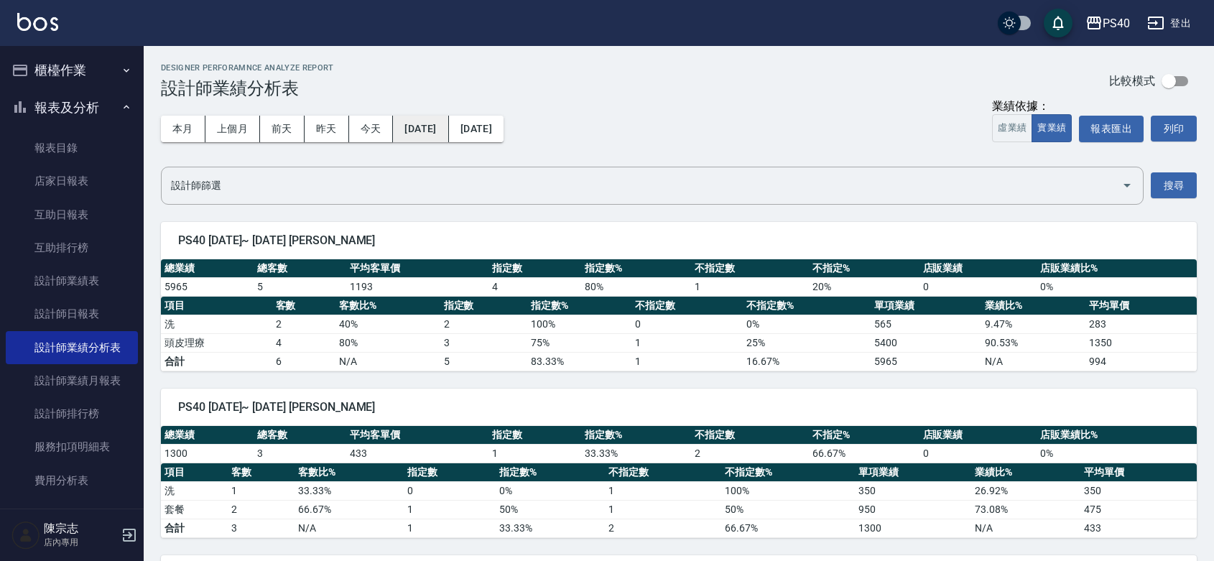
click at [424, 135] on button "[DATE]" at bounding box center [420, 129] width 55 height 27
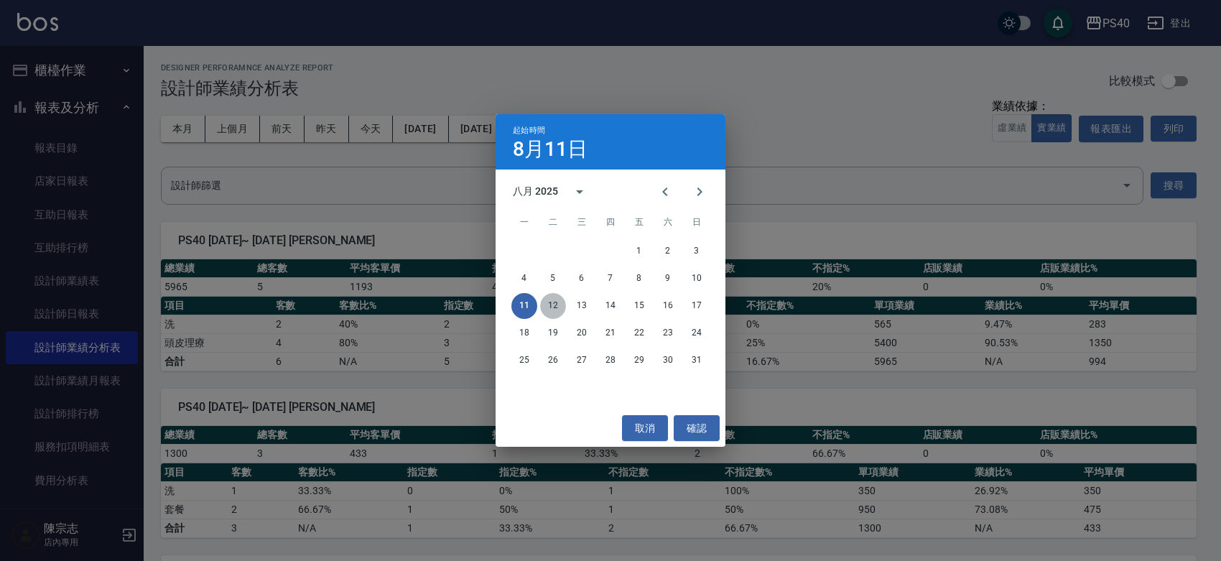
click at [557, 302] on button "12" at bounding box center [553, 306] width 26 height 26
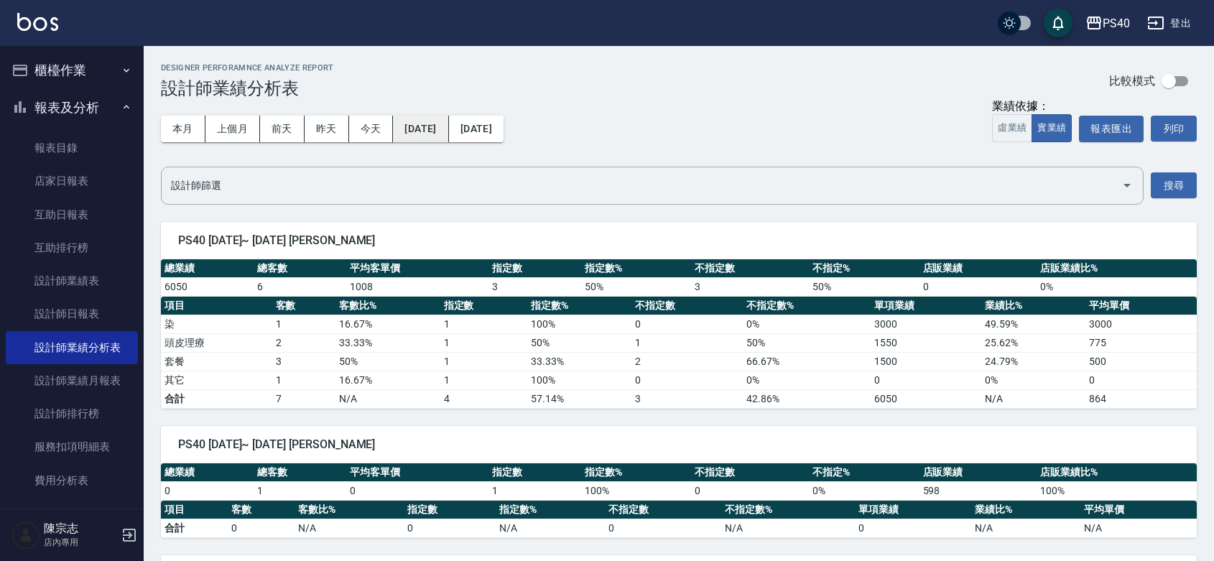
click at [440, 140] on button "[DATE]" at bounding box center [420, 129] width 55 height 27
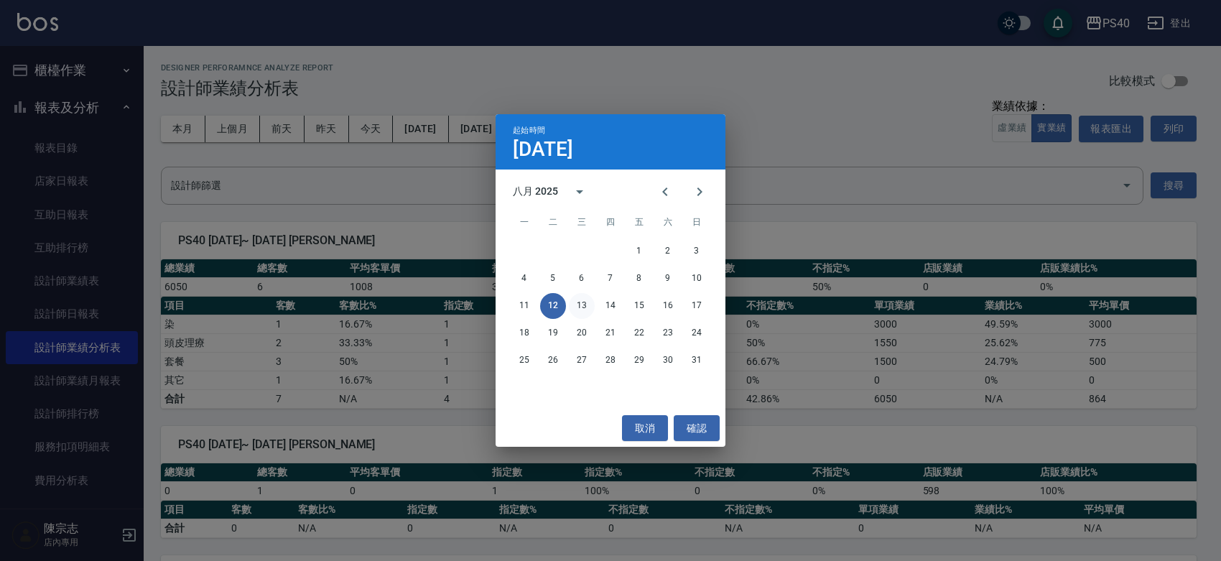
click at [590, 310] on button "13" at bounding box center [582, 306] width 26 height 26
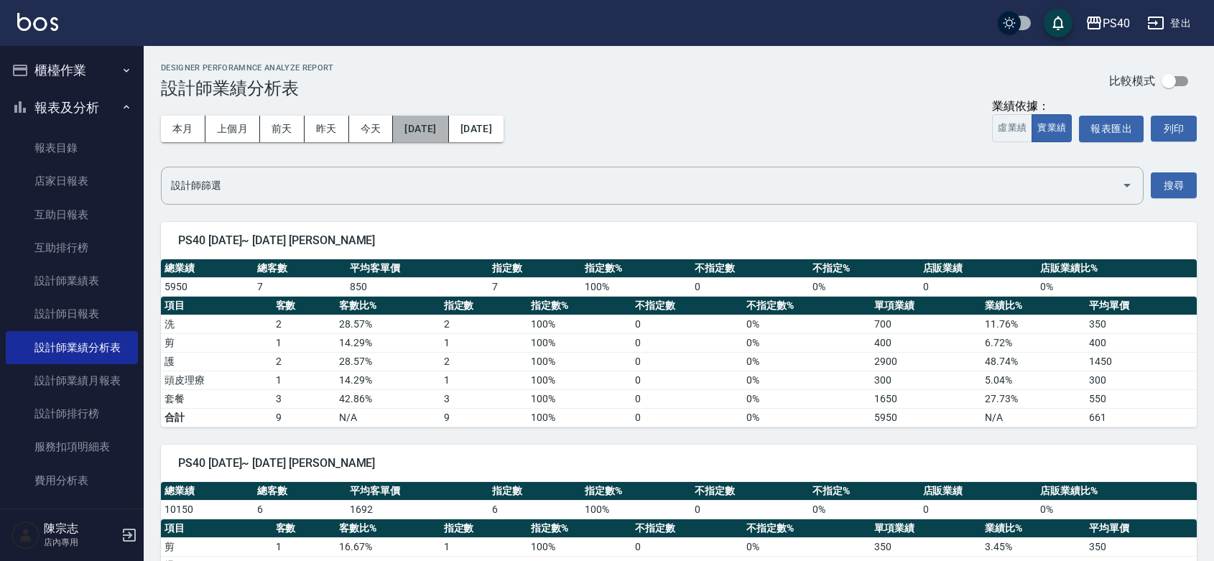
click at [445, 135] on button "[DATE]" at bounding box center [420, 129] width 55 height 27
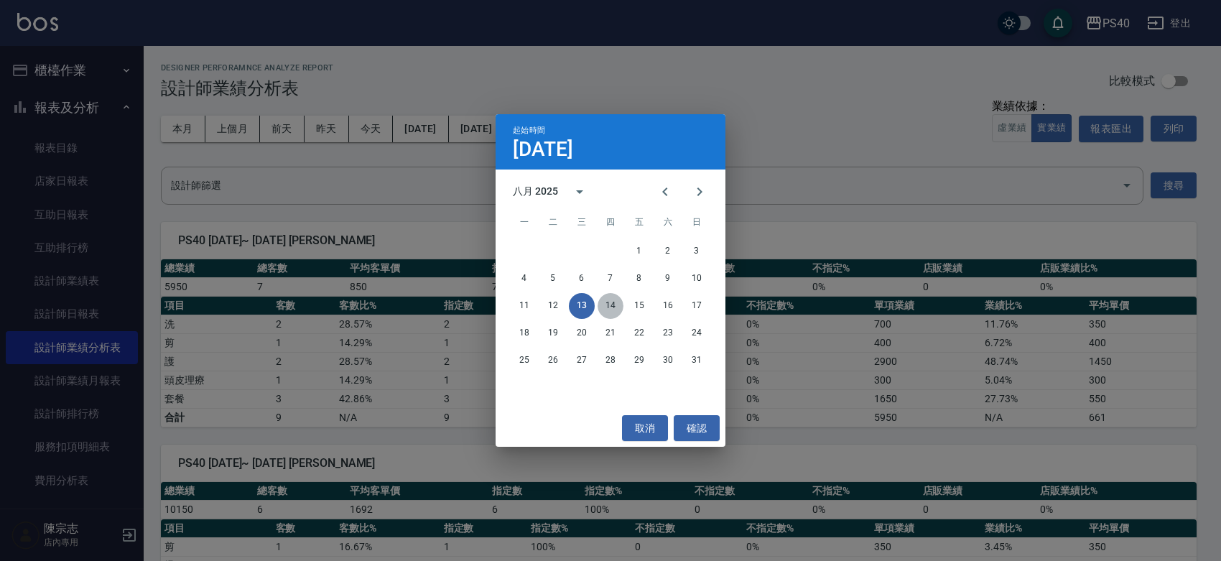
click at [608, 297] on button "14" at bounding box center [611, 306] width 26 height 26
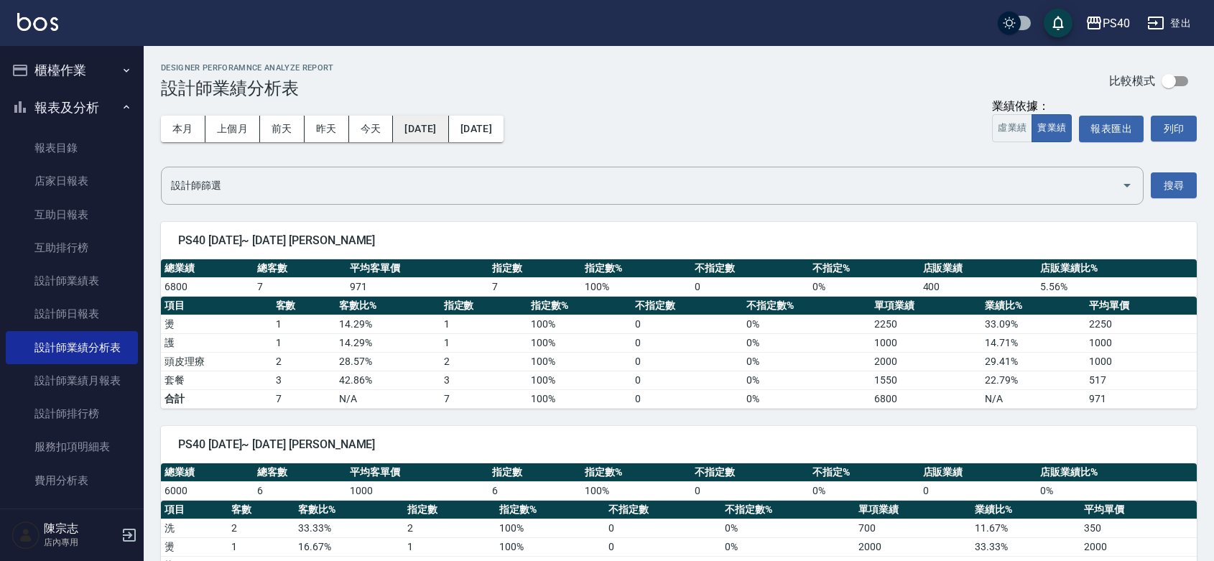
click at [433, 127] on button "[DATE]" at bounding box center [420, 129] width 55 height 27
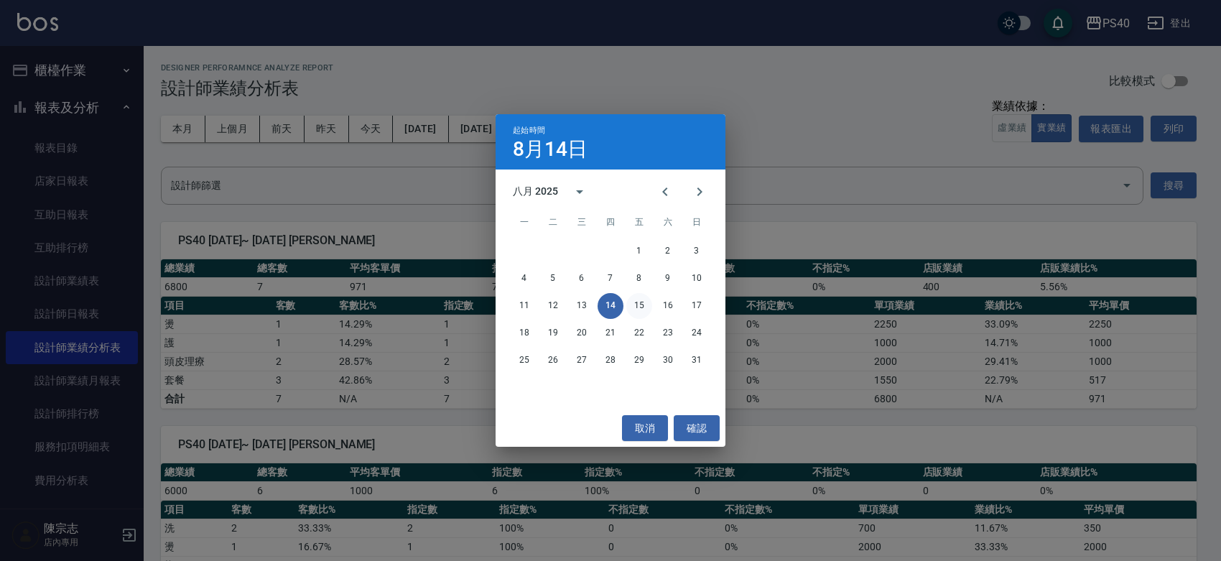
click at [636, 304] on button "15" at bounding box center [639, 306] width 26 height 26
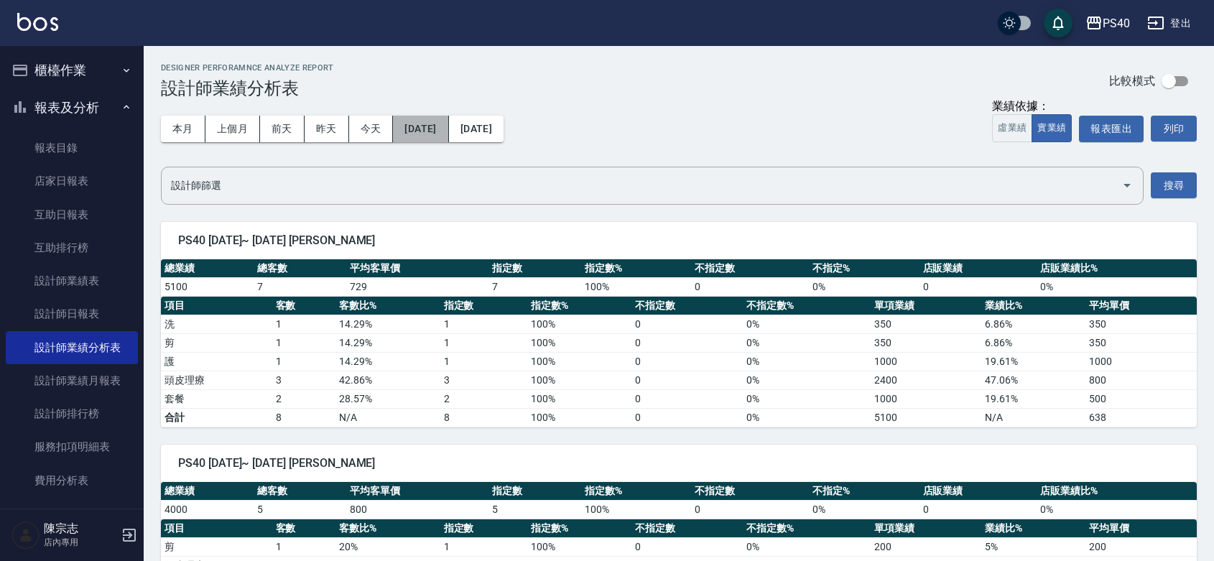
click at [447, 138] on button "[DATE]" at bounding box center [420, 129] width 55 height 27
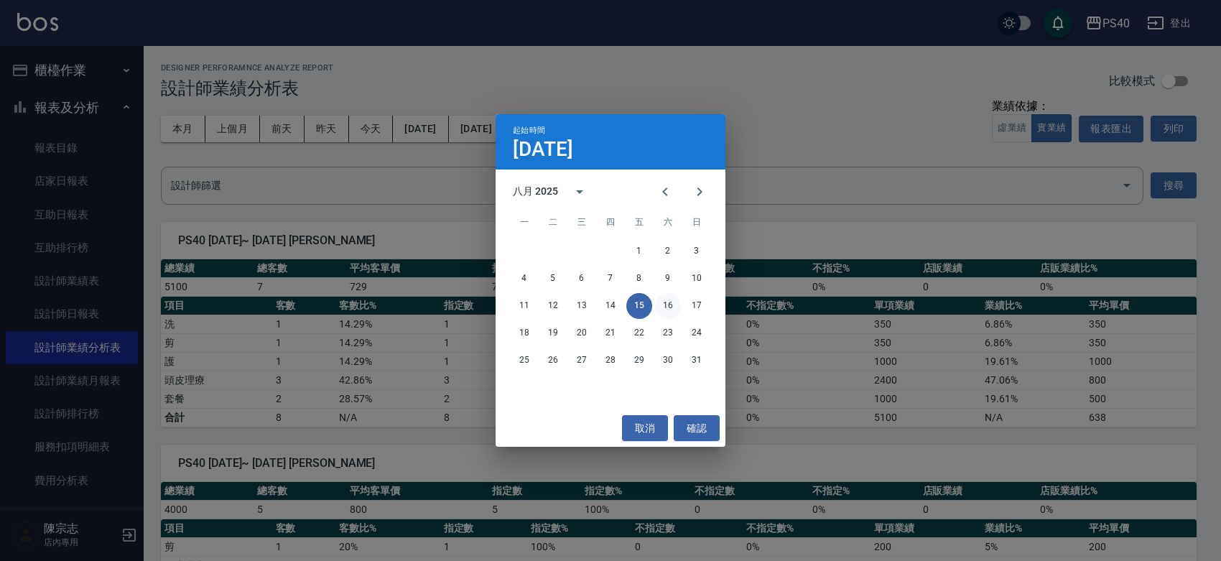
click at [672, 307] on button "16" at bounding box center [668, 306] width 26 height 26
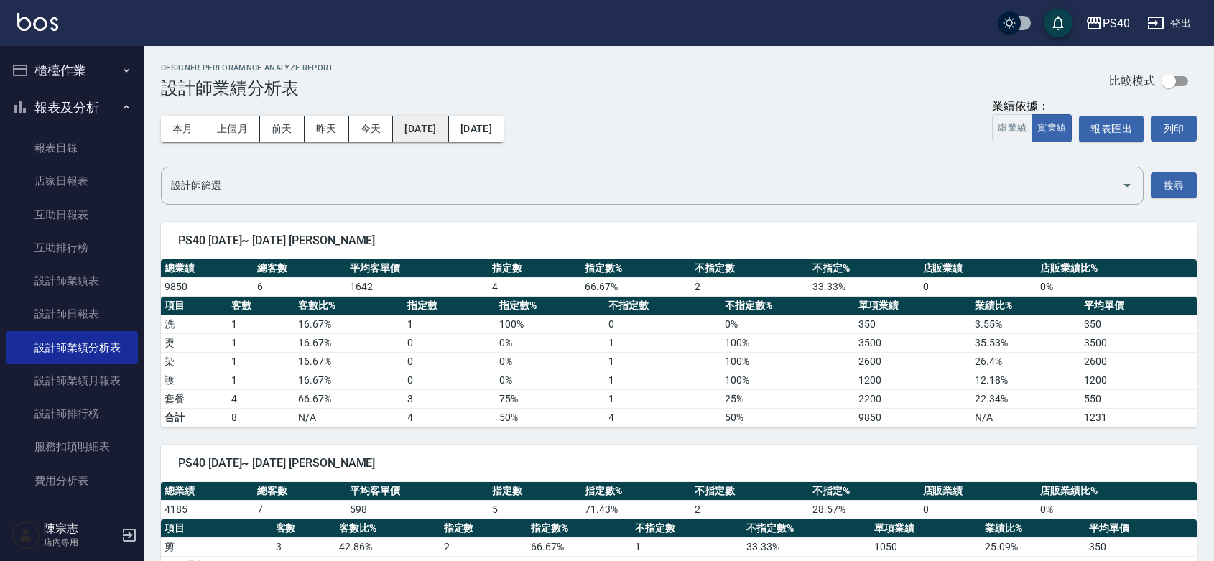
click at [444, 135] on button "[DATE]" at bounding box center [420, 129] width 55 height 27
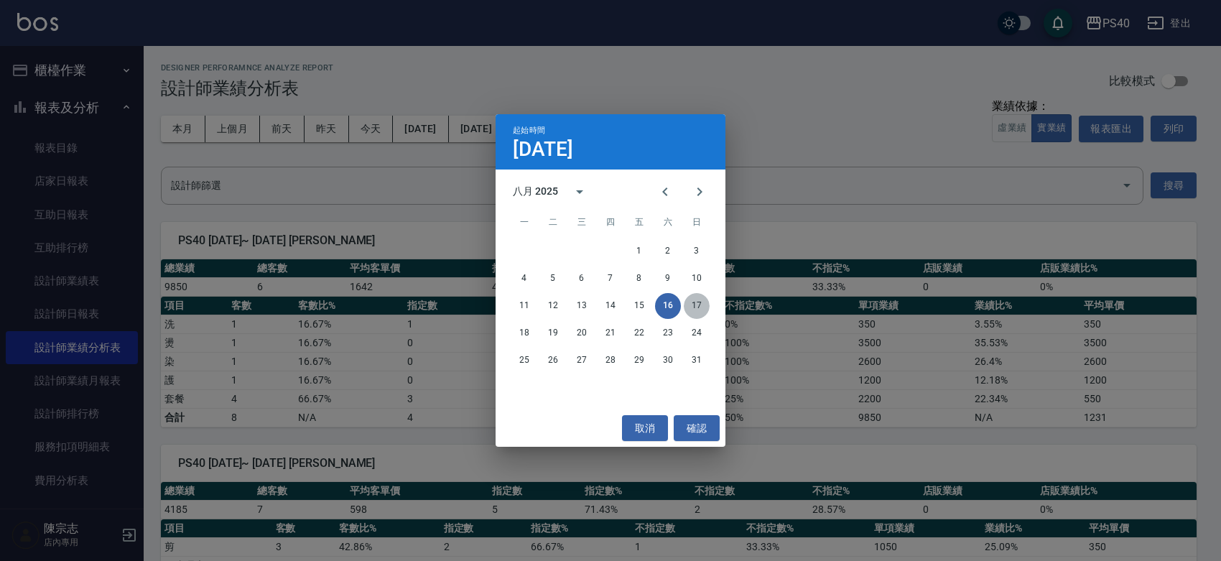
click at [698, 313] on button "17" at bounding box center [697, 306] width 26 height 26
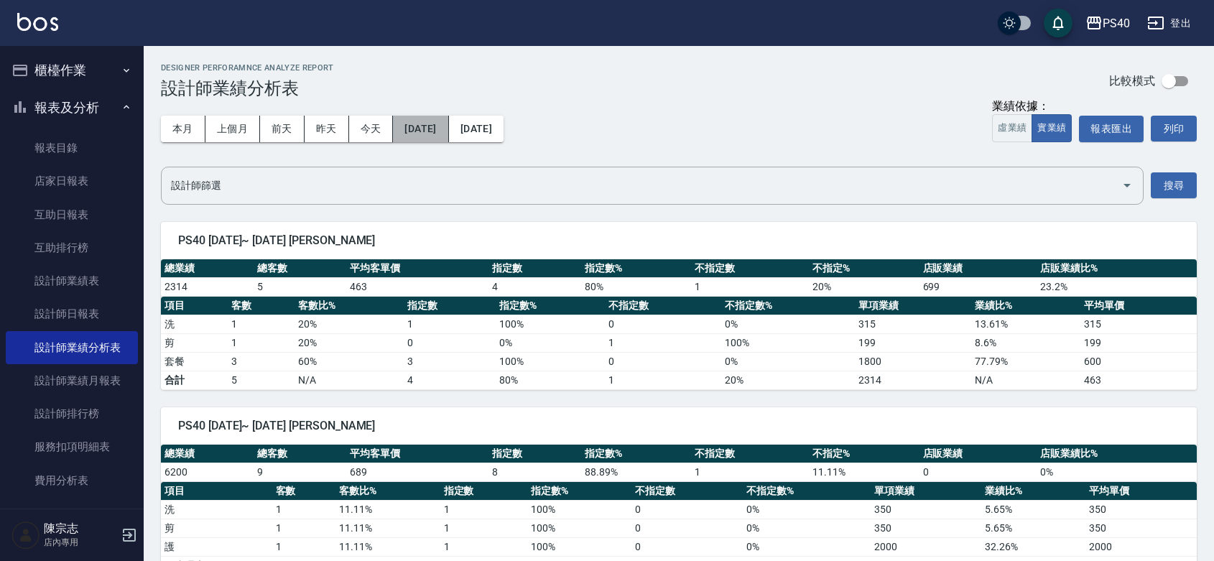
click at [448, 124] on button "[DATE]" at bounding box center [420, 129] width 55 height 27
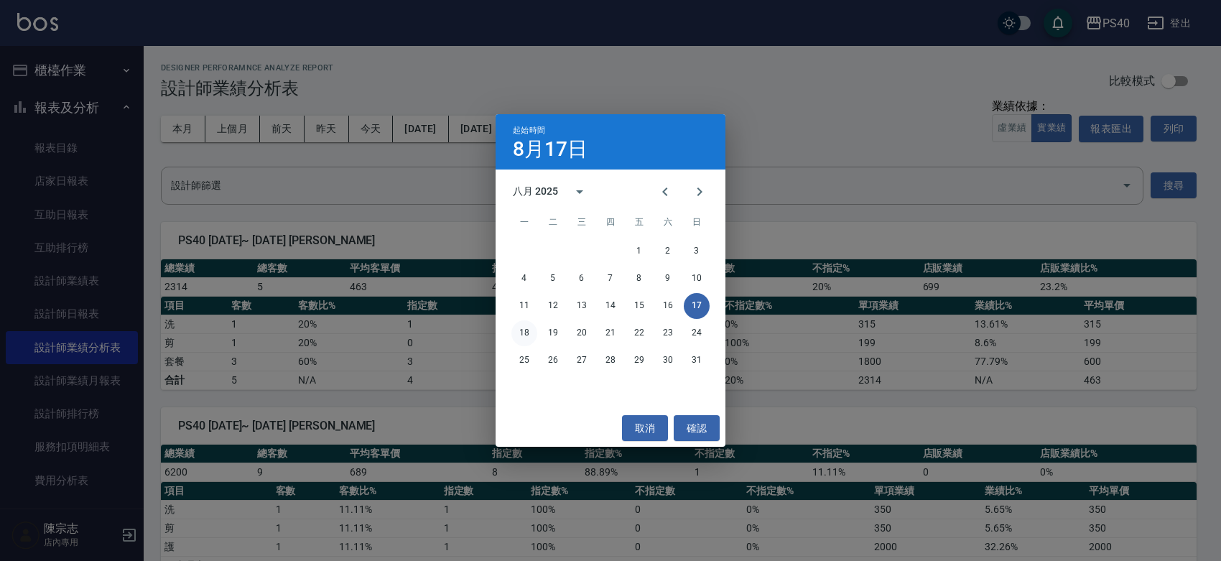
click at [522, 332] on button "18" at bounding box center [524, 333] width 26 height 26
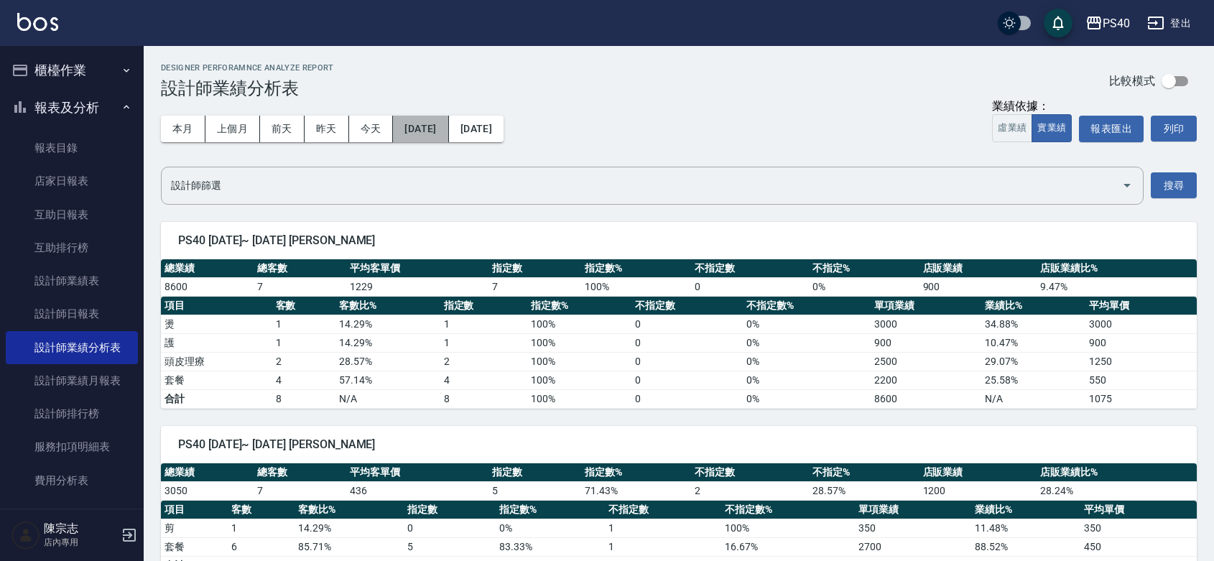
click at [448, 131] on button "[DATE]" at bounding box center [420, 129] width 55 height 27
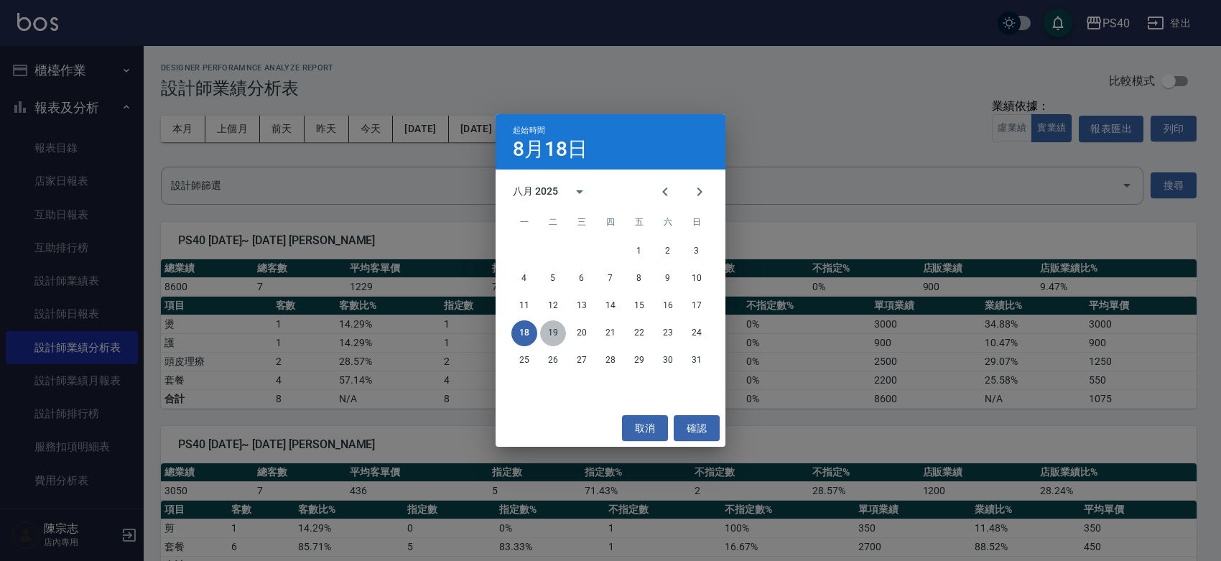
click at [557, 338] on button "19" at bounding box center [553, 333] width 26 height 26
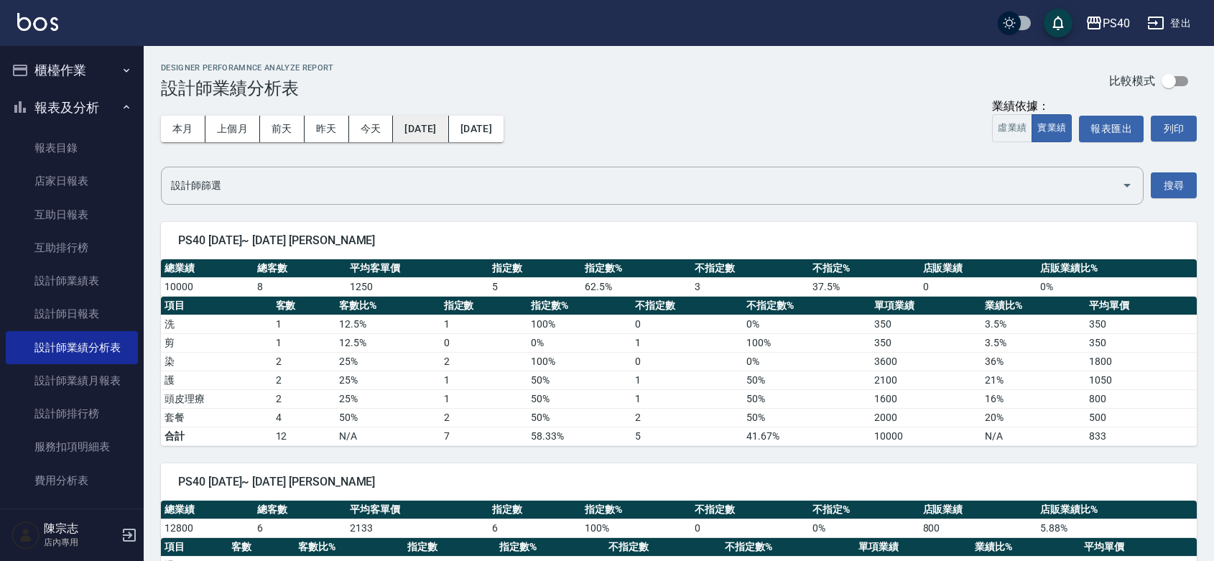
click at [435, 126] on button "[DATE]" at bounding box center [420, 129] width 55 height 27
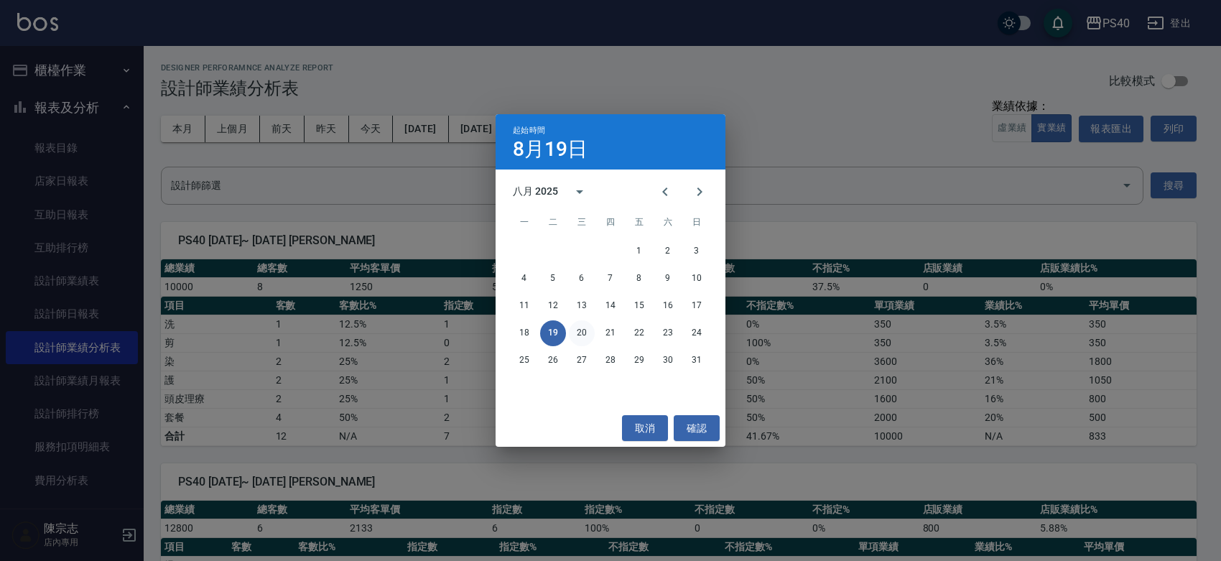
click at [585, 335] on button "20" at bounding box center [582, 333] width 26 height 26
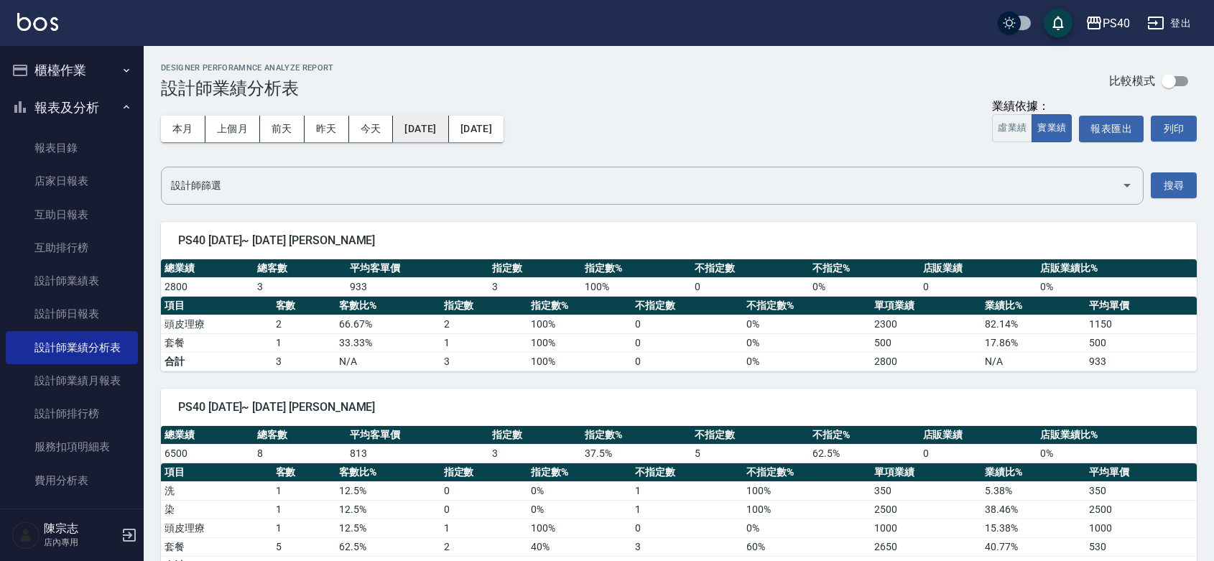
click at [444, 139] on button "[DATE]" at bounding box center [420, 129] width 55 height 27
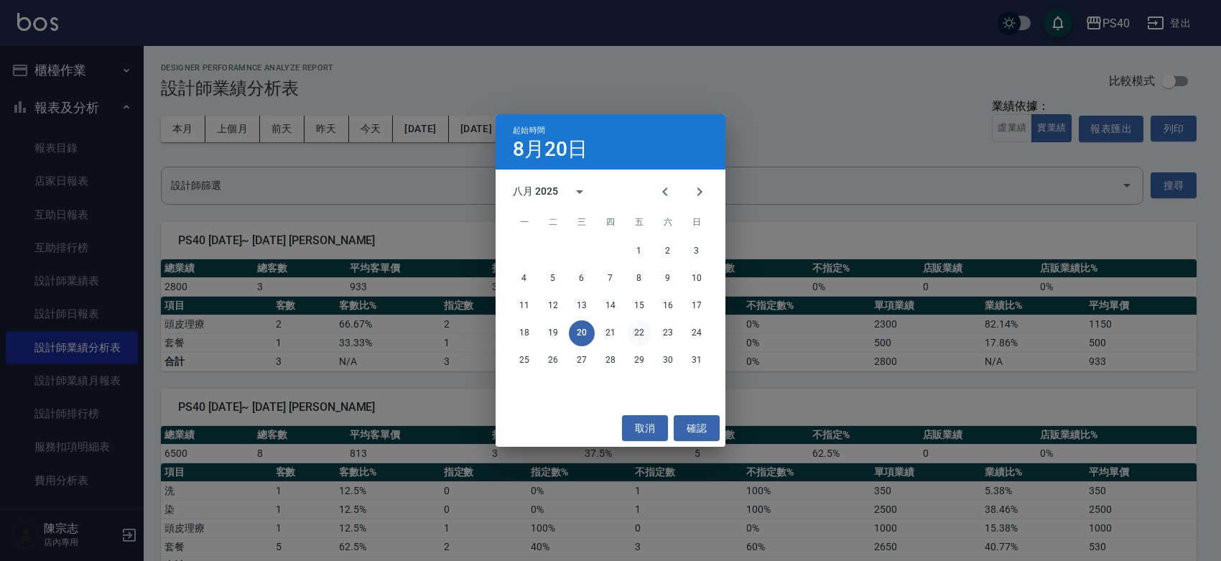
click at [637, 333] on button "22" at bounding box center [639, 333] width 26 height 26
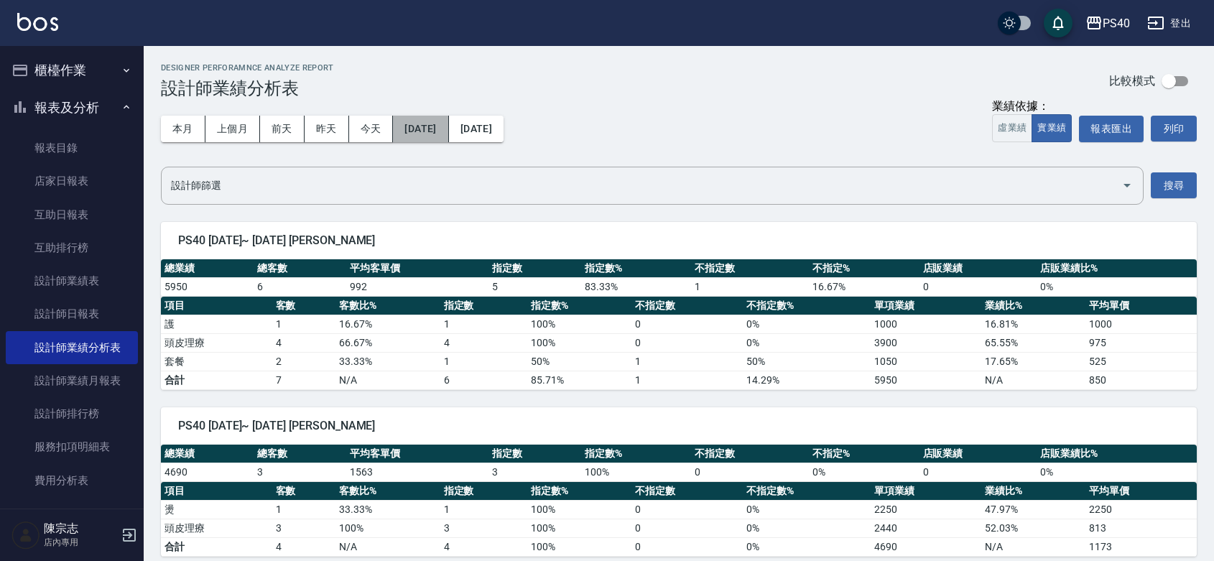
click at [442, 138] on button "[DATE]" at bounding box center [420, 129] width 55 height 27
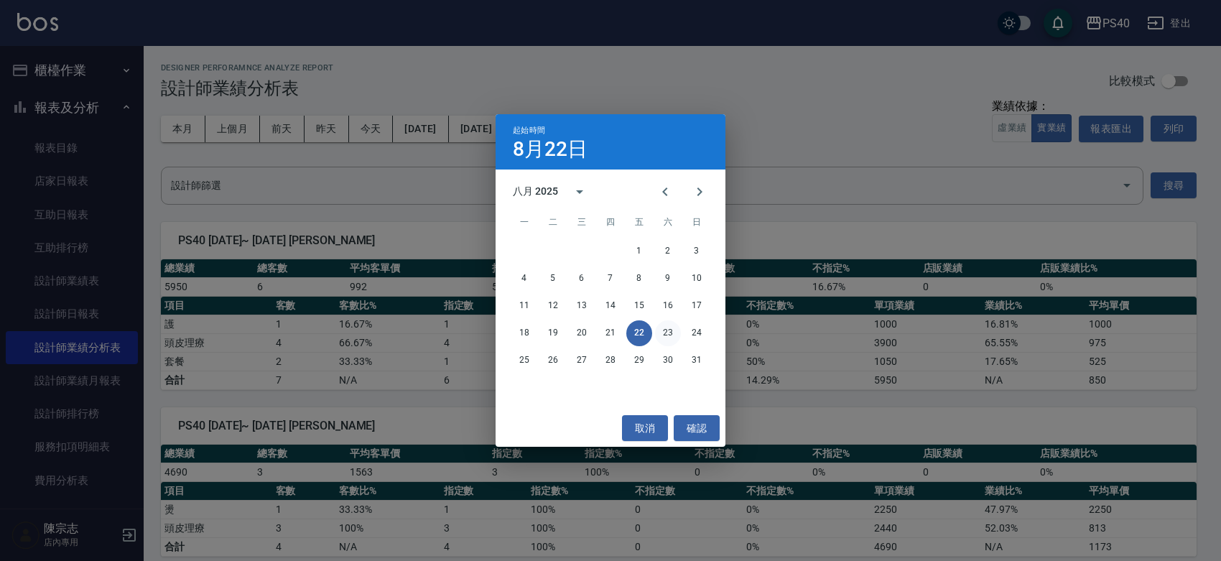
click at [659, 333] on button "23" at bounding box center [668, 333] width 26 height 26
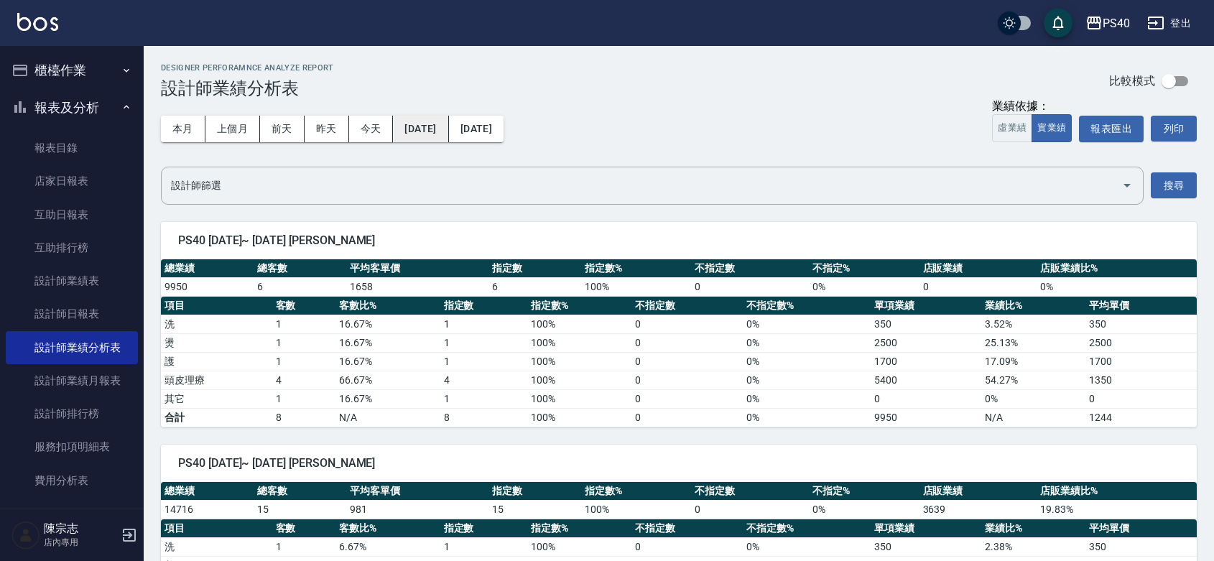
click at [448, 124] on button "[DATE]" at bounding box center [420, 129] width 55 height 27
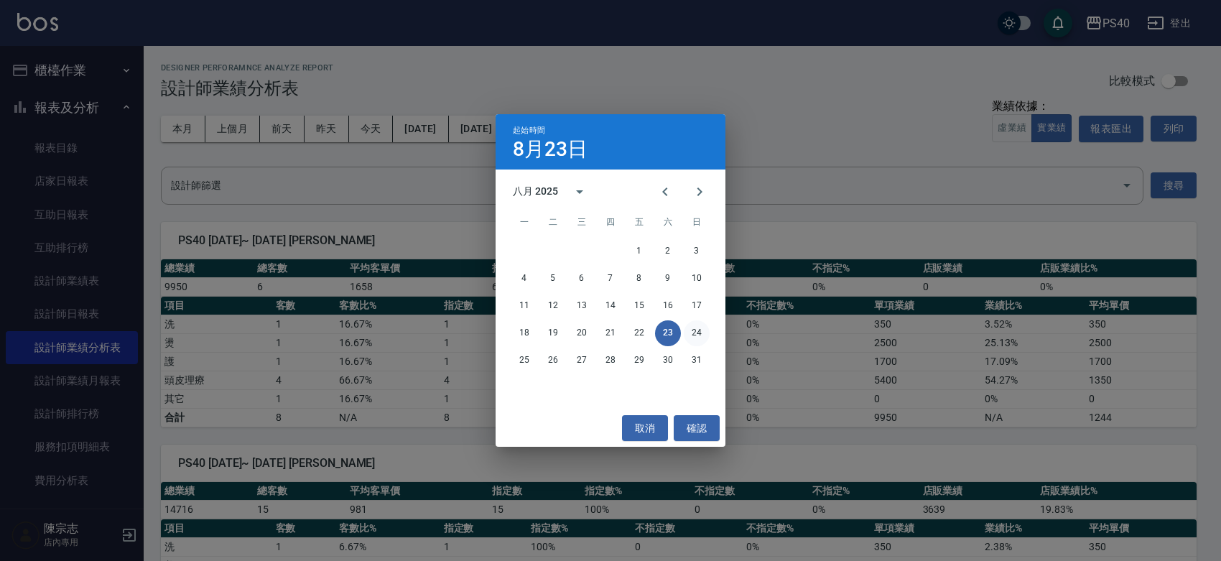
click at [693, 334] on button "24" at bounding box center [697, 333] width 26 height 26
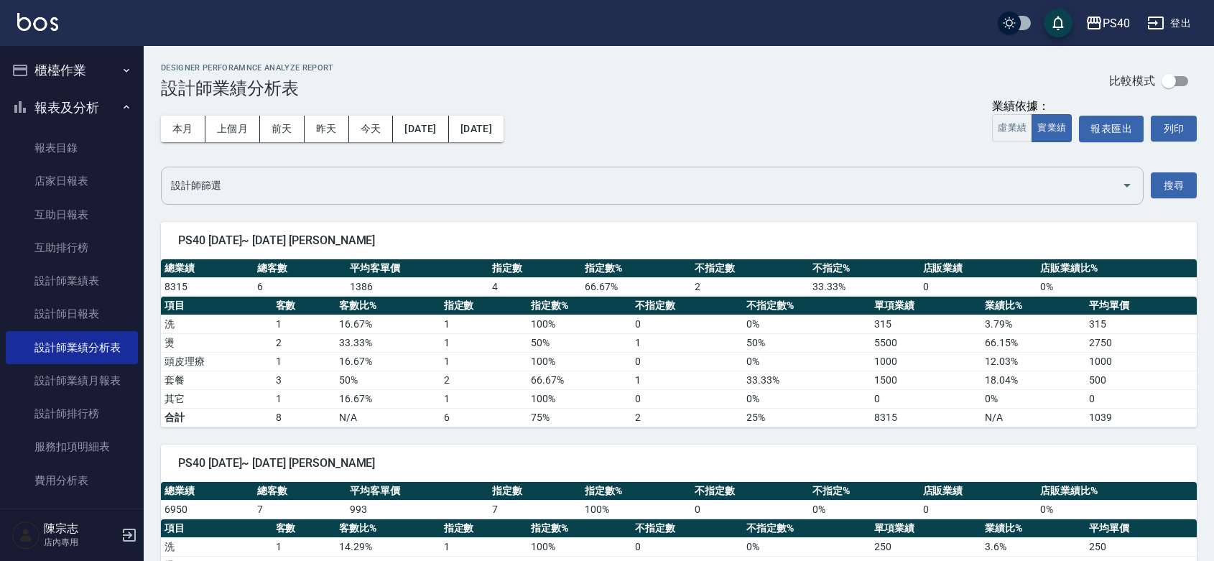
click at [723, 177] on input "設計師篩選" at bounding box center [641, 185] width 948 height 25
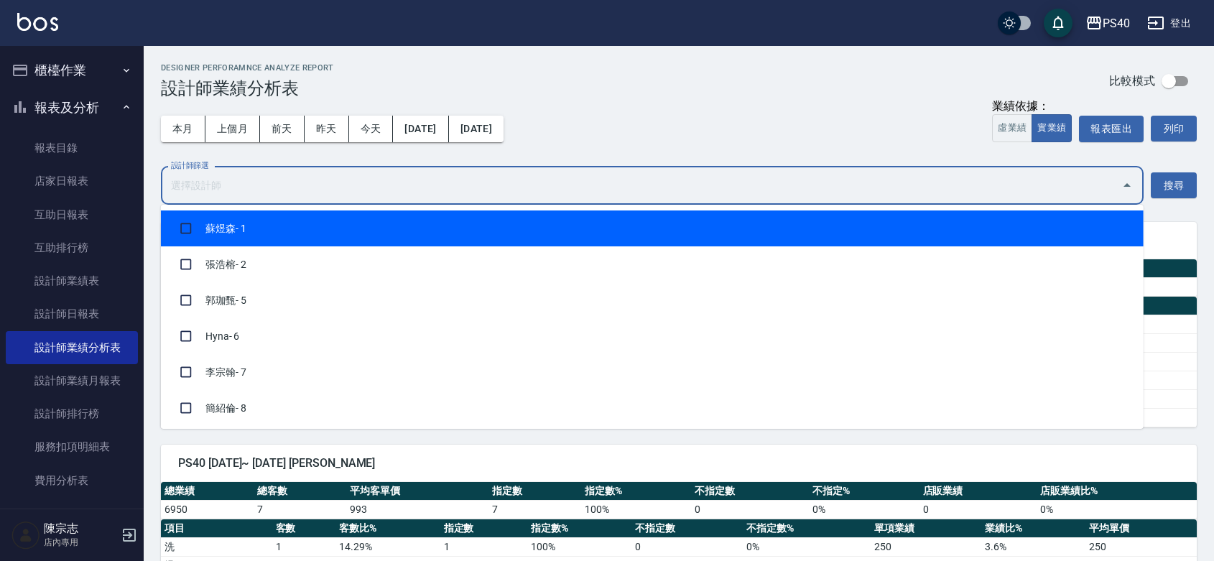
click at [705, 147] on div "本月 上個月 [DATE] [DATE] [DATE] [DATE] [DATE] 業績依據： 虛業績 實業績 報表匯出 列印" at bounding box center [679, 128] width 1036 height 61
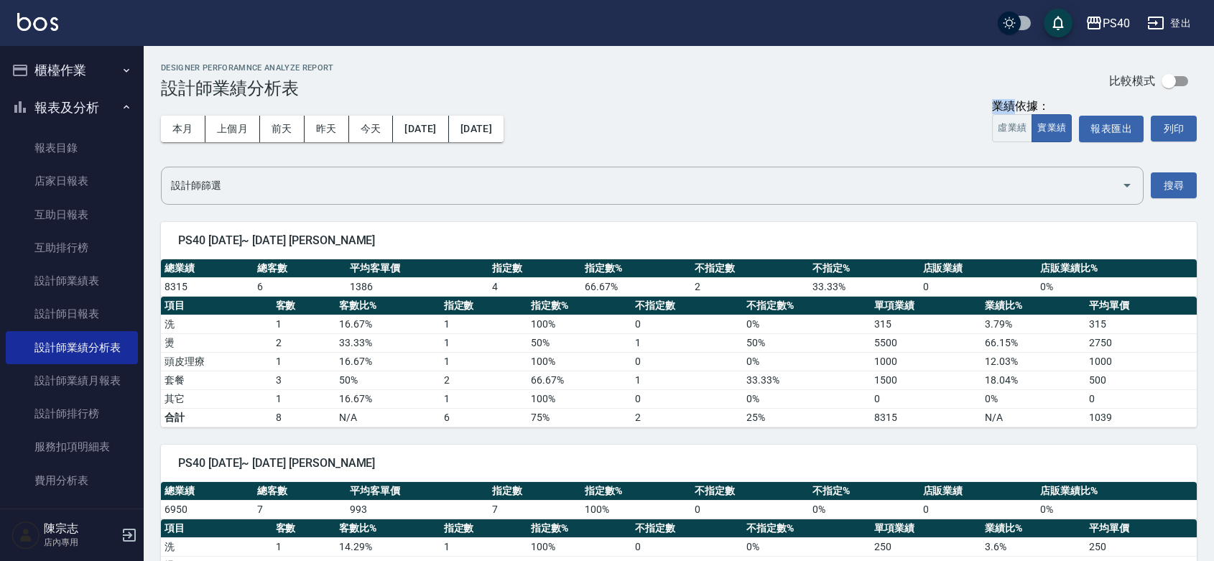
click at [705, 147] on div "本月 上個月 [DATE] [DATE] [DATE] [DATE] [DATE] 業績依據： 虛業績 實業績 報表匯出 列印" at bounding box center [679, 128] width 1036 height 61
